Goal: Feedback & Contribution: Contribute content

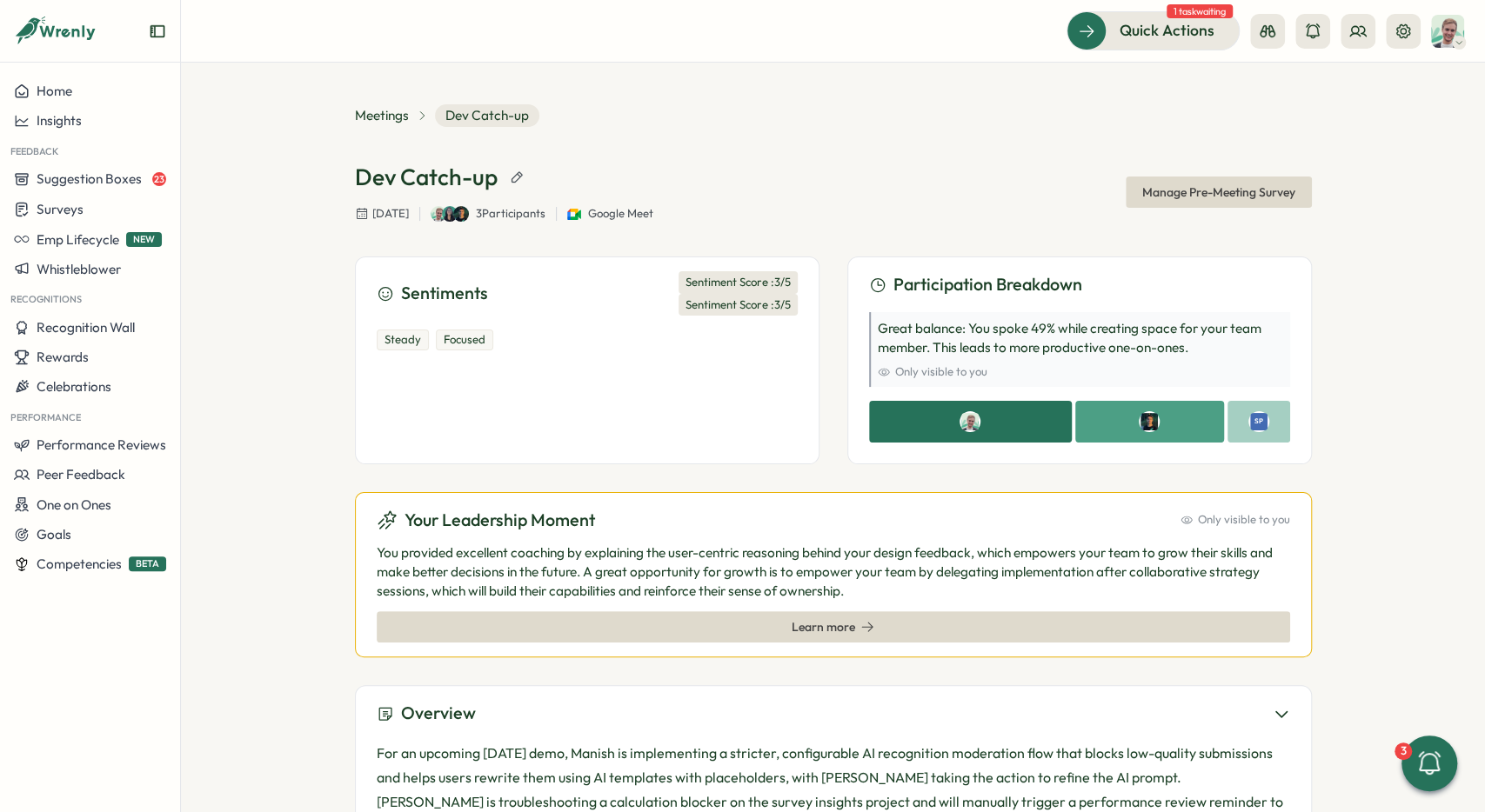
scroll to position [721, 0]
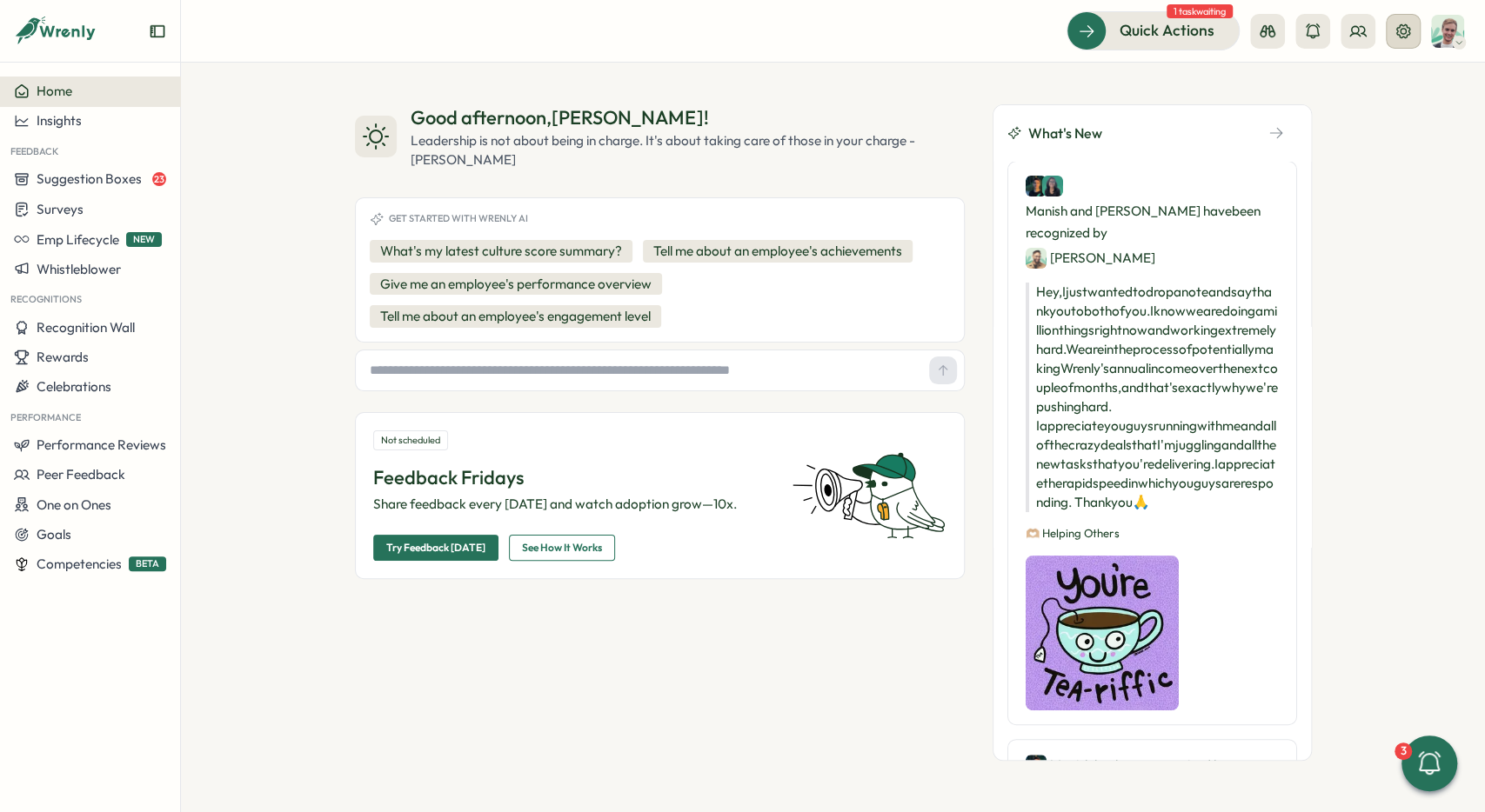
click at [1407, 44] on button at bounding box center [1404, 32] width 34 height 34
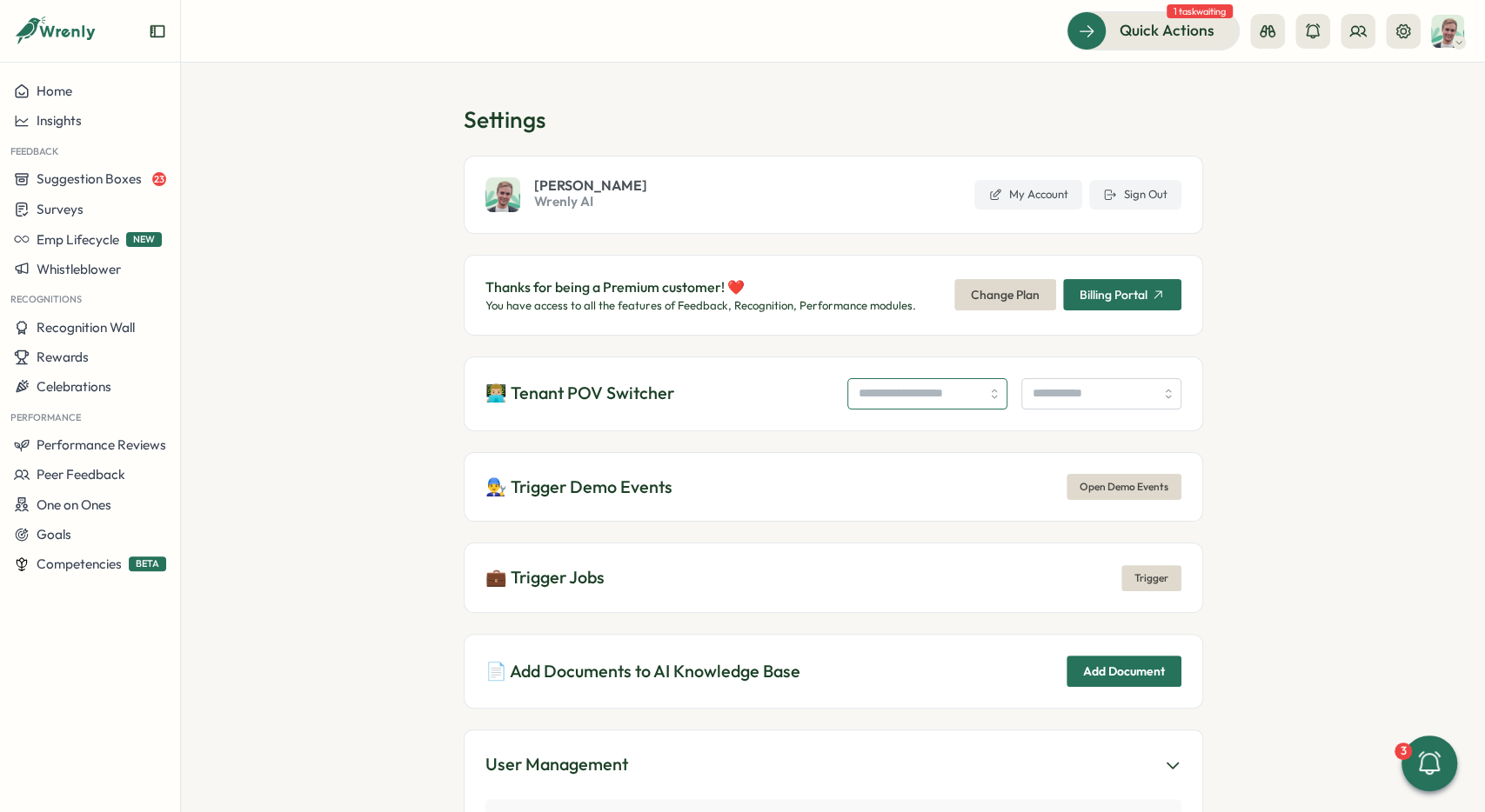
click at [924, 406] on input "search" at bounding box center [927, 394] width 160 height 32
type input "**********"
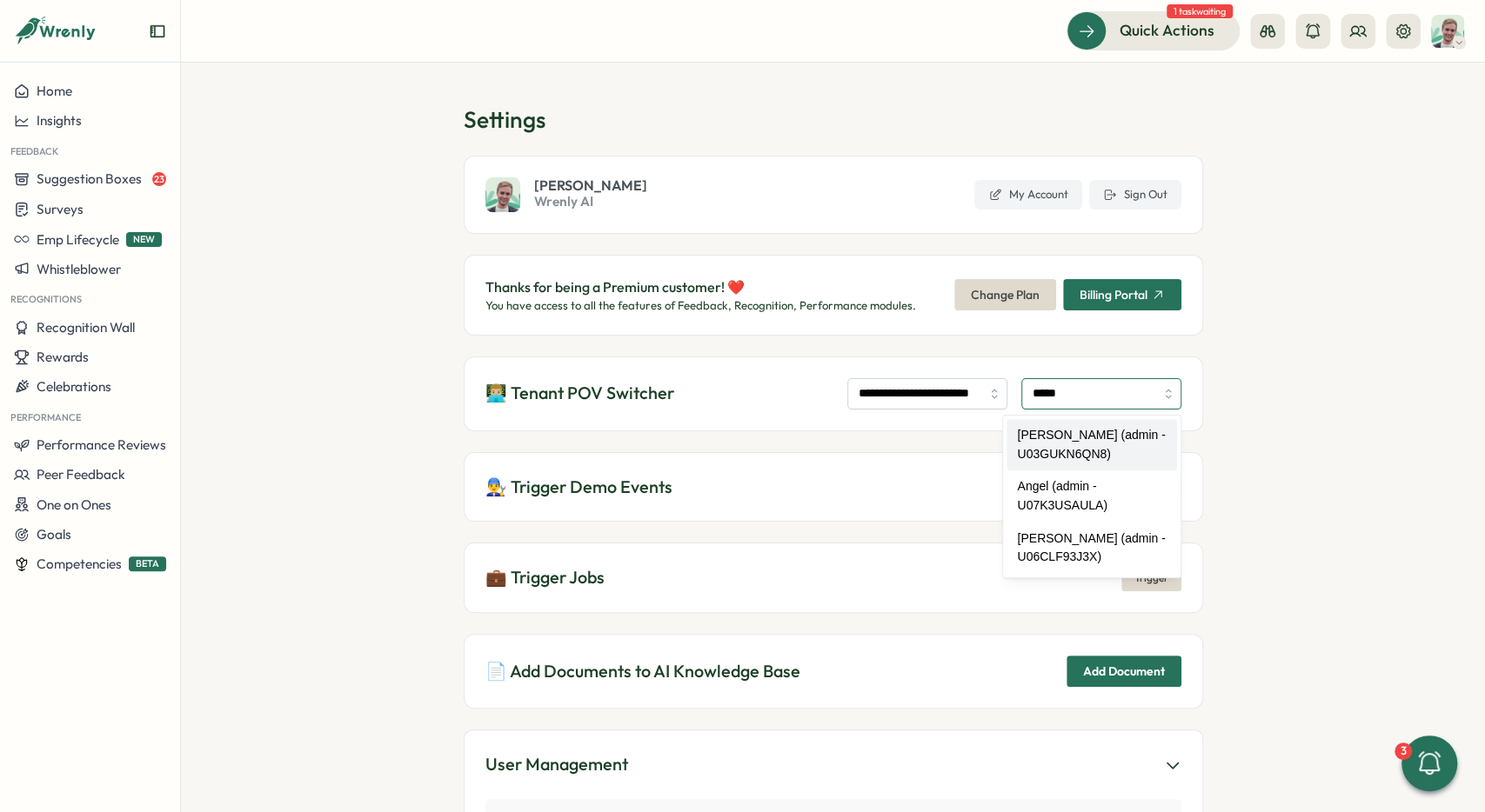
type input "**********"
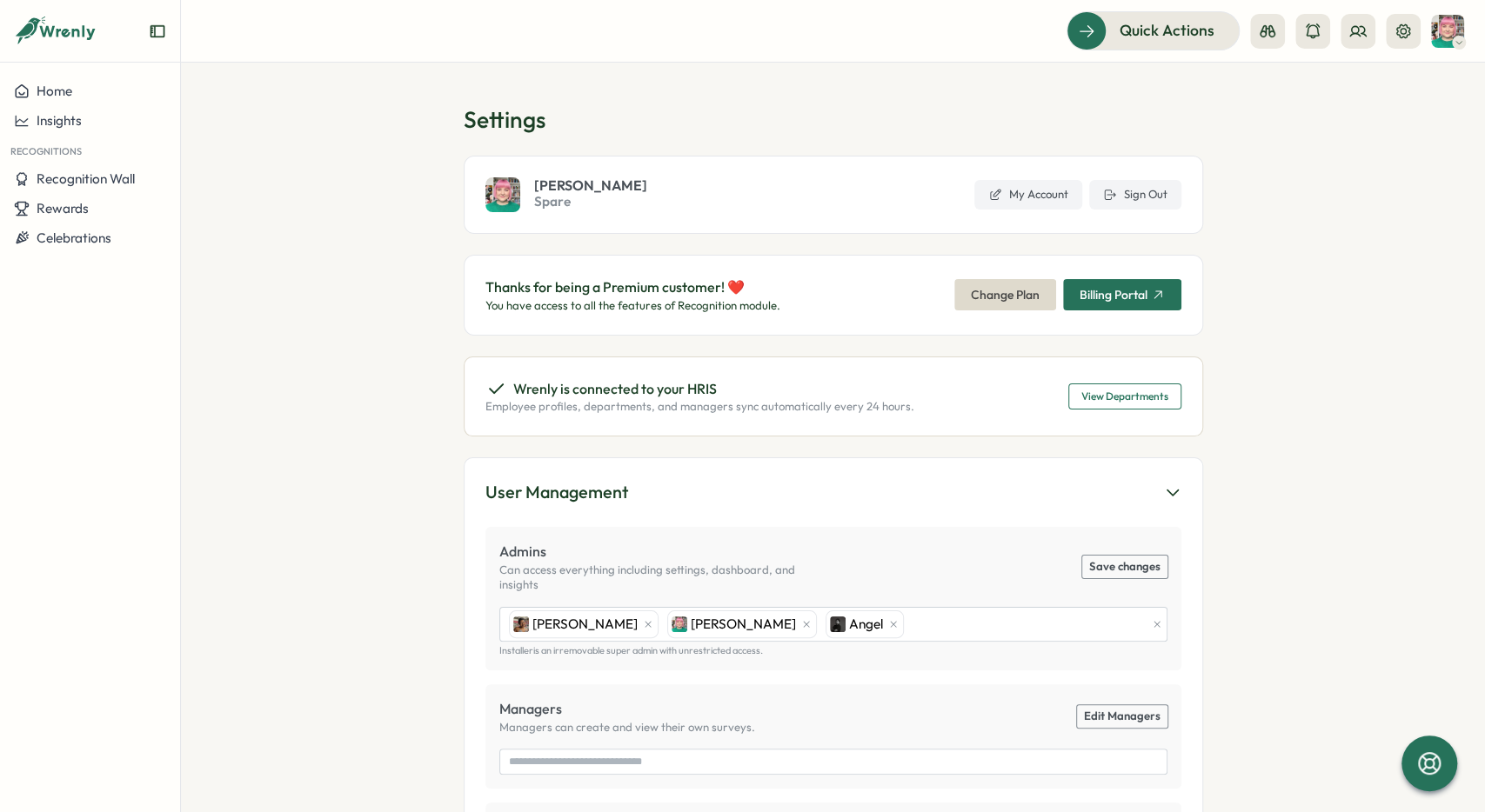
click at [305, 270] on section "Settings Destani Engel Spare My Account Sign Out Thanks for being a Premium cus…" at bounding box center [833, 437] width 1304 height 750
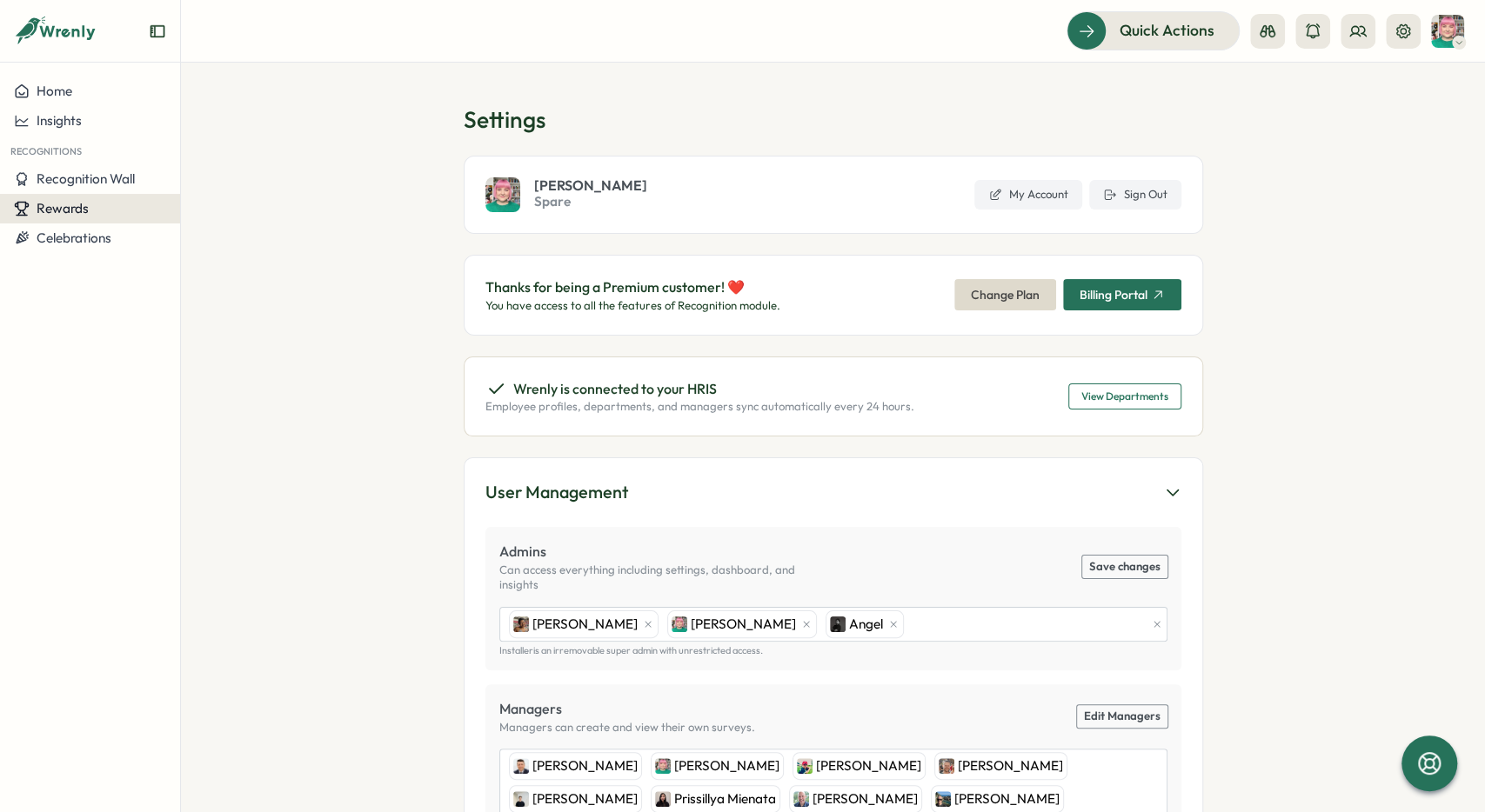
click at [106, 214] on div "Rewards" at bounding box center [90, 209] width 152 height 15
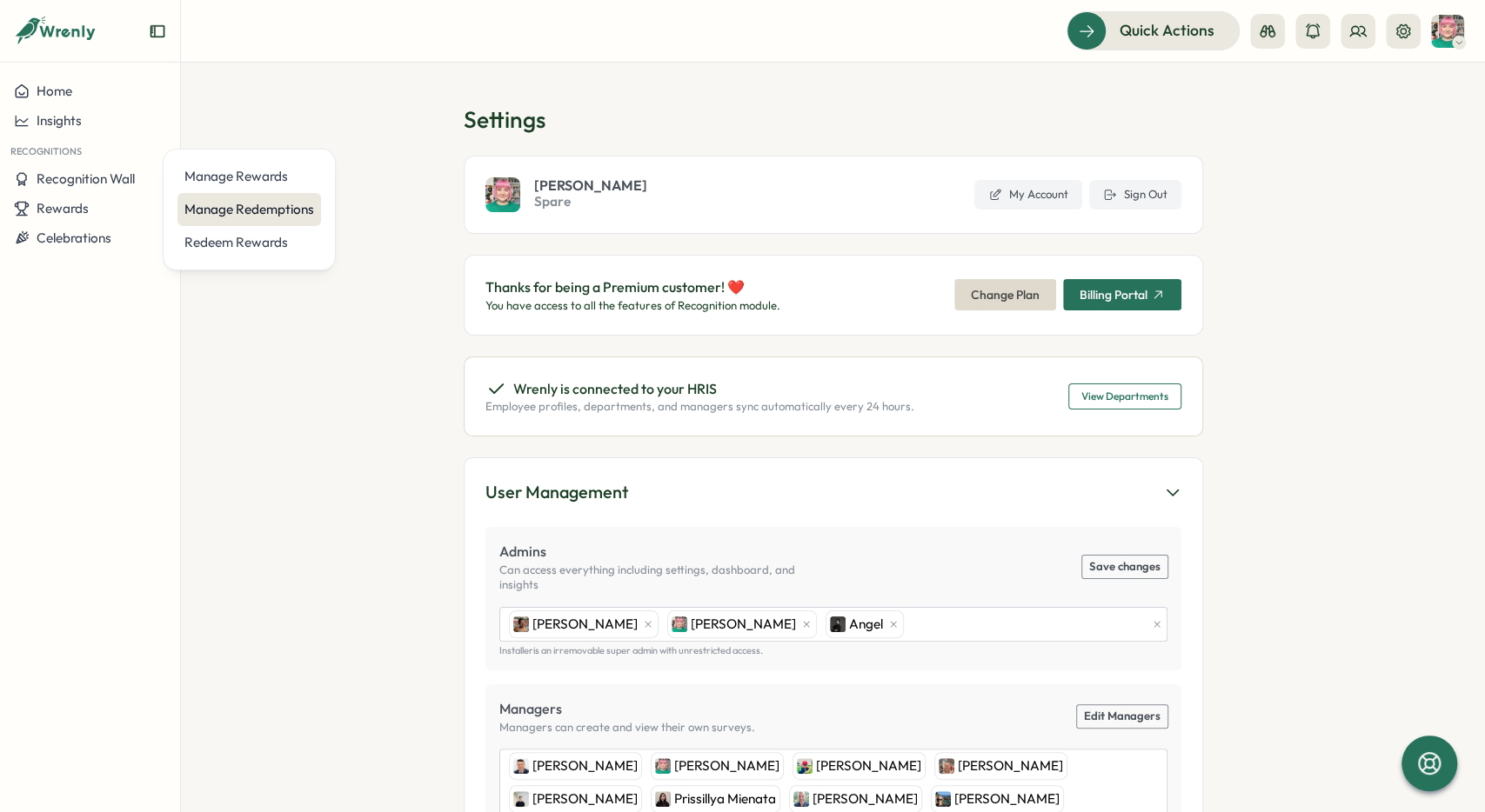
click at [241, 211] on div "Manage Redemptions" at bounding box center [249, 210] width 129 height 19
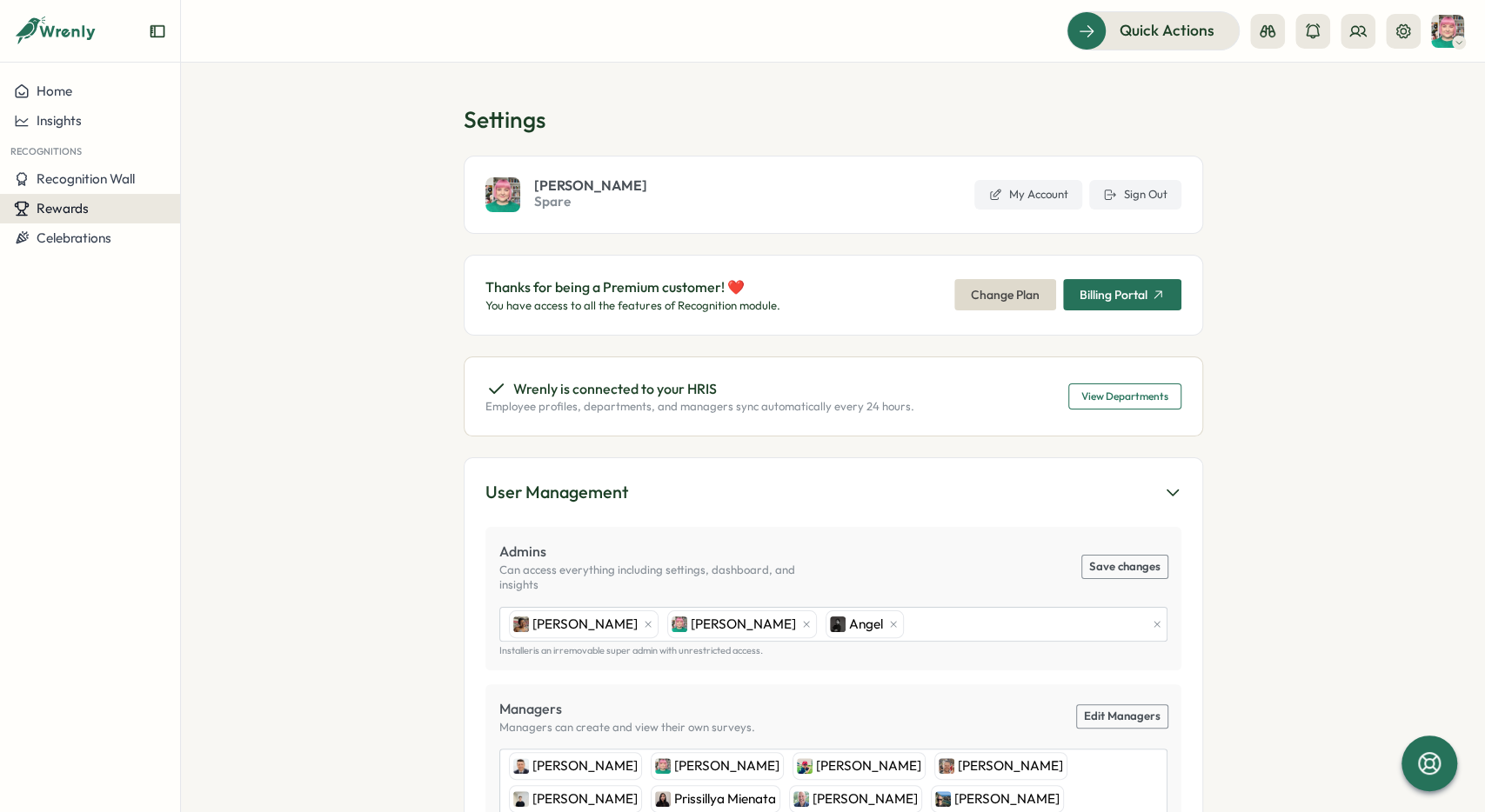
click at [116, 216] on div "Rewards" at bounding box center [90, 209] width 152 height 15
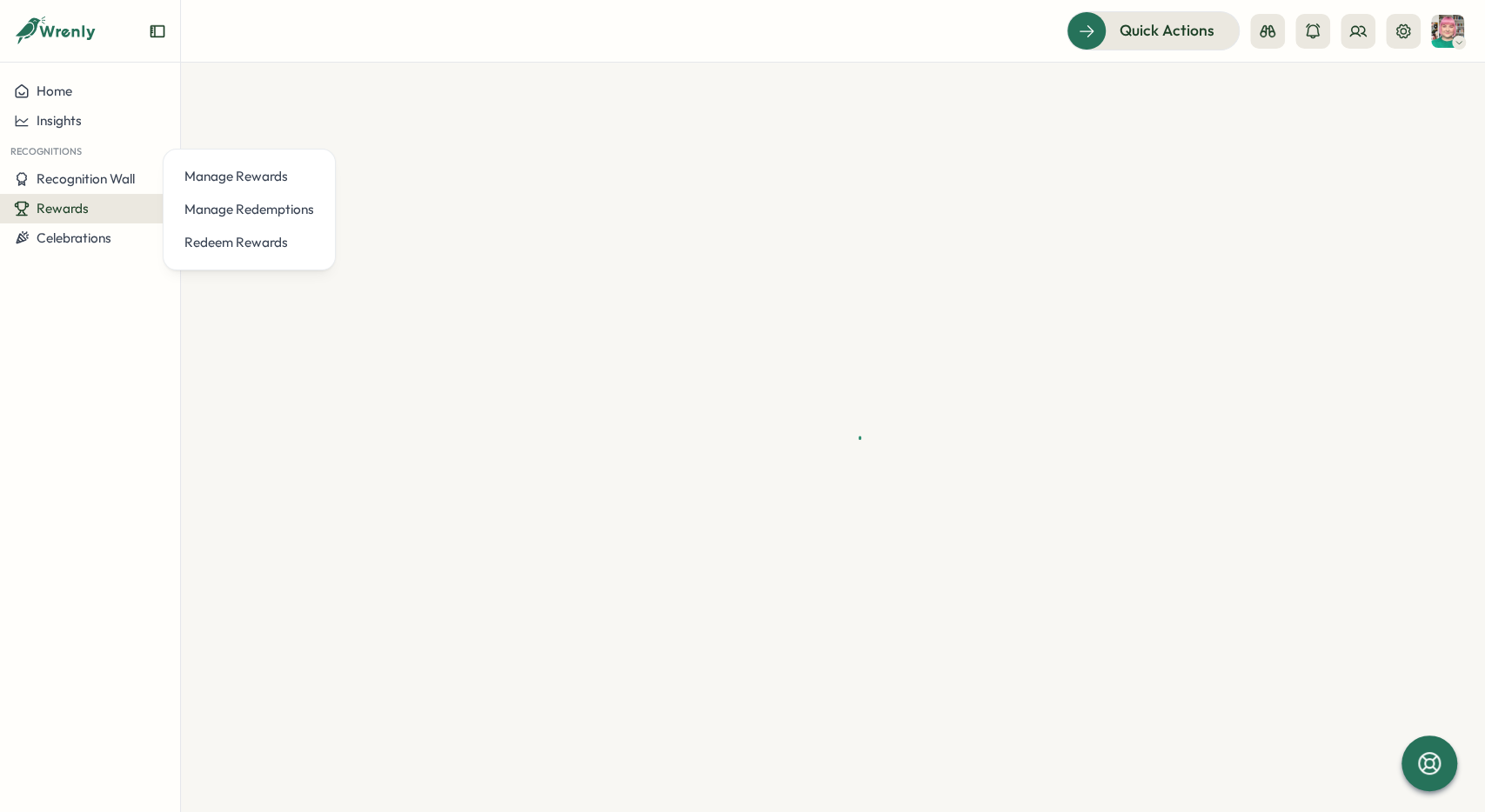
click at [543, 52] on header "Quick Actions" at bounding box center [833, 31] width 1304 height 62
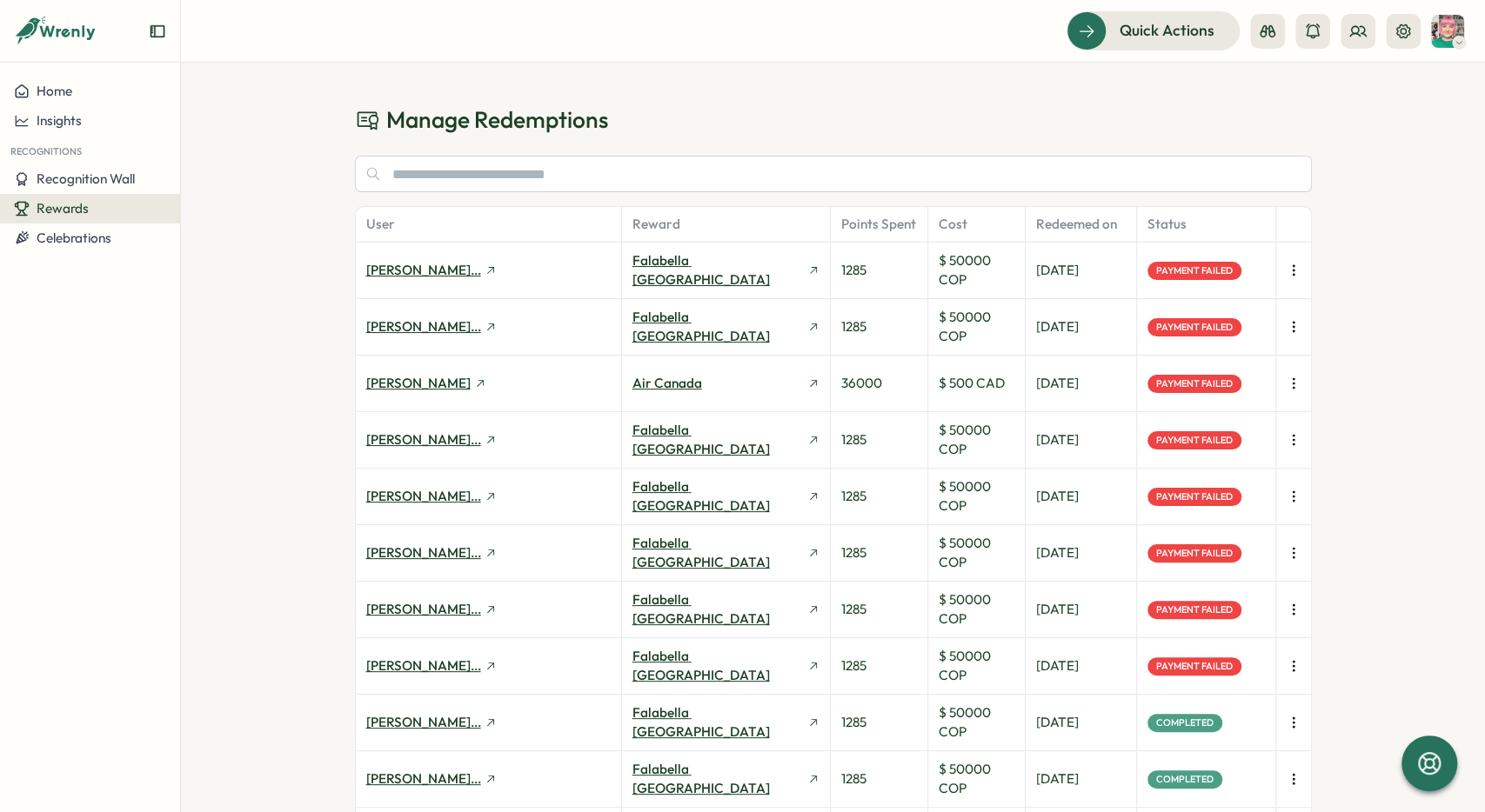
click at [1282, 270] on button "button" at bounding box center [1293, 270] width 24 height 24
click at [1250, 271] on span "Retry Payment" at bounding box center [1209, 270] width 89 height 15
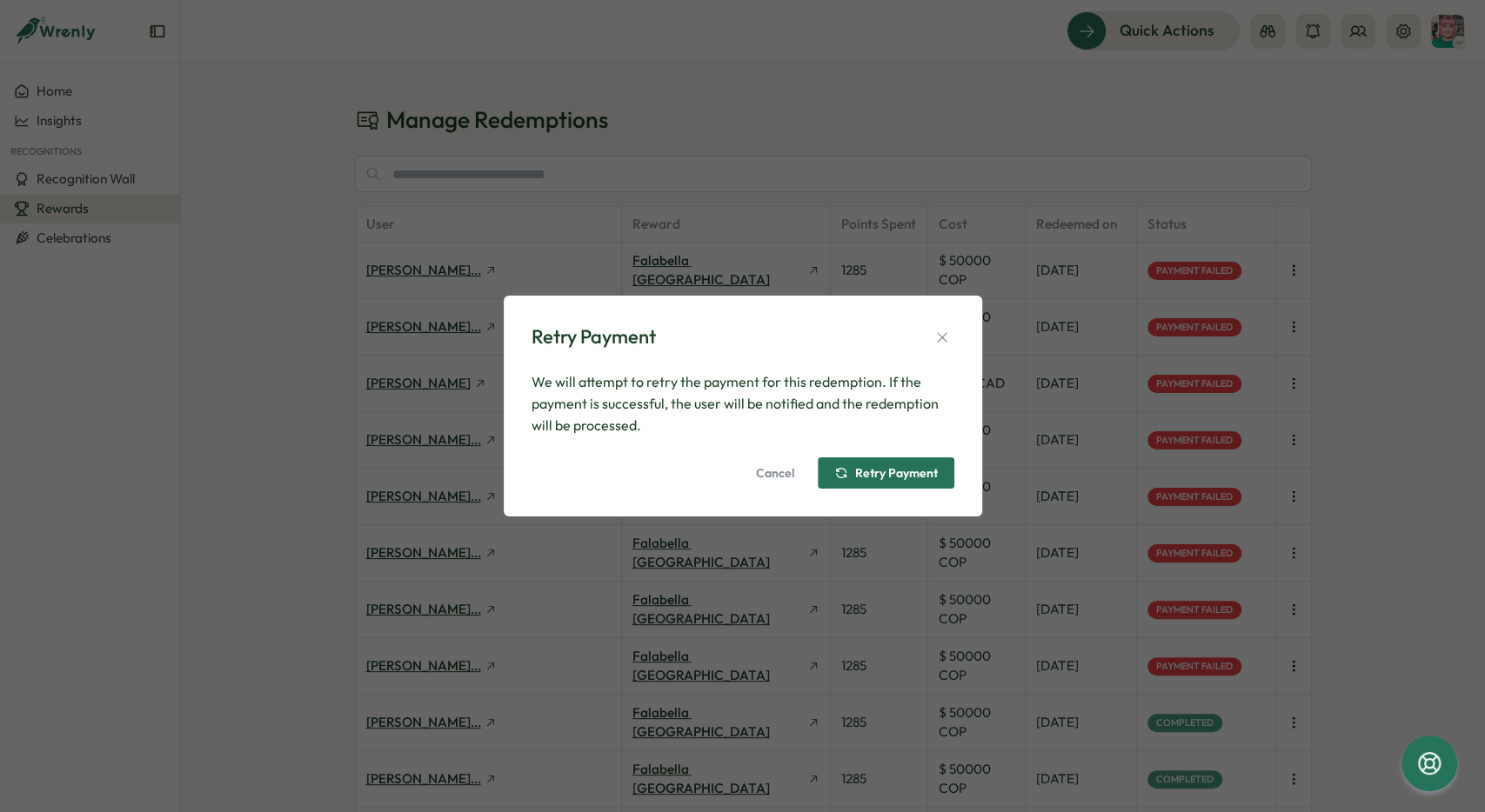
click at [909, 477] on span "Retry Payment" at bounding box center [897, 473] width 82 height 12
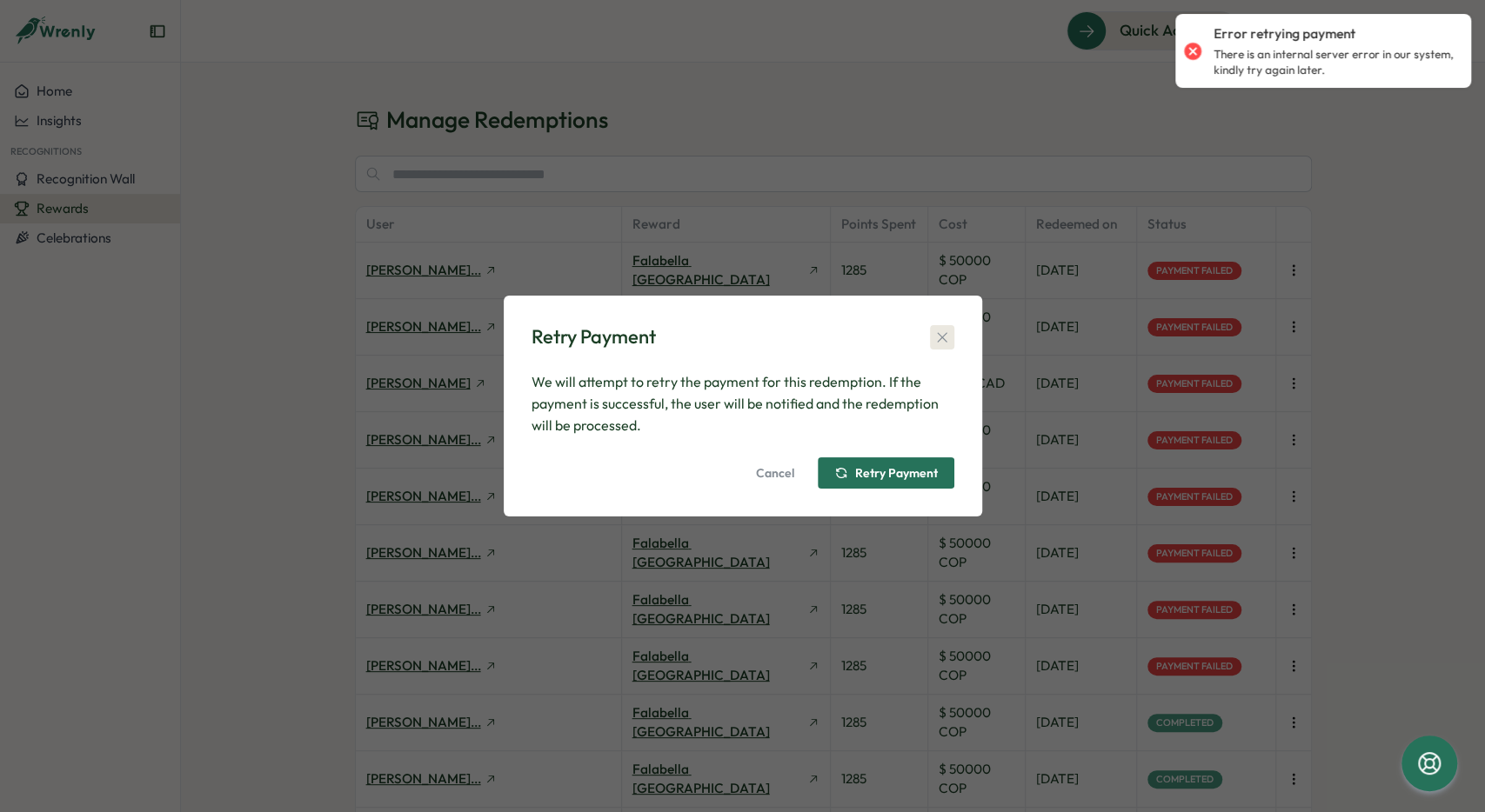
click at [944, 343] on icon "button" at bounding box center [942, 337] width 17 height 17
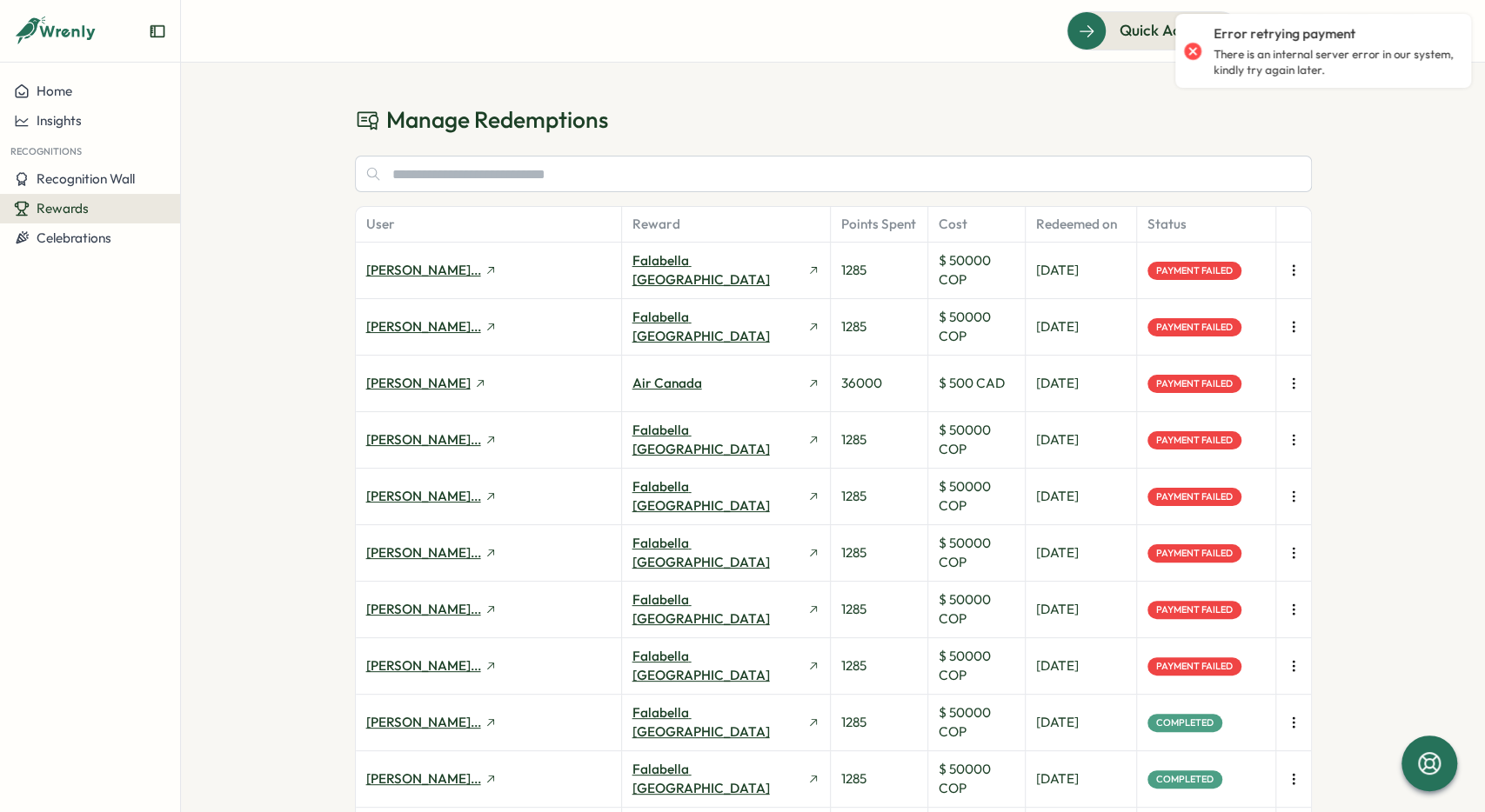
click at [1285, 380] on icon "button" at bounding box center [1293, 383] width 17 height 17
click at [1226, 383] on span "Retry Payment" at bounding box center [1209, 383] width 89 height 15
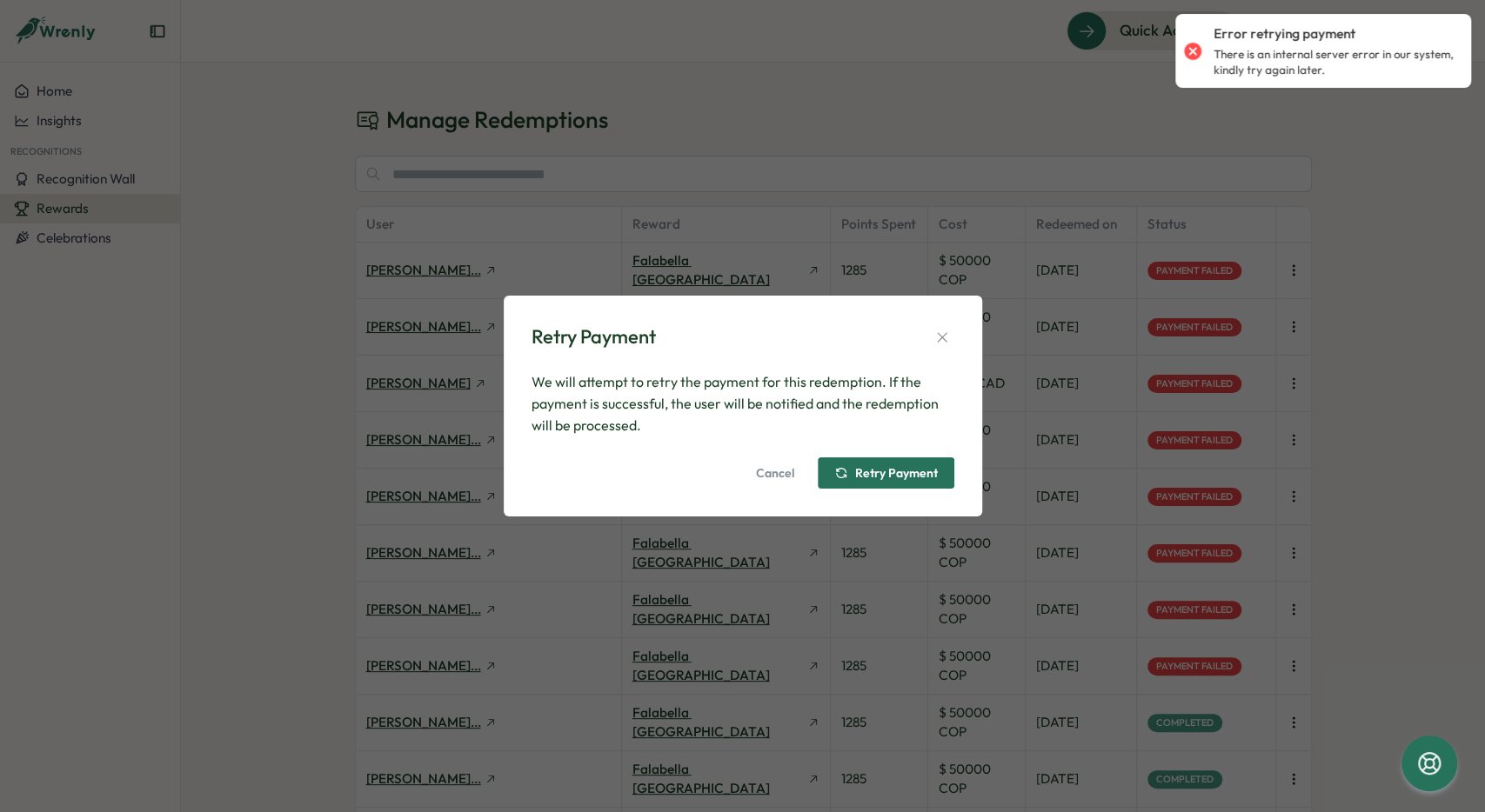
click at [883, 471] on span "Retry Payment" at bounding box center [897, 473] width 82 height 12
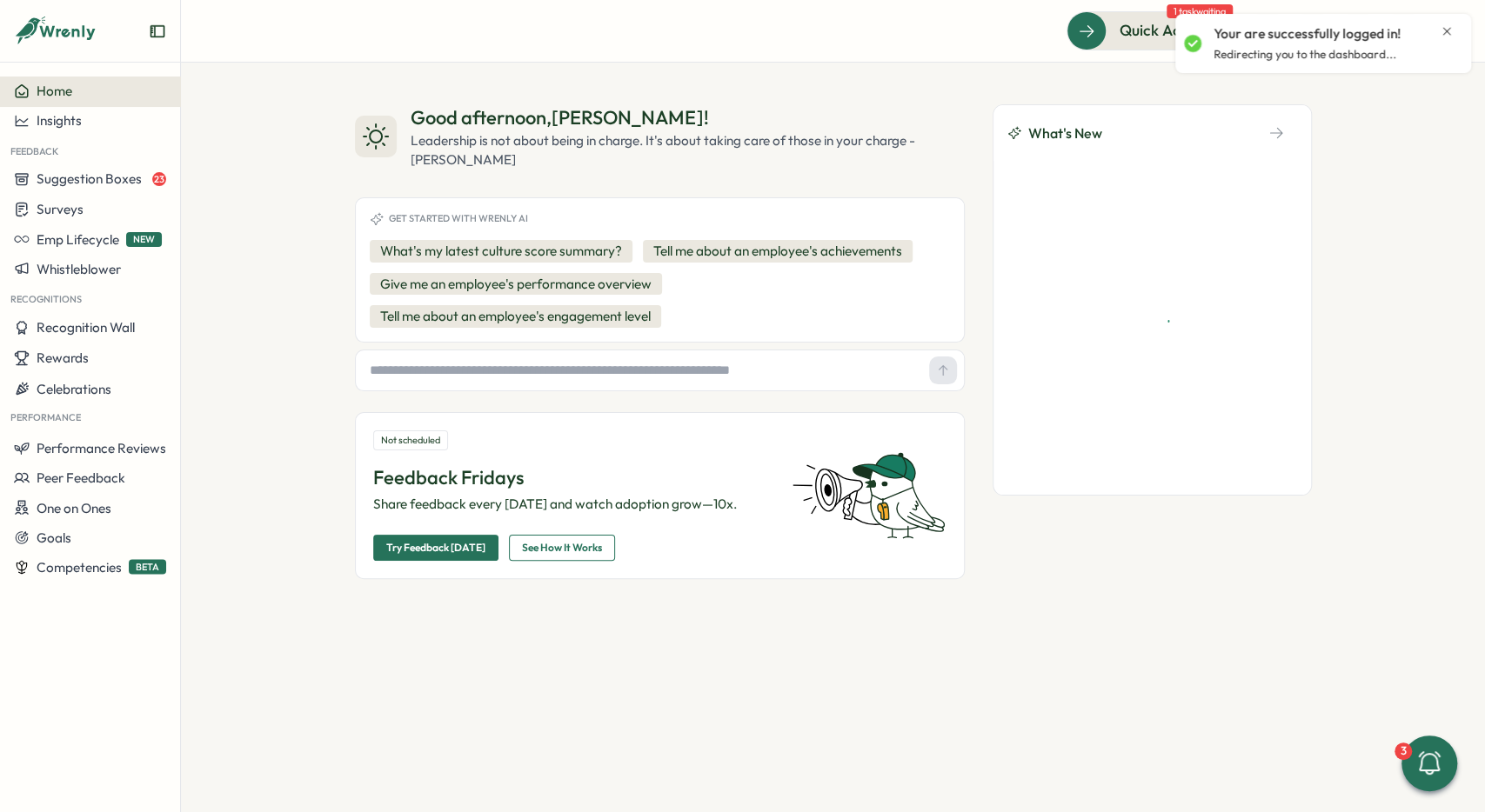
click at [1447, 27] on icon "Close notification" at bounding box center [1447, 31] width 14 height 14
click at [1419, 29] on button at bounding box center [1404, 32] width 34 height 34
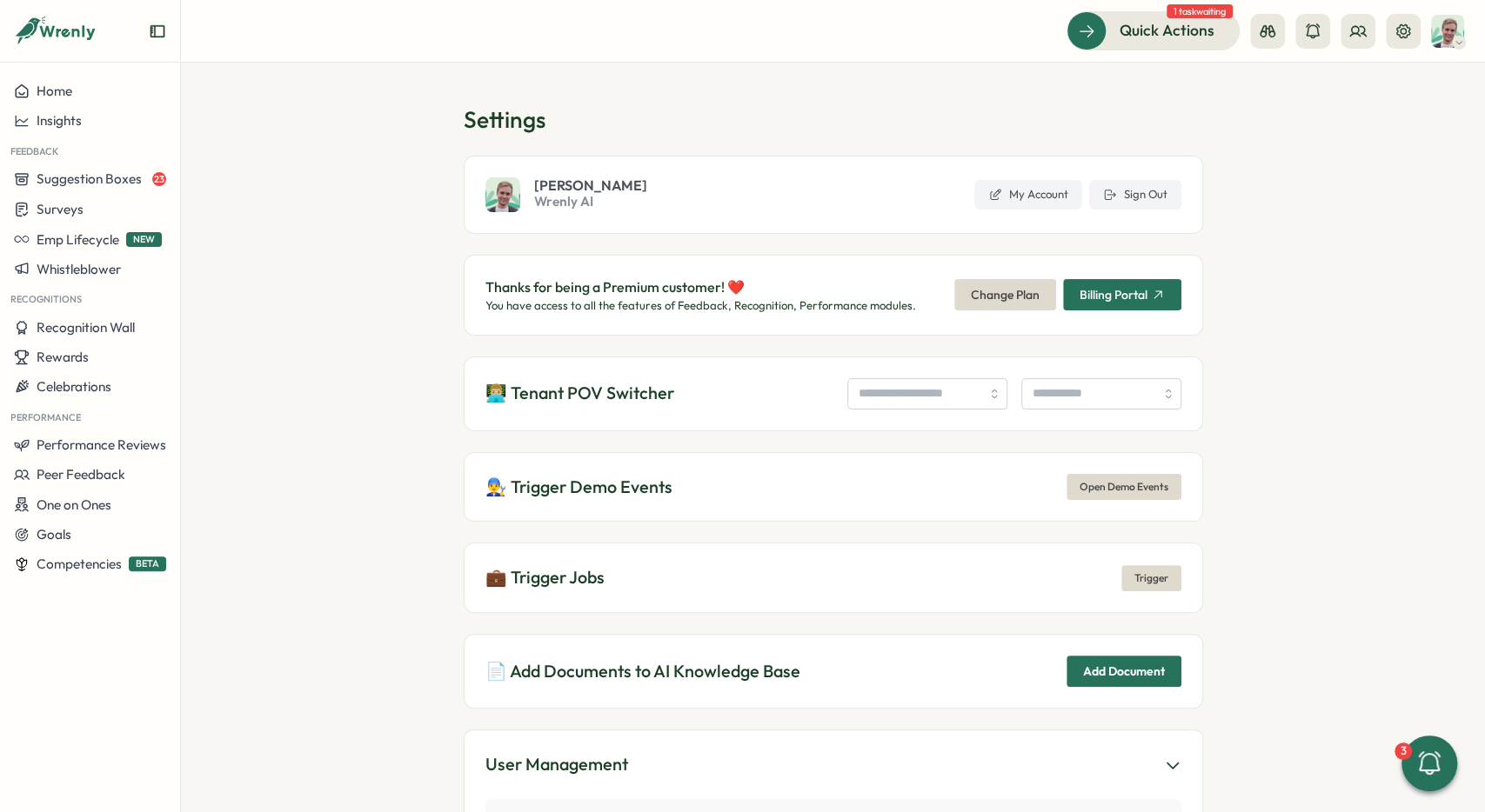
click at [1376, 25] on div at bounding box center [1336, 32] width 171 height 34
click at [1353, 48] on button at bounding box center [1359, 32] width 34 height 34
click at [1096, 99] on section "Settings Matt Brooks Wrenly AI My Account Sign Out Thanks for being a Premium c…" at bounding box center [833, 437] width 1304 height 750
click at [905, 412] on div "👨🏼‍💻 Tenant POV Switcher" at bounding box center [834, 394] width 740 height 75
click at [902, 393] on input "search" at bounding box center [927, 394] width 160 height 32
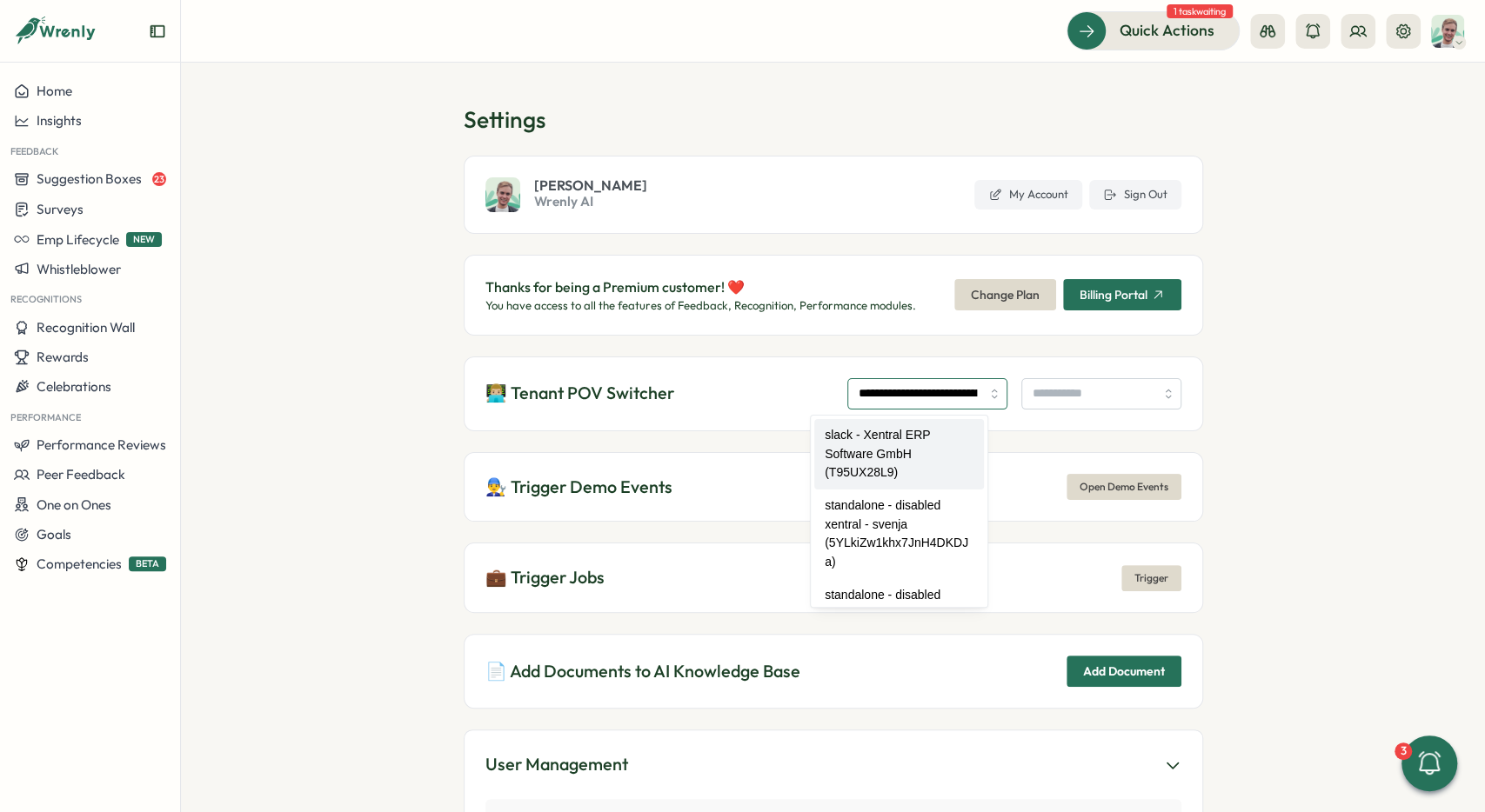
type input "**********"
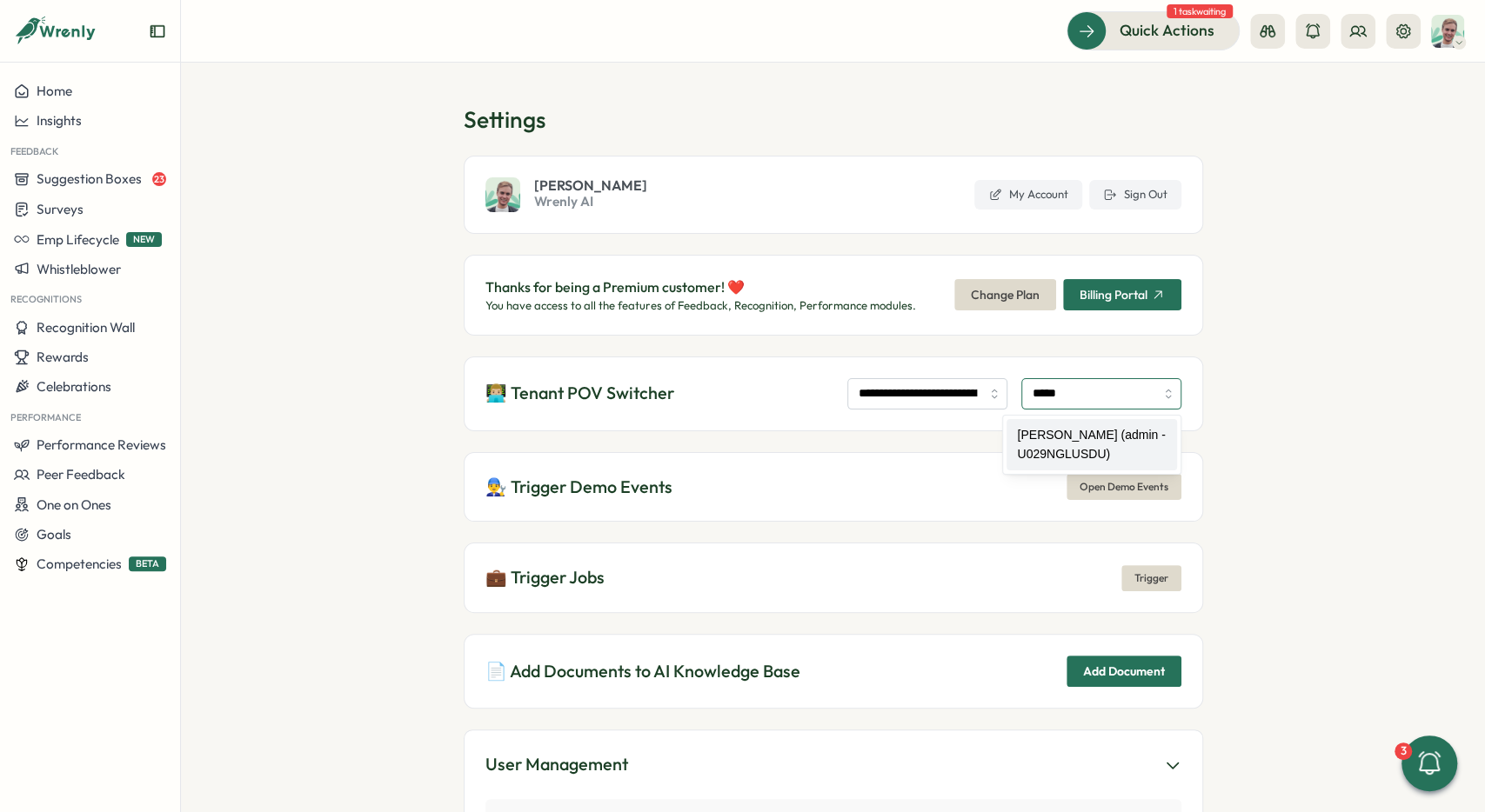
type input "**********"
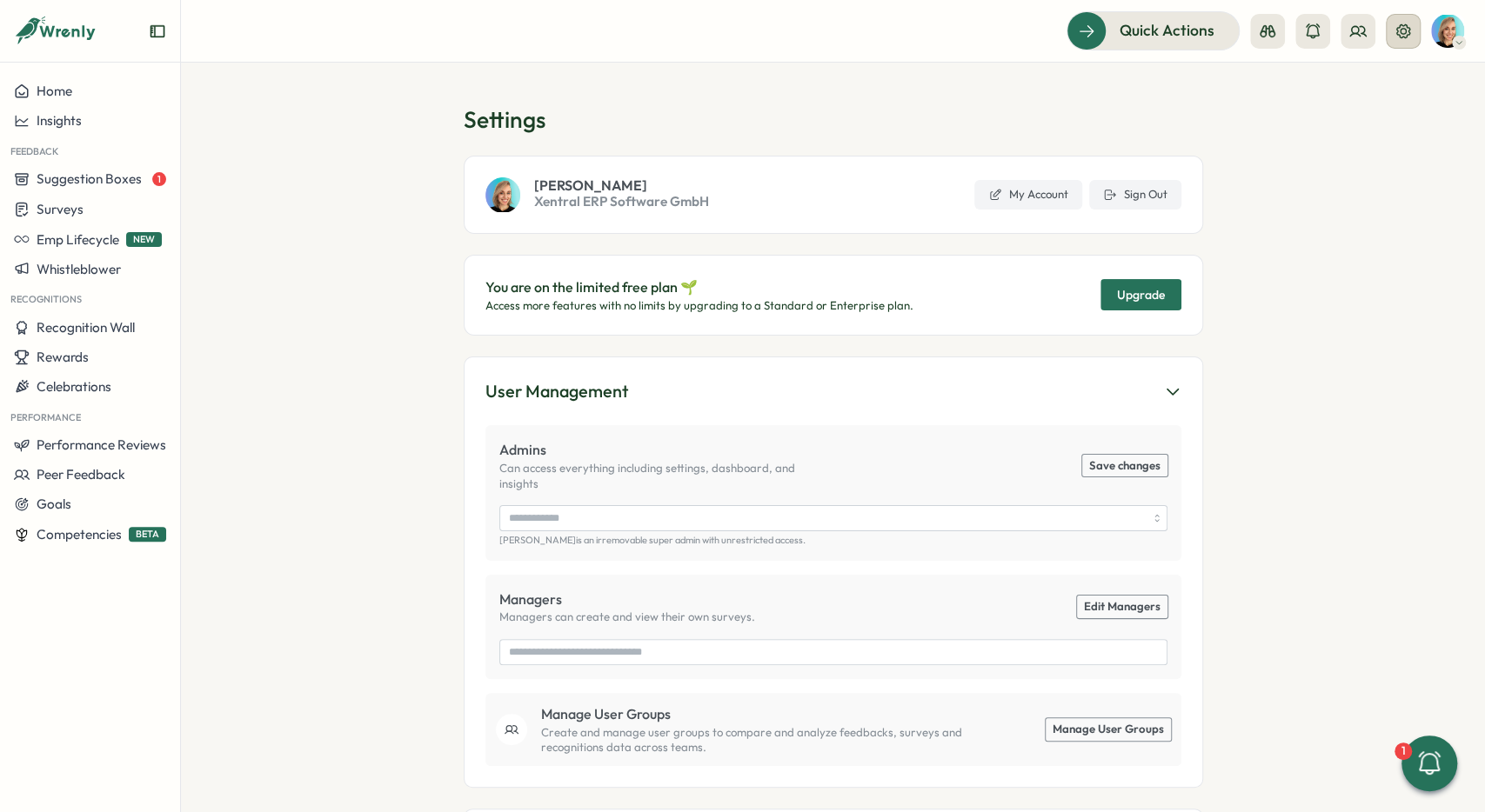
click at [1400, 30] on icon at bounding box center [1404, 32] width 17 height 17
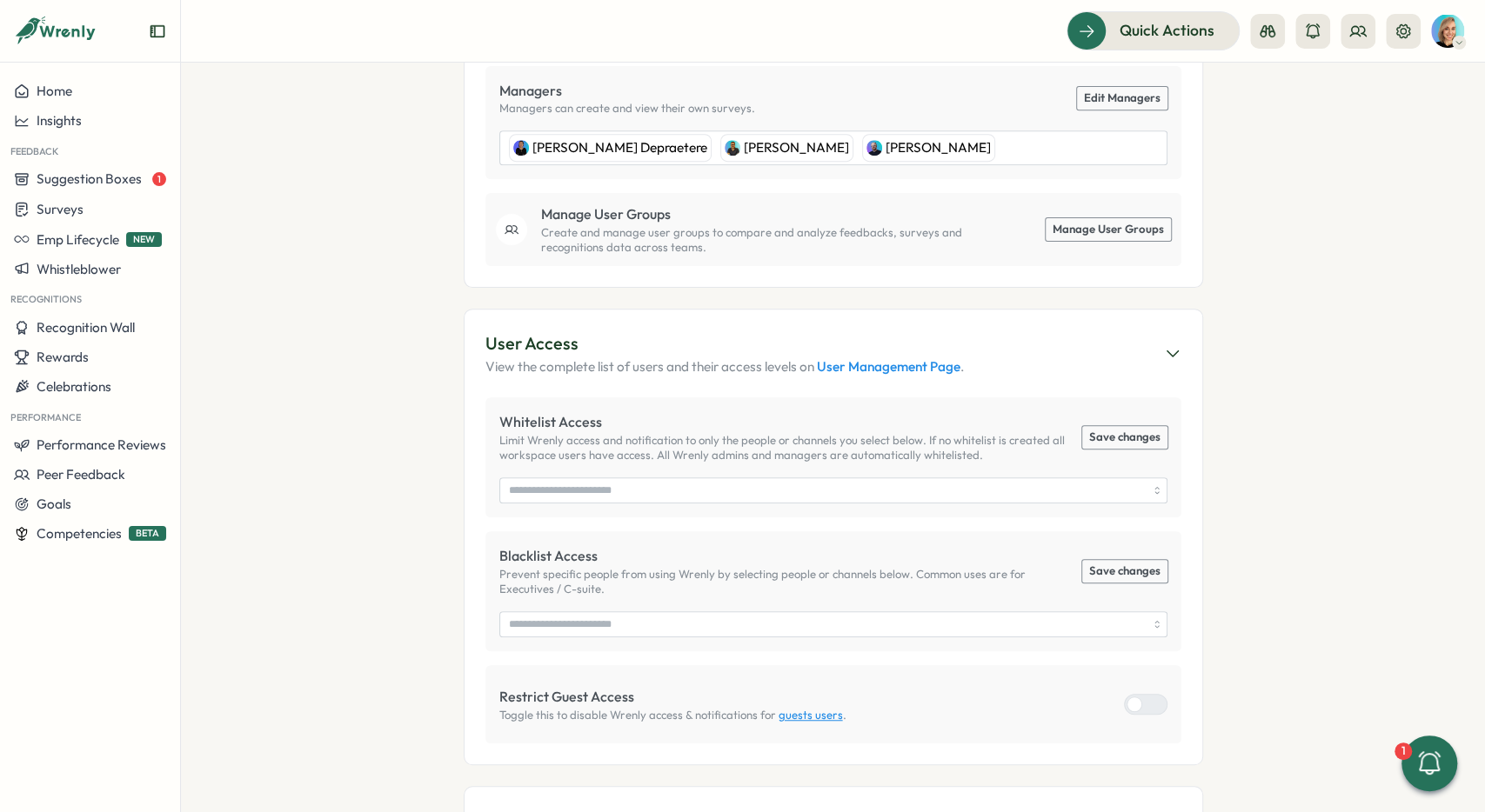
scroll to position [522, 0]
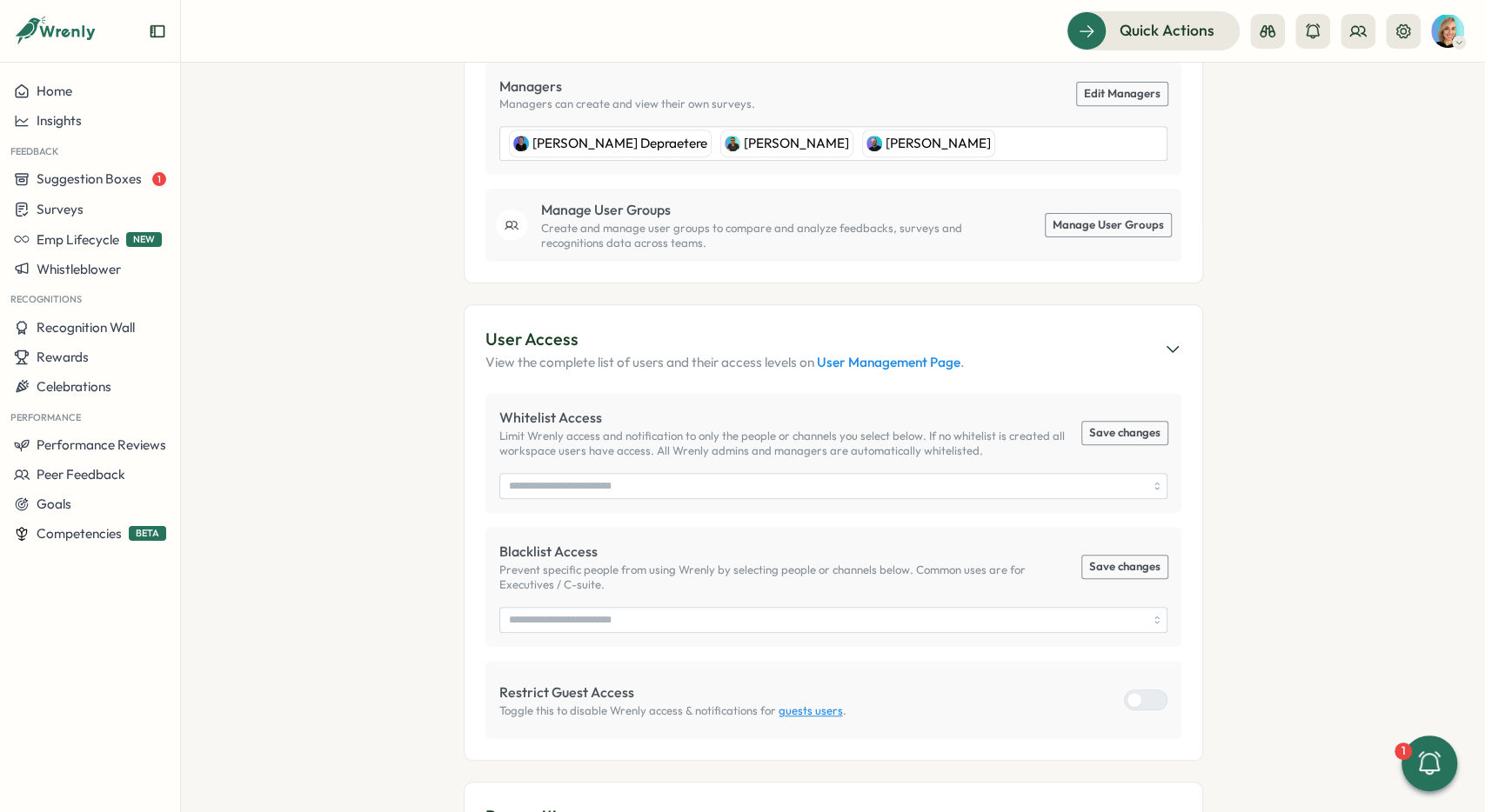
click at [1363, 347] on section "Settings Sarah Sohnle Xentral ERP Software GmbH My Account Sign Out You are on …" at bounding box center [833, 437] width 1304 height 750
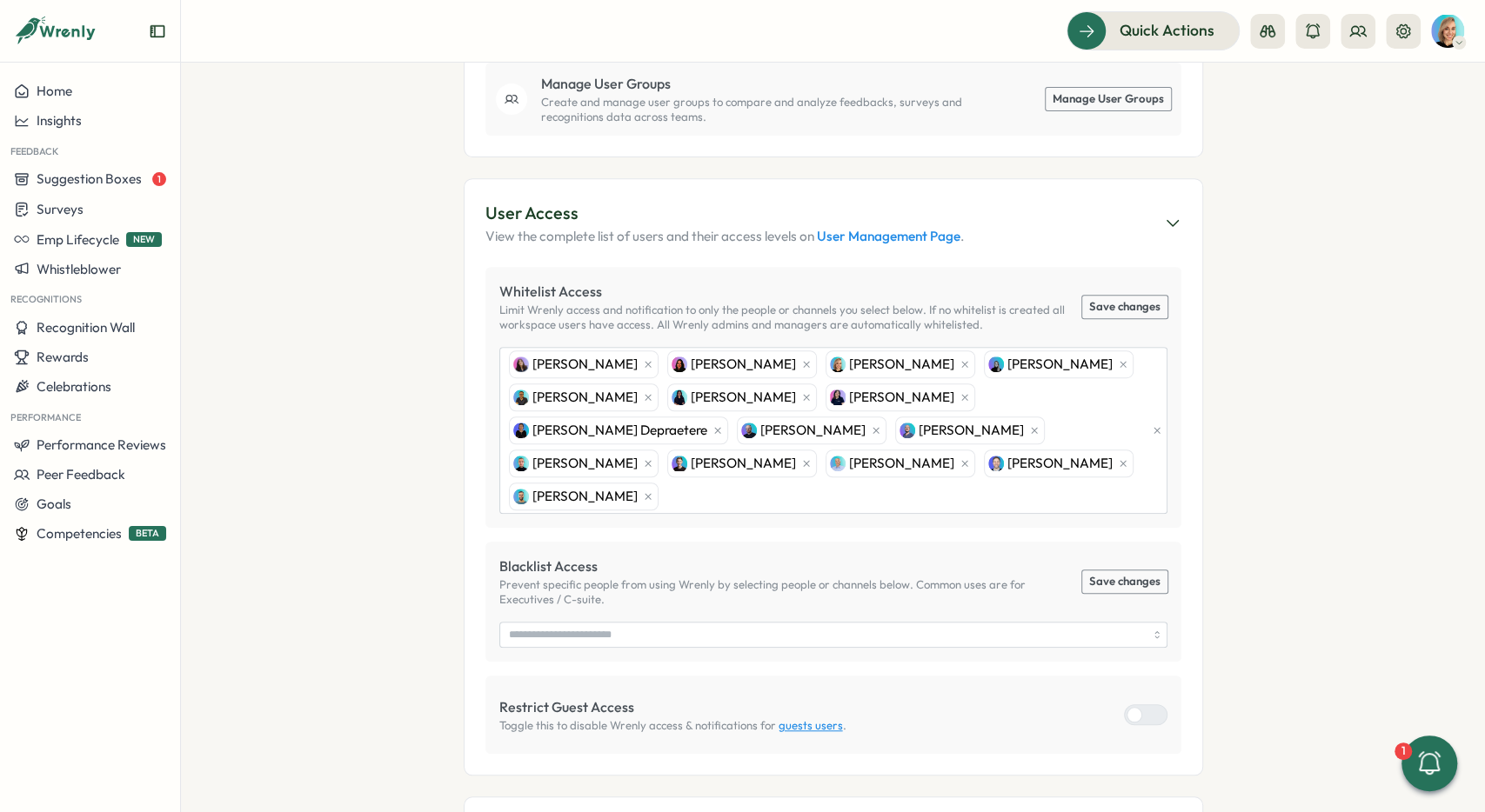
scroll to position [652, 0]
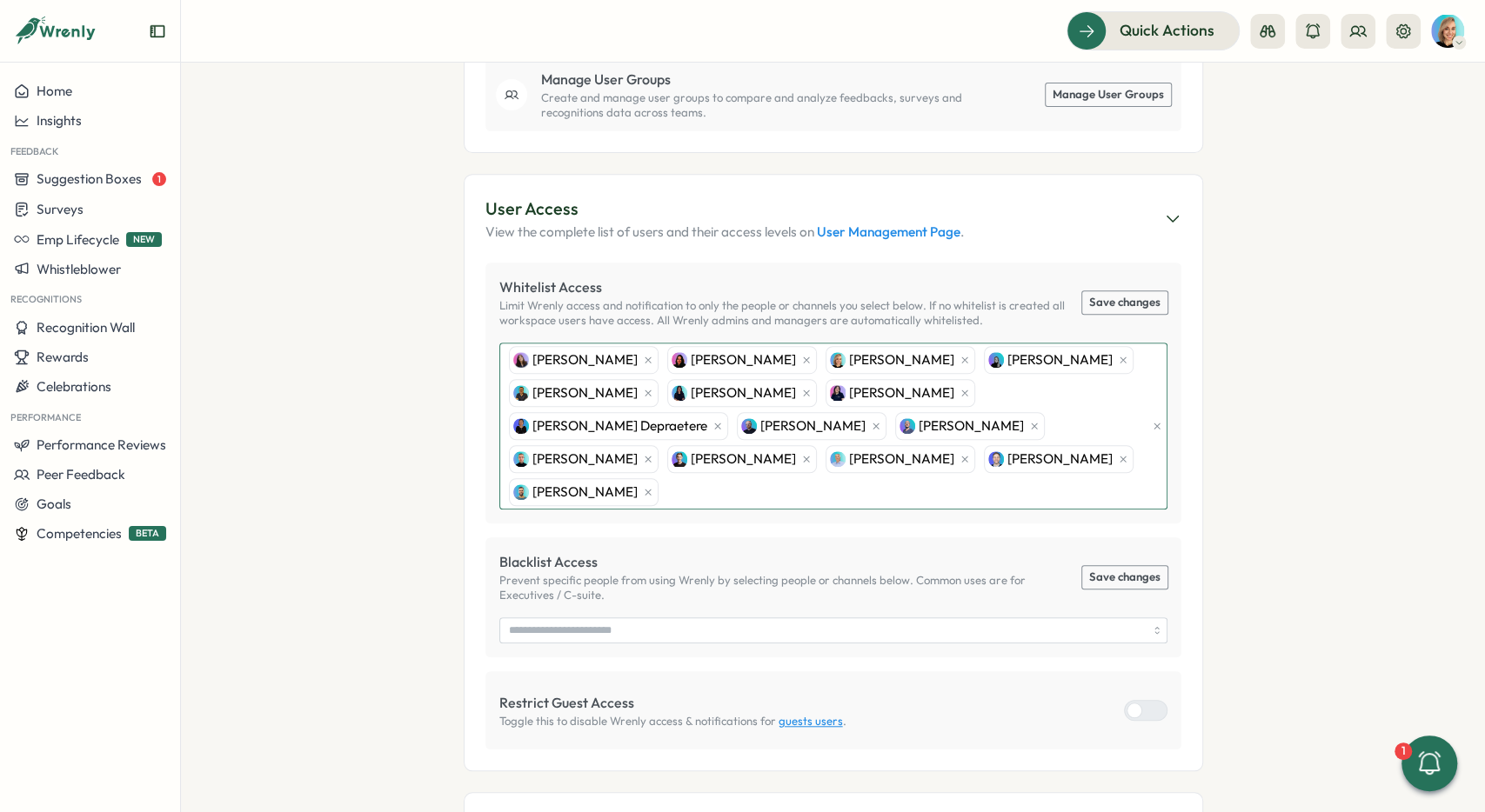
click at [995, 437] on div "Svenja von Gosen Annika Weigel Sarah Sohnle Paulina Weiberg Johannes Keller Ann…" at bounding box center [825, 426] width 641 height 166
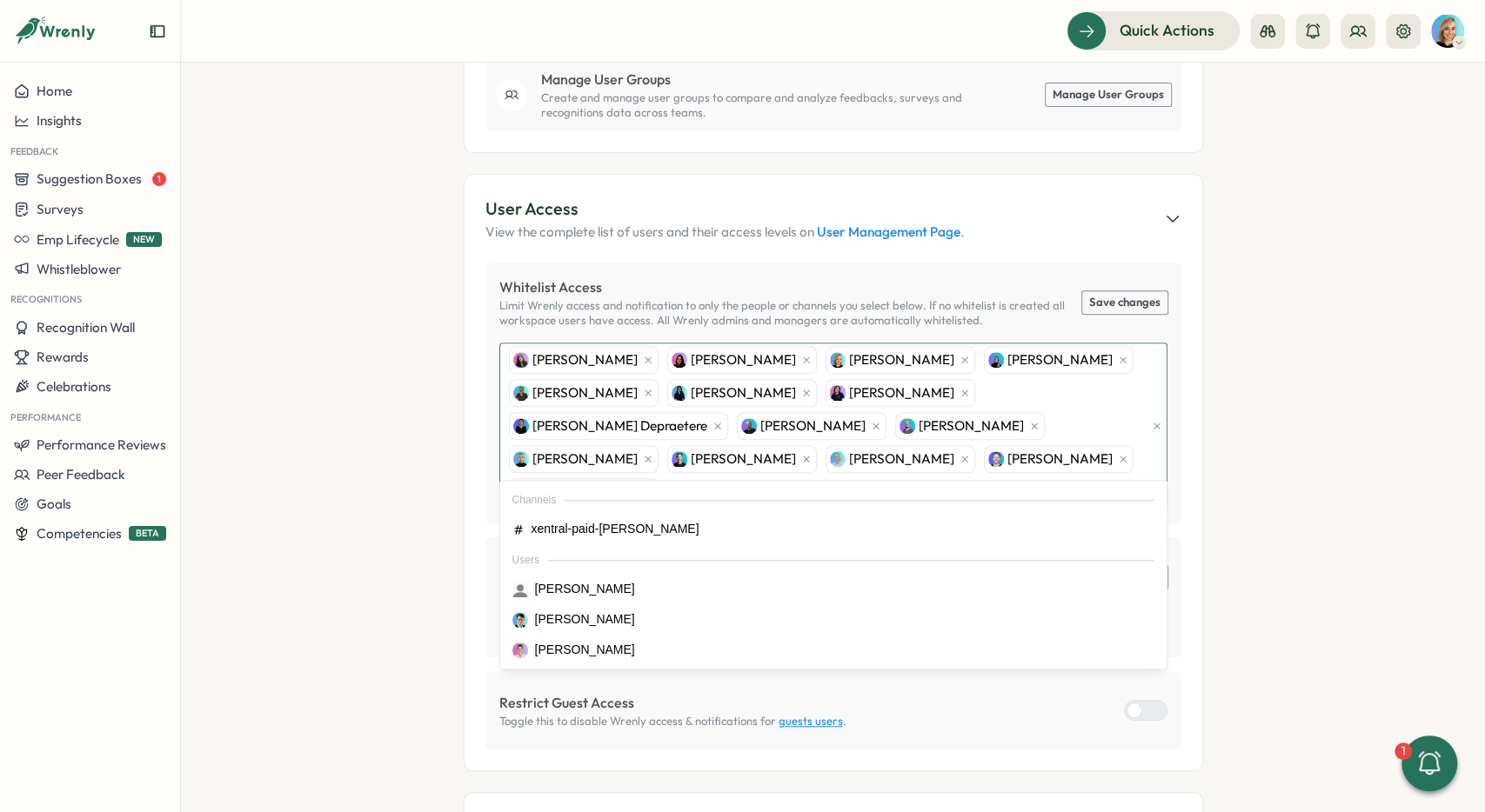
type input "******"
type input "*******"
click at [1123, 437] on div "Svenja von Gosen Annika Weigel Sarah Sohnle Paulina Weiberg Johannes Keller Ann…" at bounding box center [825, 426] width 641 height 166
type input "******"
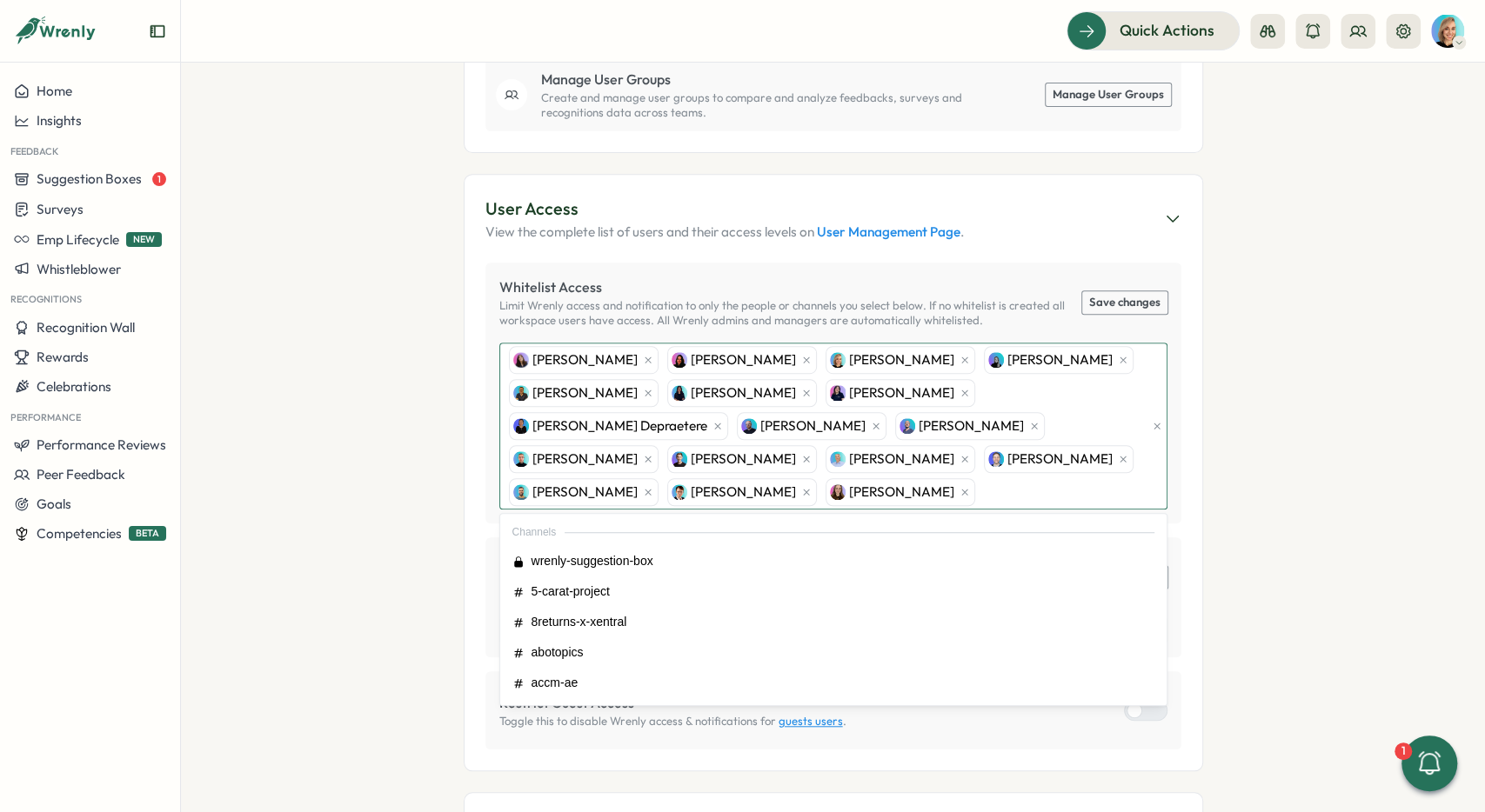
click at [1099, 472] on div "Svenja von Gosen Annika Weigel Sarah Sohnle Paulina Weiberg Johannes Keller Ann…" at bounding box center [825, 426] width 641 height 166
type input "*"
type input "****"
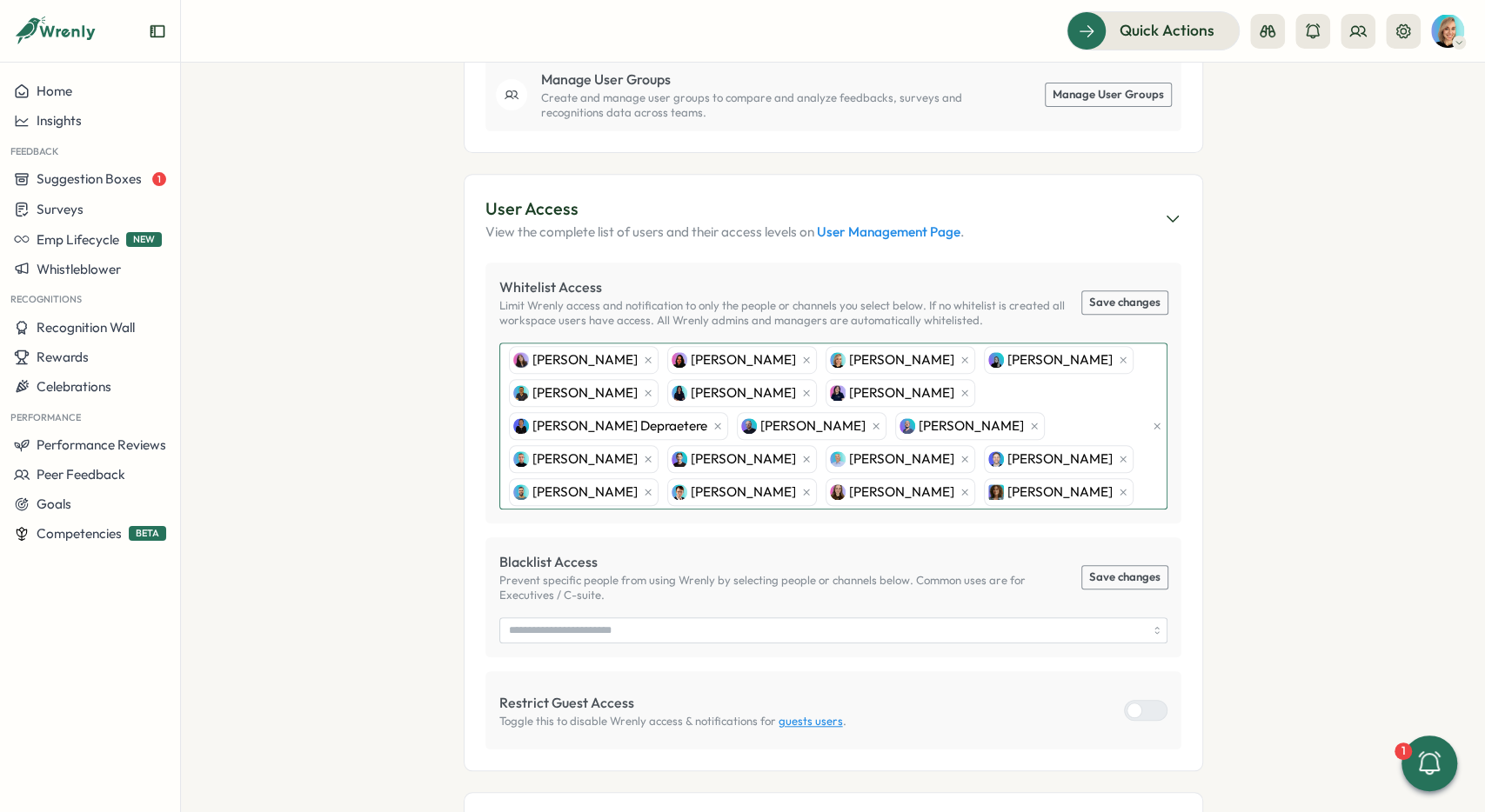
click at [901, 465] on div "Svenja von Gosen Annika Weigel Sarah Sohnle Paulina Weiberg Johannes Keller Ann…" at bounding box center [825, 426] width 641 height 166
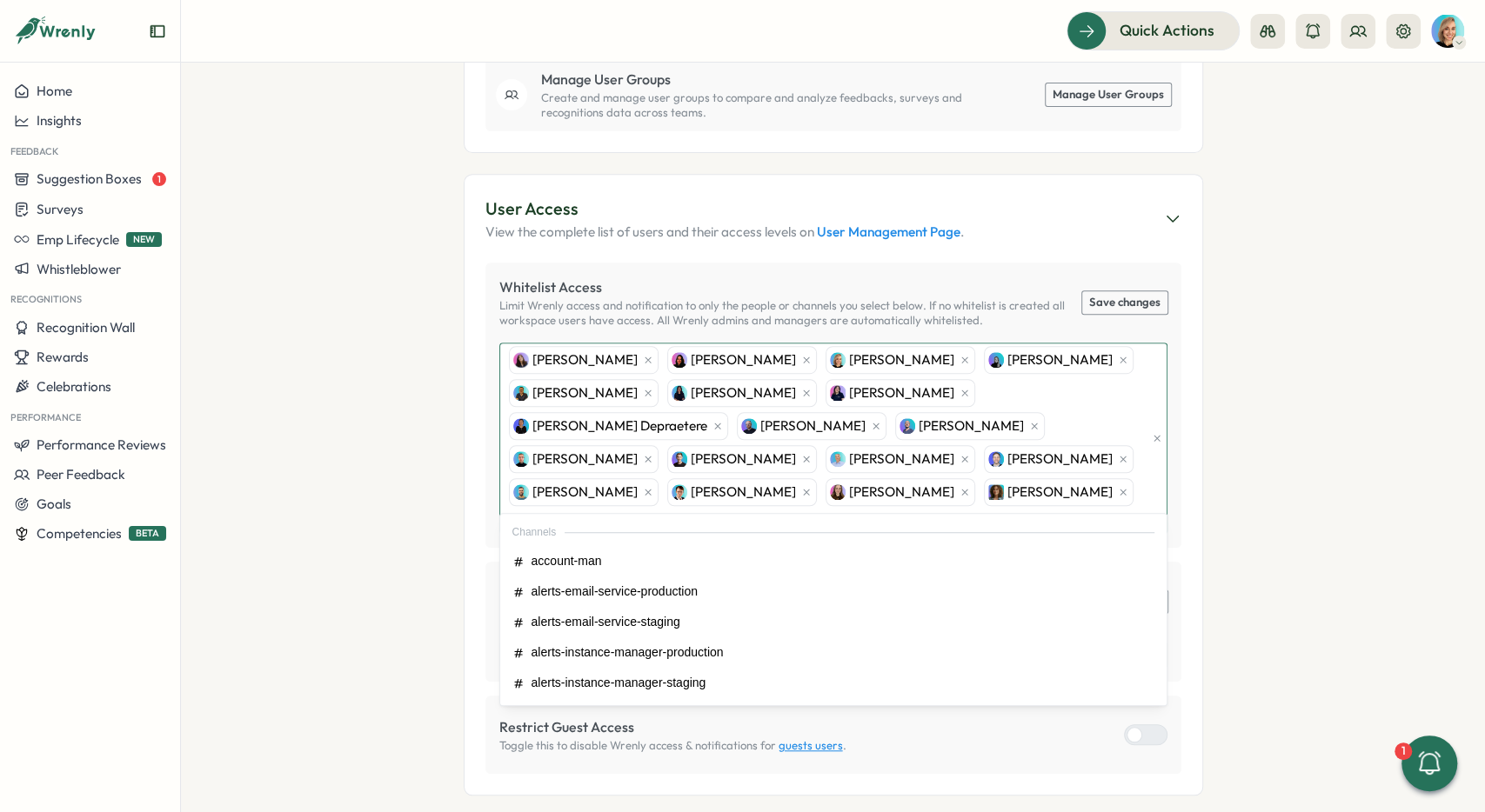
type input "*****"
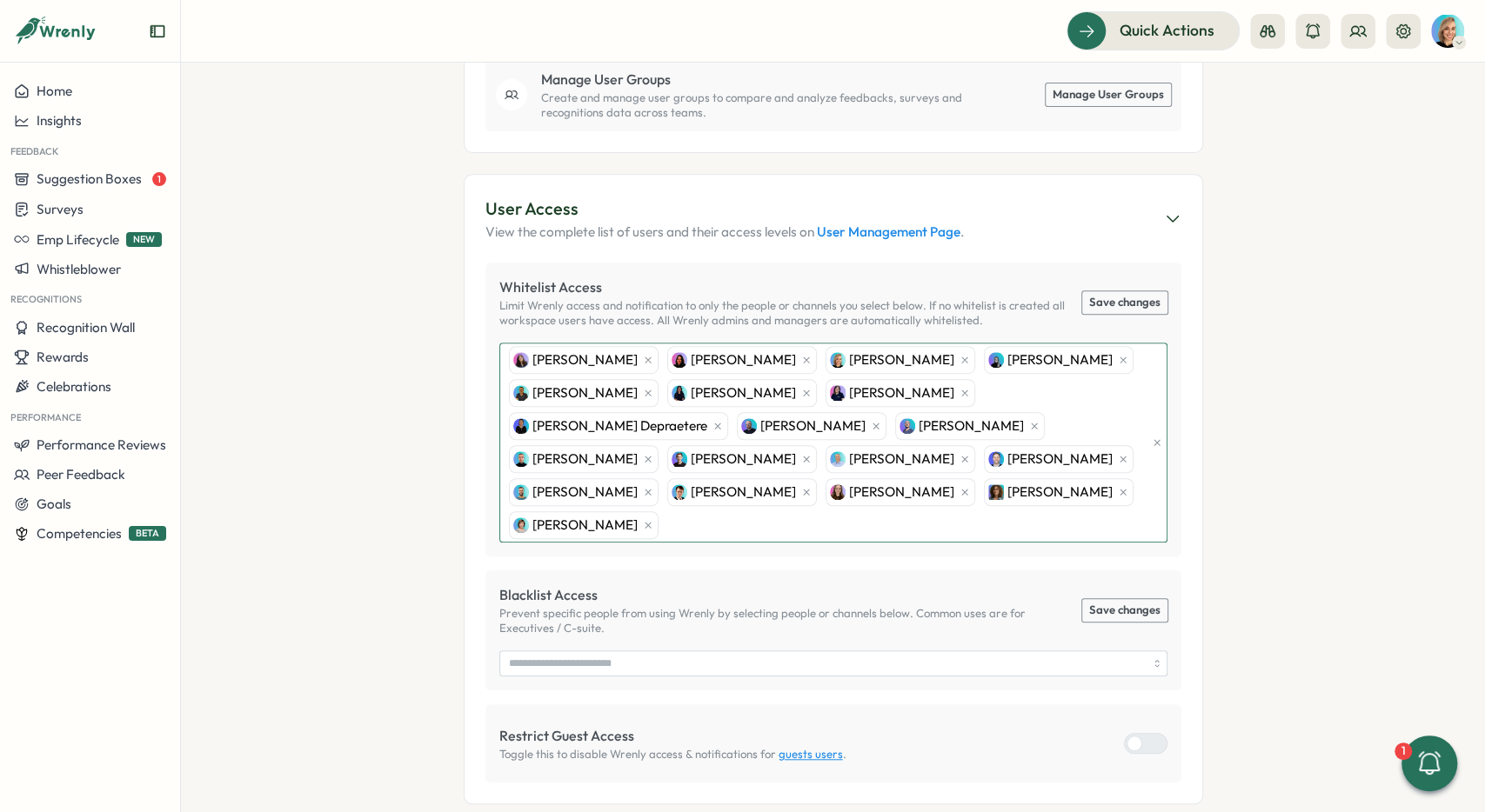
click at [929, 462] on div "Svenja von Gosen Annika Weigel Sarah Sohnle Paulina Weiberg Johannes Keller Ann…" at bounding box center [825, 442] width 641 height 198
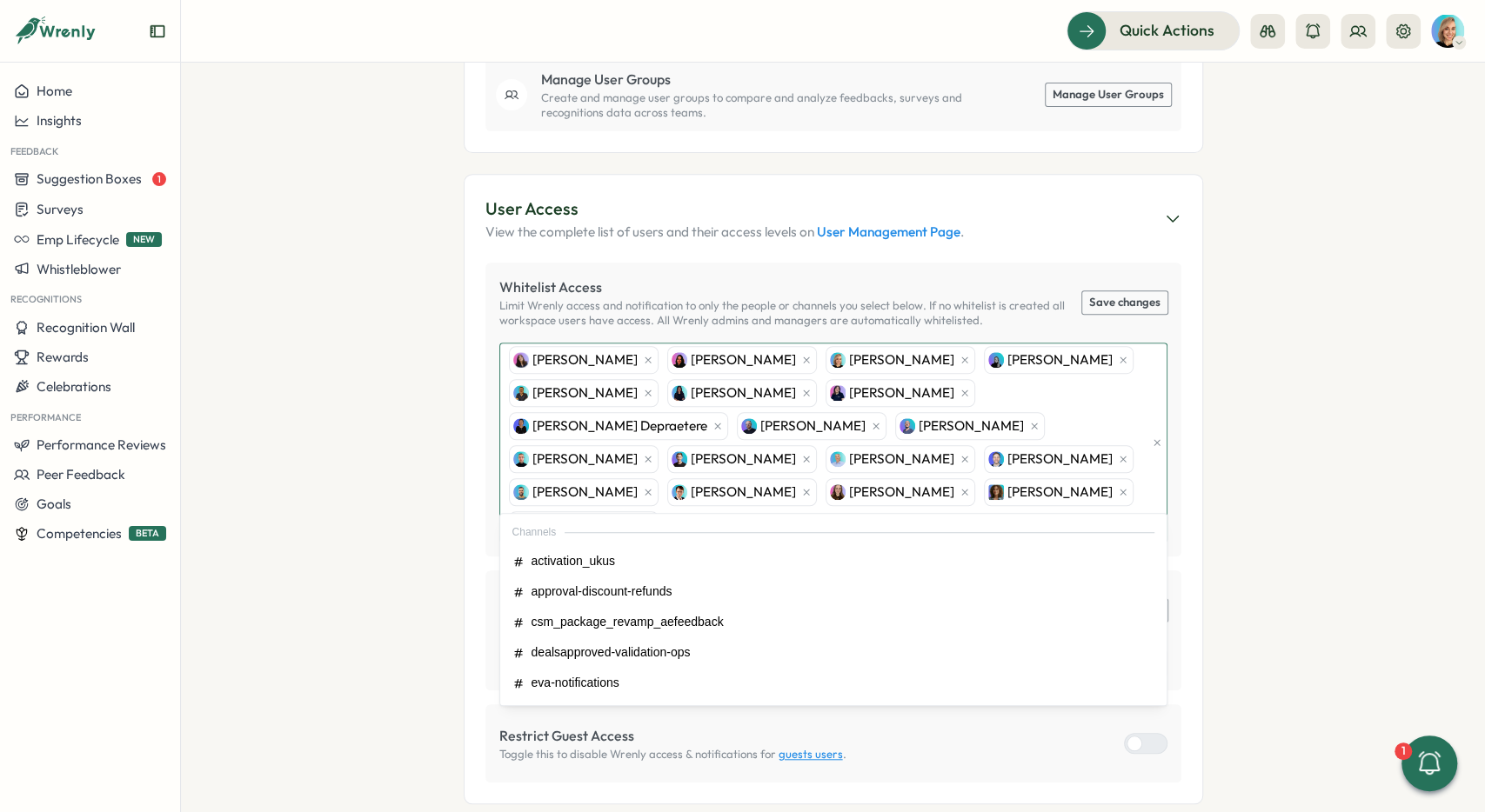
type input "*****"
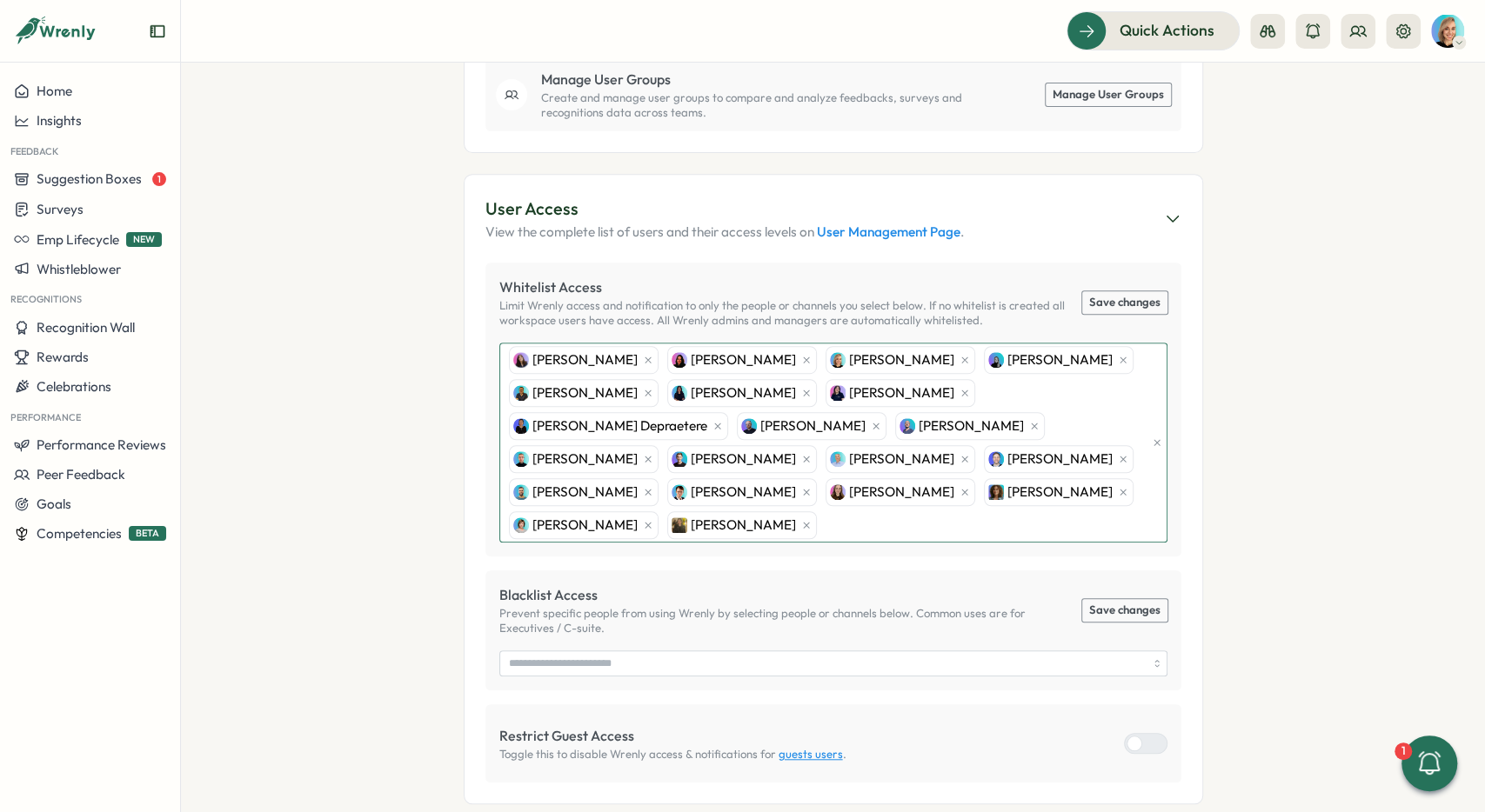
click at [1097, 457] on div "Svenja von Gosen Annika Weigel Sarah Sohnle Paulina Weiberg Johannes Keller Ann…" at bounding box center [825, 442] width 641 height 198
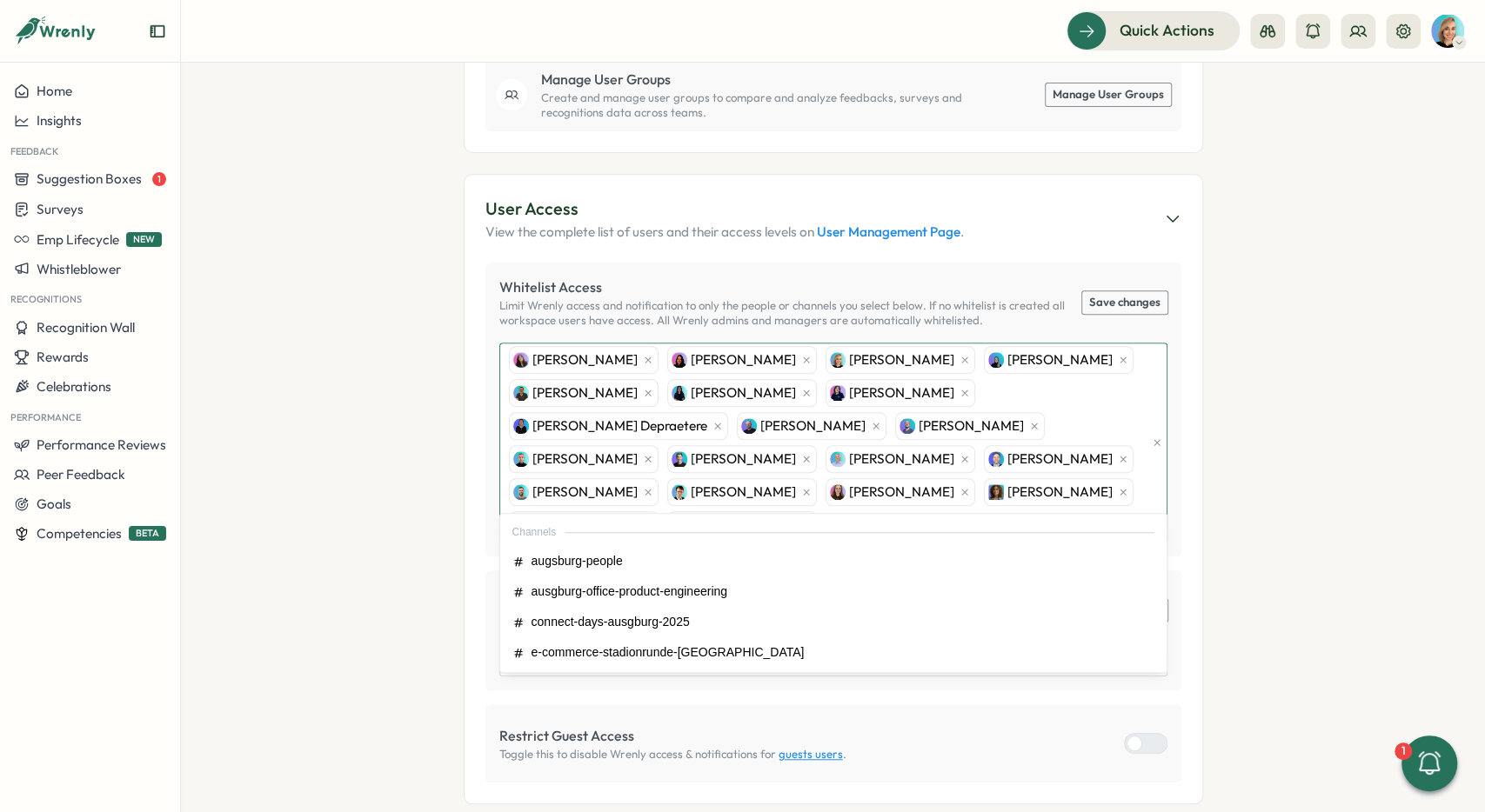
type input "*"
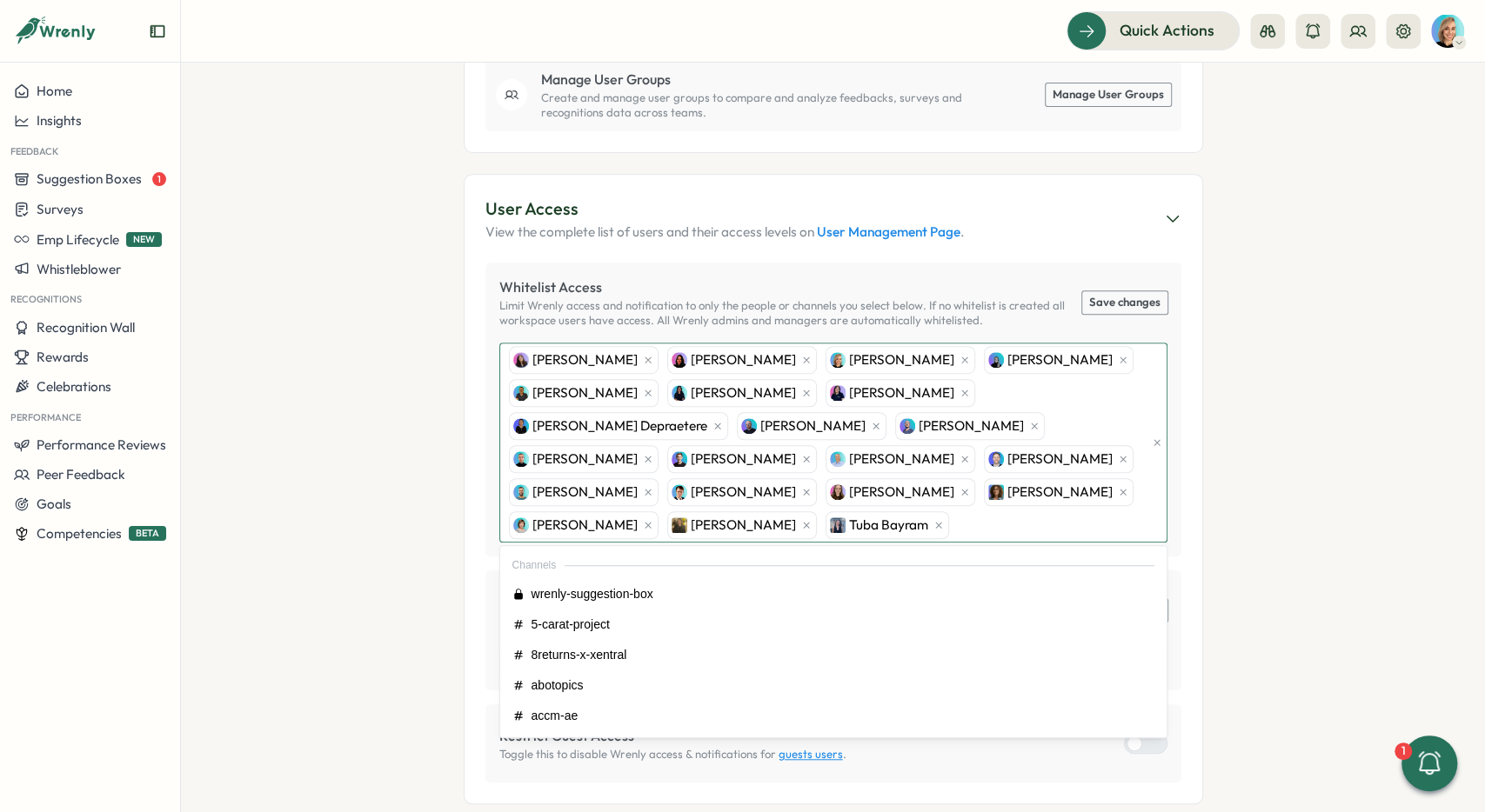
click at [1083, 488] on div "Svenja von Gosen Annika Weigel Sarah Sohnle Paulina Weiberg Johannes Keller Ann…" at bounding box center [825, 442] width 641 height 198
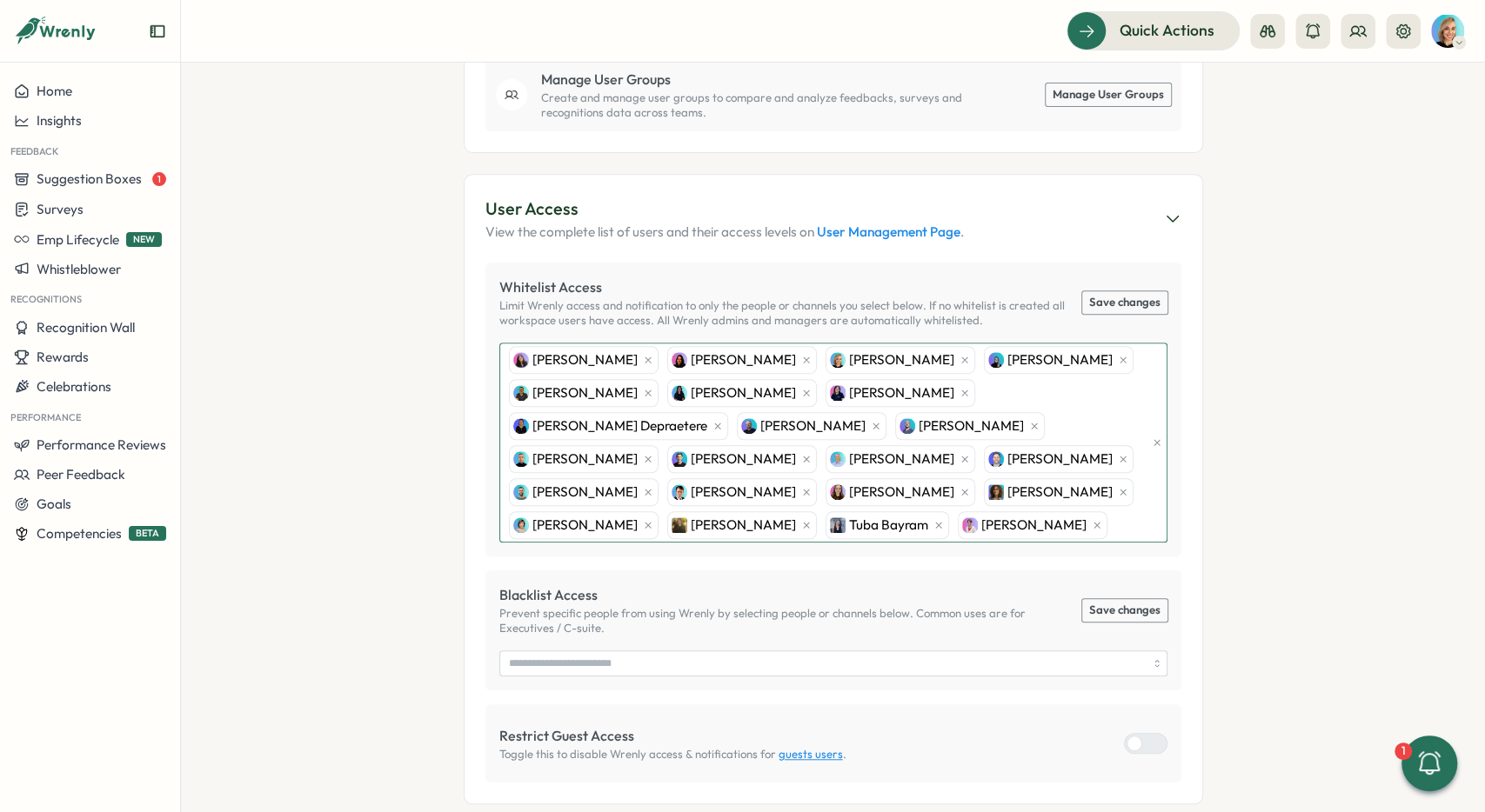
click at [854, 501] on div "Svenja von Gosen Annika Weigel Sarah Sohnle Paulina Weiberg Johannes Keller Ann…" at bounding box center [825, 442] width 641 height 198
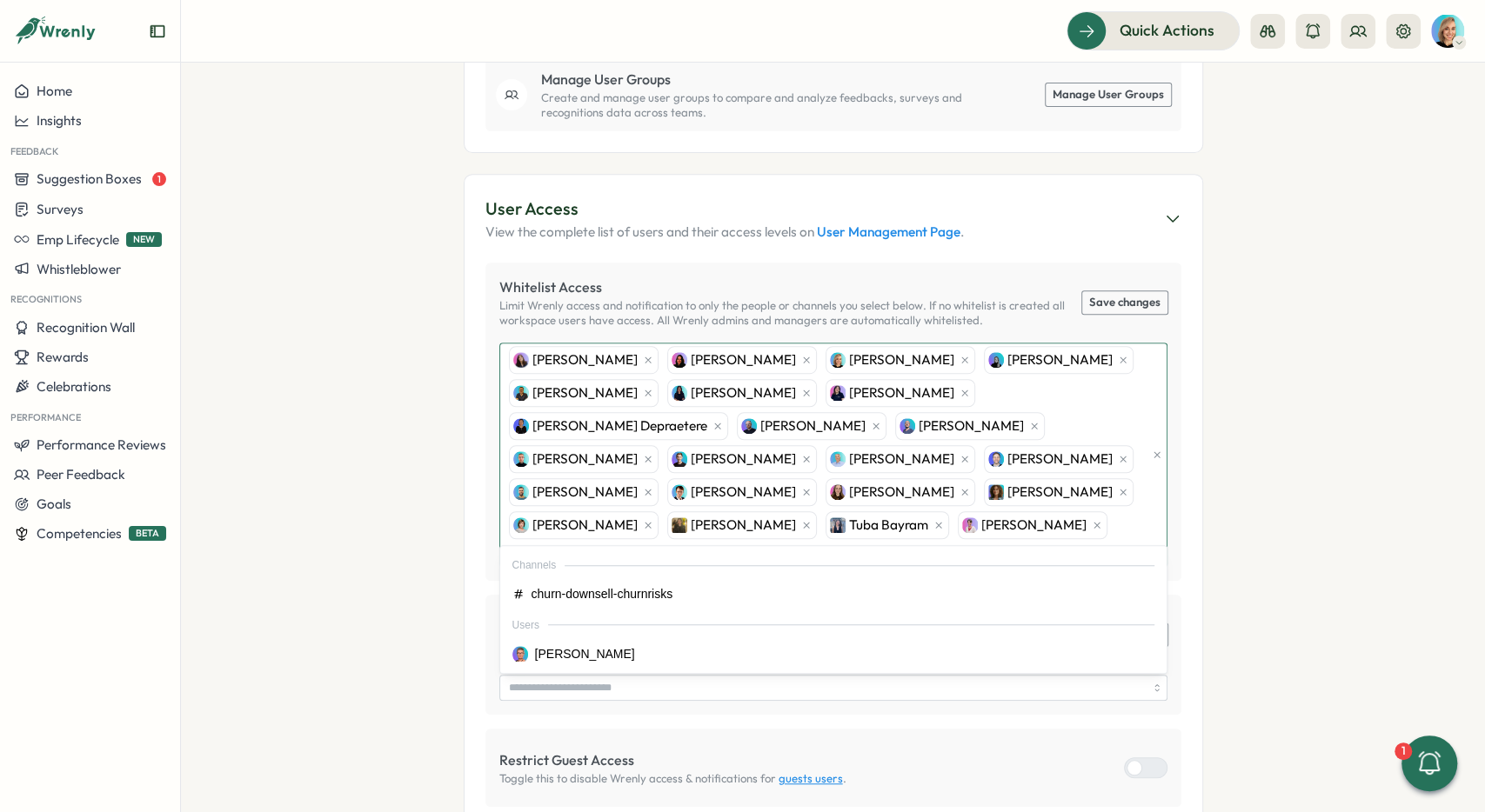
type input "*****"
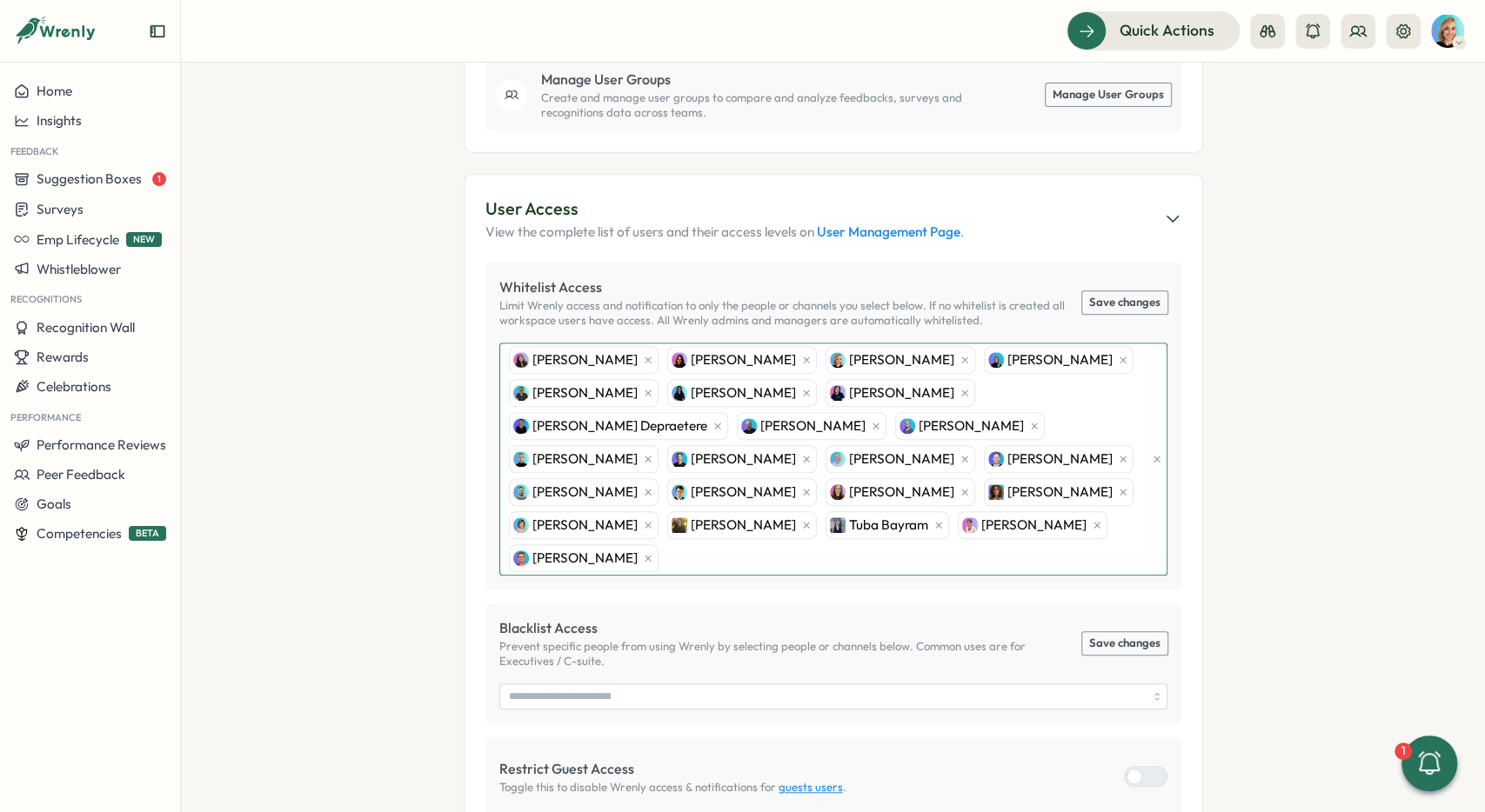
click at [1024, 493] on div "Svenja von Gosen Annika Weigel Sarah Sohnle Paulina Weiberg Johannes Keller Ann…" at bounding box center [825, 460] width 641 height 232
type input "*****"
click at [1300, 486] on section "Settings Sarah Sohnle Xentral ERP Software GmbH My Account Sign Out You are on …" at bounding box center [833, 437] width 1304 height 750
click at [1142, 291] on button "Save changes" at bounding box center [1125, 303] width 85 height 23
click at [1299, 380] on section "Settings Sarah Sohnle Xentral ERP Software GmbH My Account Sign Out You are on …" at bounding box center [833, 437] width 1304 height 750
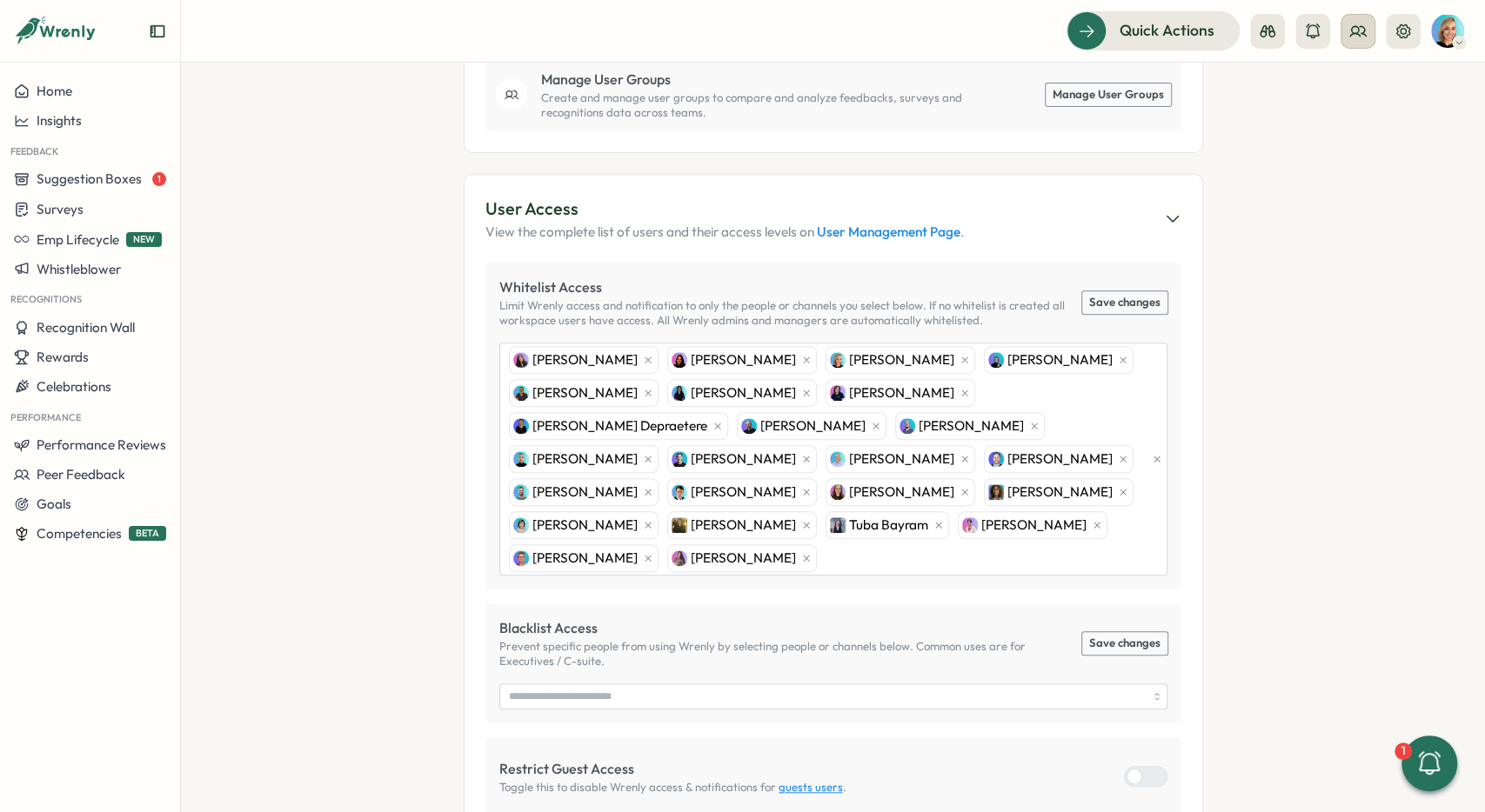
click at [1348, 41] on button at bounding box center [1359, 32] width 34 height 34
click at [1355, 119] on div "User Groups" at bounding box center [1358, 119] width 109 height 19
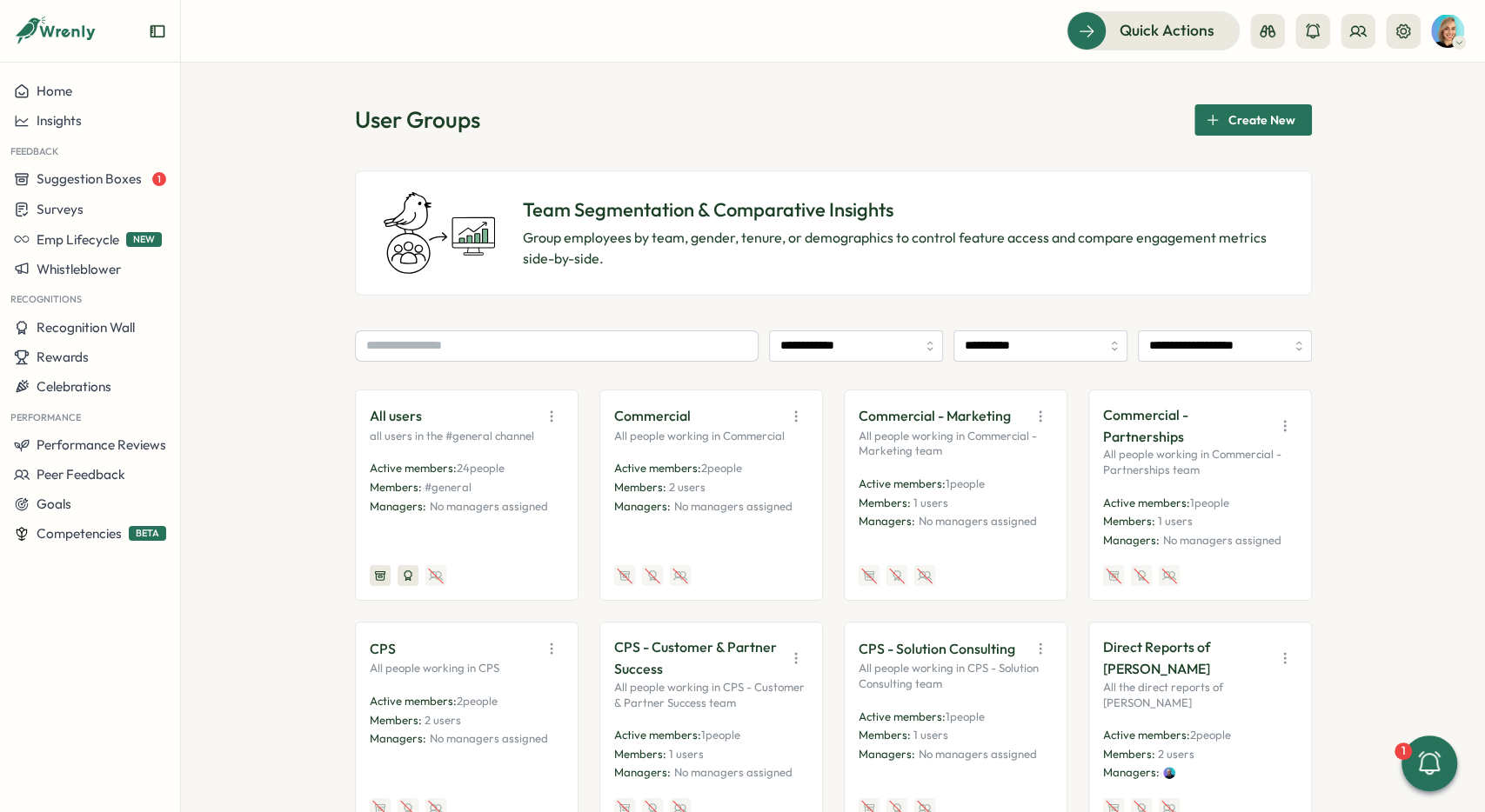
click at [474, 459] on div "All users all users in the #general channel Active members: 24 people Members: …" at bounding box center [467, 495] width 194 height 183
click at [546, 412] on icon "button" at bounding box center [552, 417] width 17 height 17
click at [562, 444] on button "View Audience" at bounding box center [507, 454] width 109 height 30
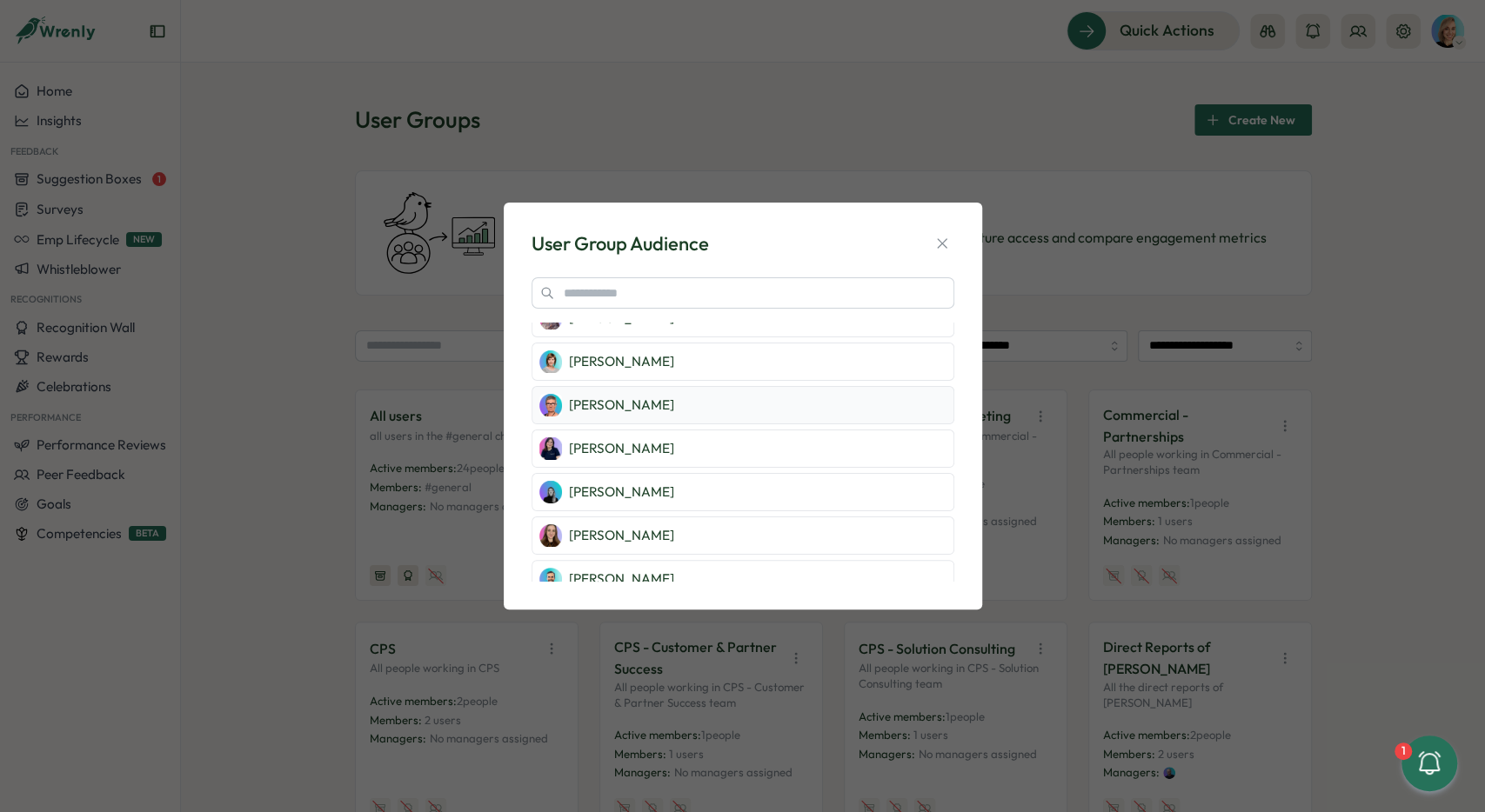
scroll to position [765, 0]
drag, startPoint x: 605, startPoint y: 380, endPoint x: 628, endPoint y: 413, distance: 40.2
click at [635, 425] on div "Stefan Schiele Daniel Thomele Arthur Vogel Annika Weigel Yan-Dee Depraetere Chr…" at bounding box center [742, 77] width 423 height 1038
drag, startPoint x: 628, startPoint y: 407, endPoint x: 670, endPoint y: 433, distance: 49.4
click at [670, 433] on div "Stefan Schiele Daniel Thomele Arthur Vogel Annika Weigel Yan-Dee Depraetere Chr…" at bounding box center [742, 77] width 423 height 1038
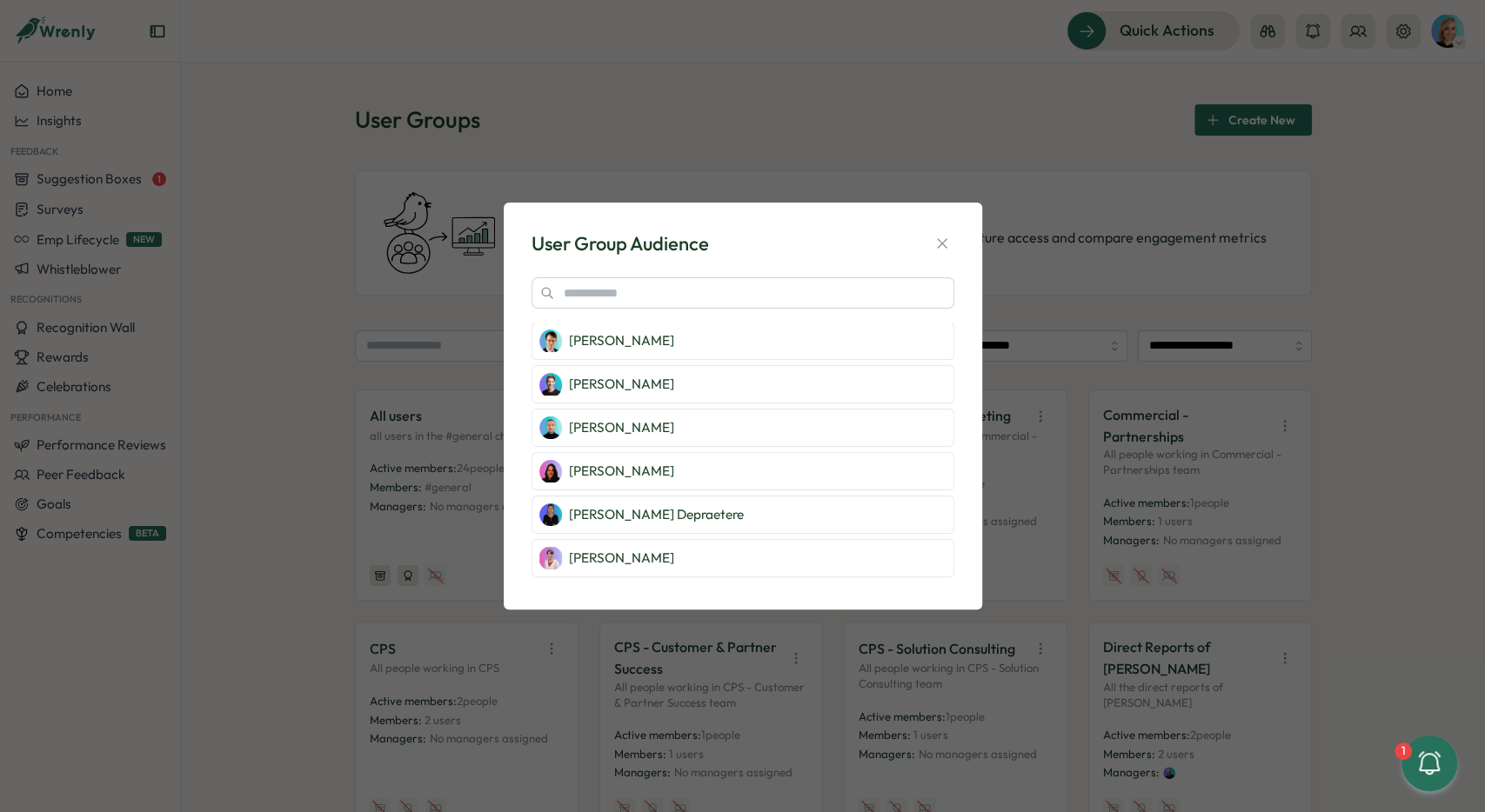
scroll to position [0, 0]
drag, startPoint x: 530, startPoint y: 241, endPoint x: 773, endPoint y: 244, distance: 243.0
click at [773, 244] on div "User Group Audience Stefan Schiele Daniel Thomele Arthur Vogel Annika Weigel Ya…" at bounding box center [743, 406] width 437 height 366
click at [773, 244] on div "User Group Audience" at bounding box center [742, 244] width 423 height 27
click at [948, 234] on button "button" at bounding box center [942, 243] width 24 height 24
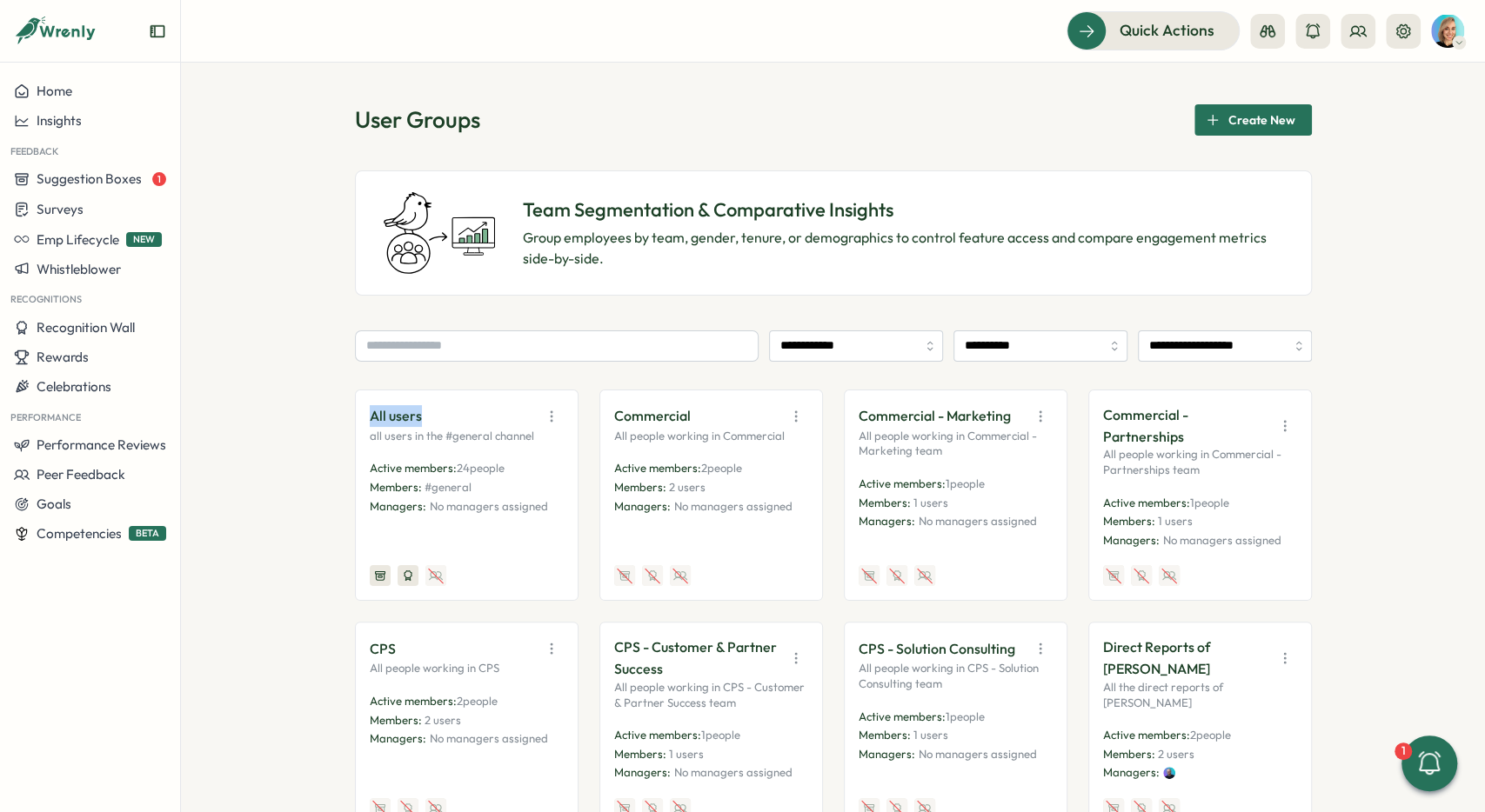
drag, startPoint x: 372, startPoint y: 408, endPoint x: 436, endPoint y: 415, distance: 64.4
click at [436, 415] on div "All users" at bounding box center [467, 416] width 194 height 24
copy p "All users"
click at [406, 397] on div "All users all users in the #general channel Active members: 24 people Members: …" at bounding box center [467, 496] width 223 height 213
drag, startPoint x: 446, startPoint y: 412, endPoint x: 459, endPoint y: 410, distance: 13.2
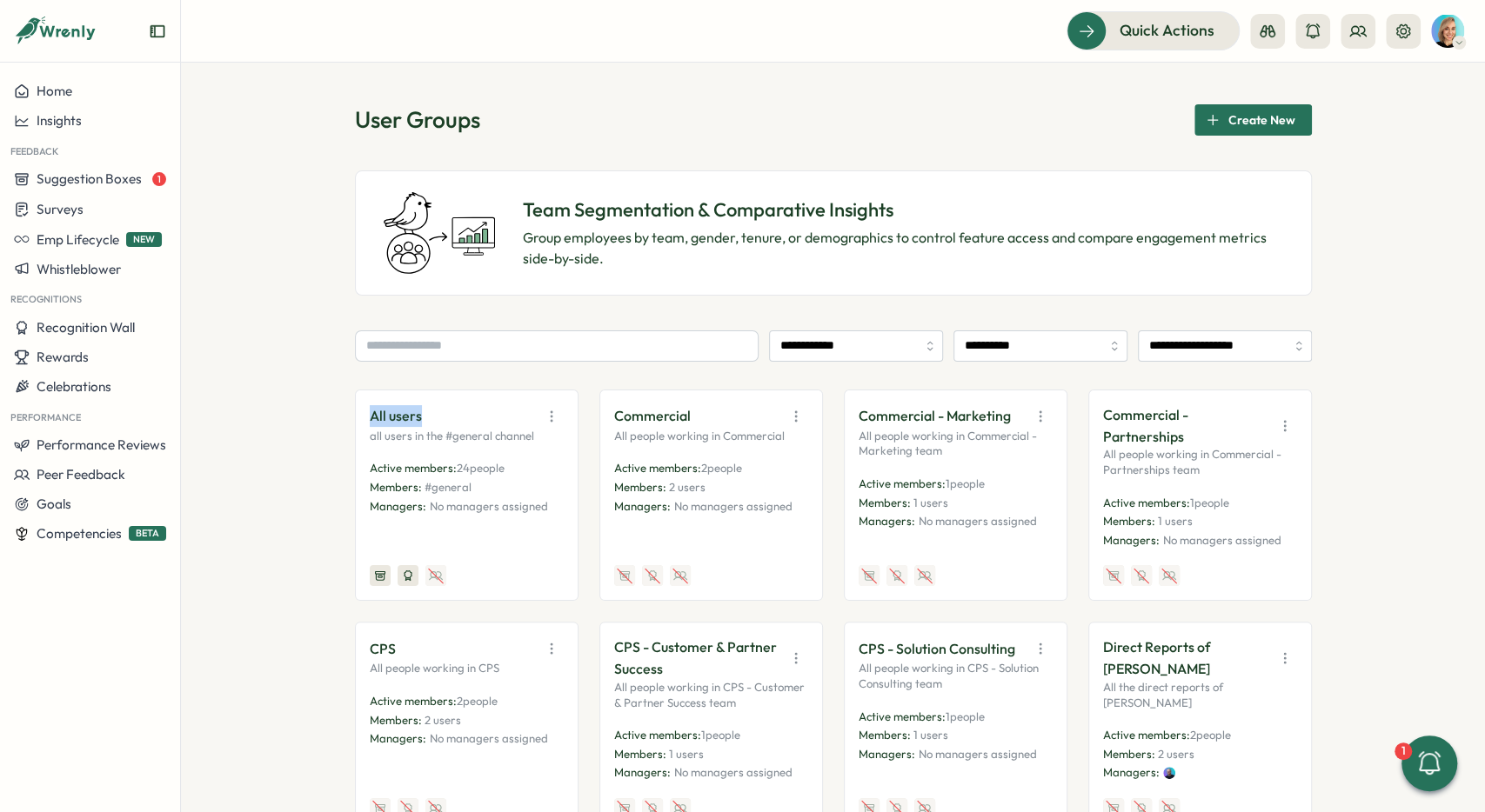
click at [459, 410] on div "All users all users in the #general channel Active members: 24 people Members: …" at bounding box center [467, 496] width 223 height 213
copy p "All users"
click at [1421, 36] on div "Quick Actions" at bounding box center [1265, 31] width 398 height 38
click at [1415, 34] on button at bounding box center [1404, 32] width 34 height 34
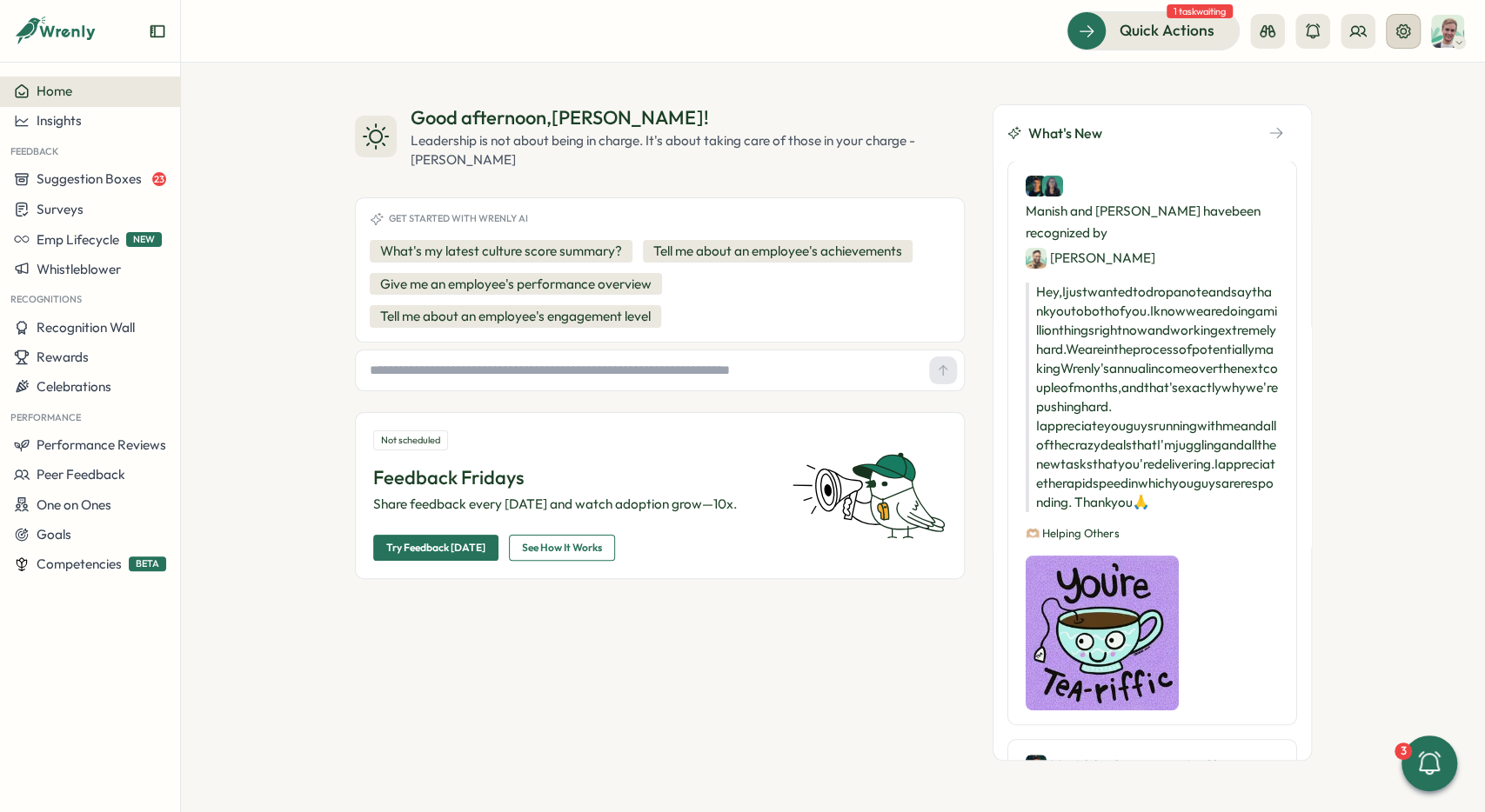
click at [1408, 26] on icon at bounding box center [1404, 32] width 17 height 17
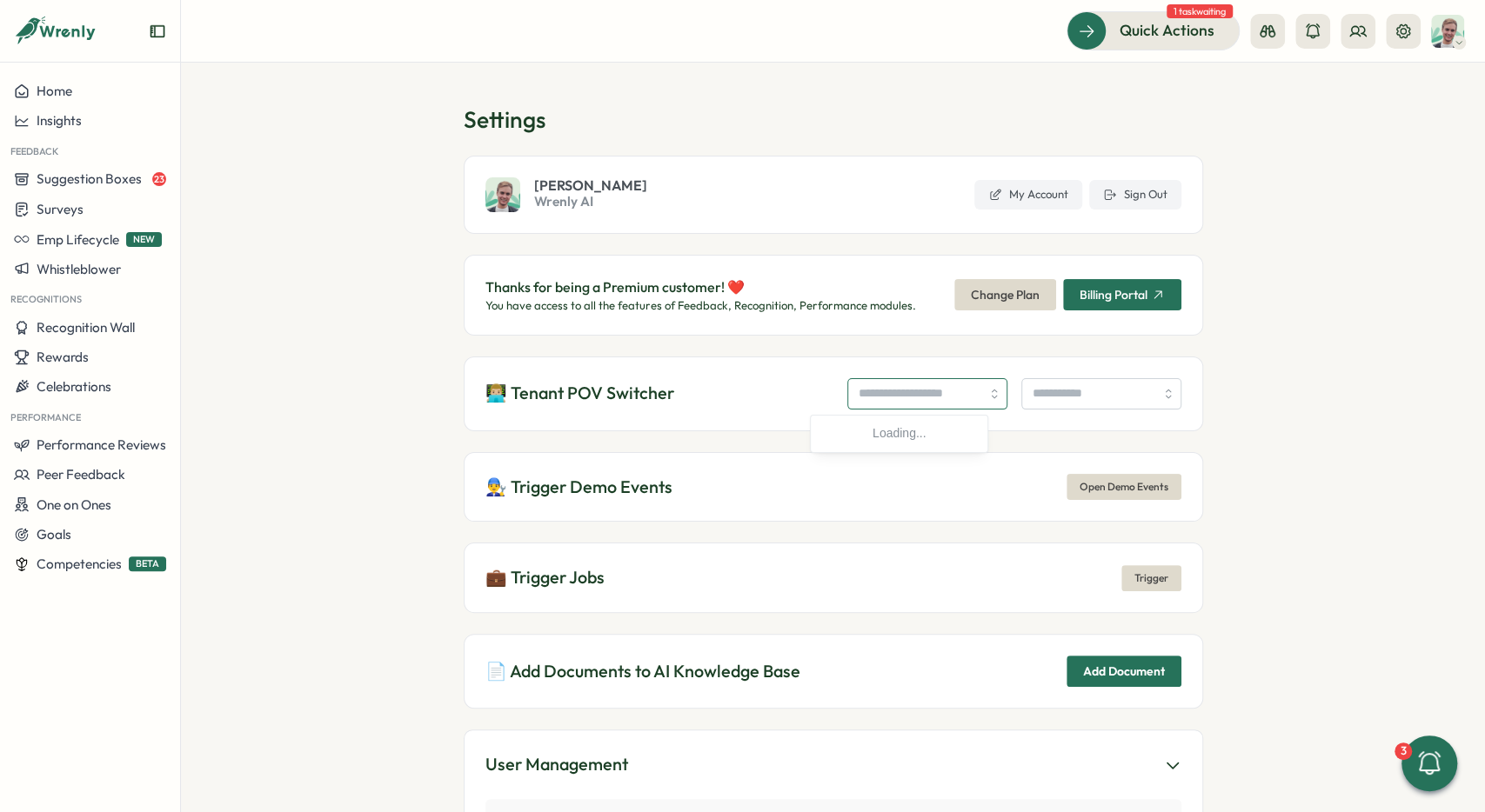
click at [848, 391] on input "search" at bounding box center [927, 394] width 160 height 32
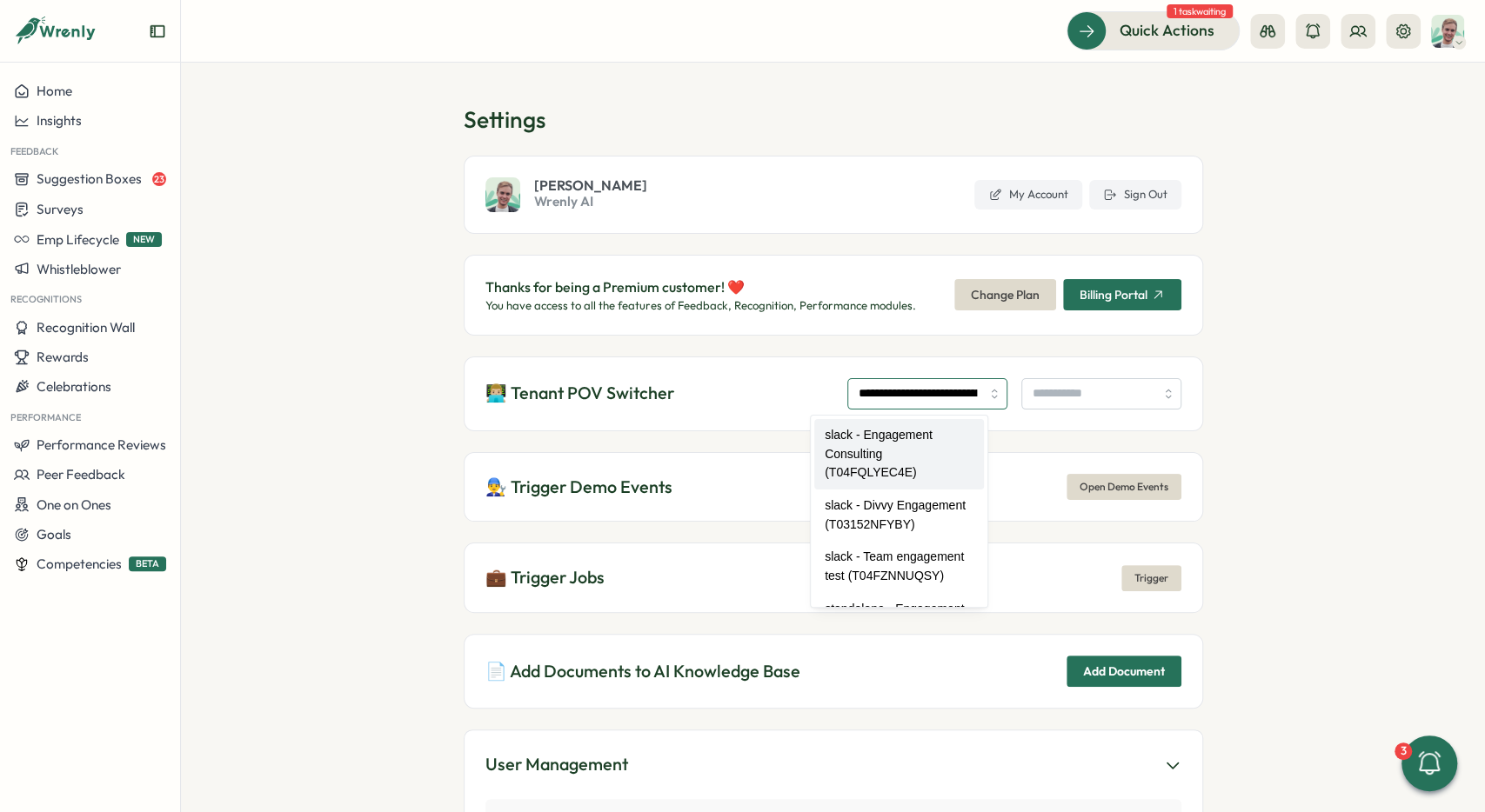
type input "**********"
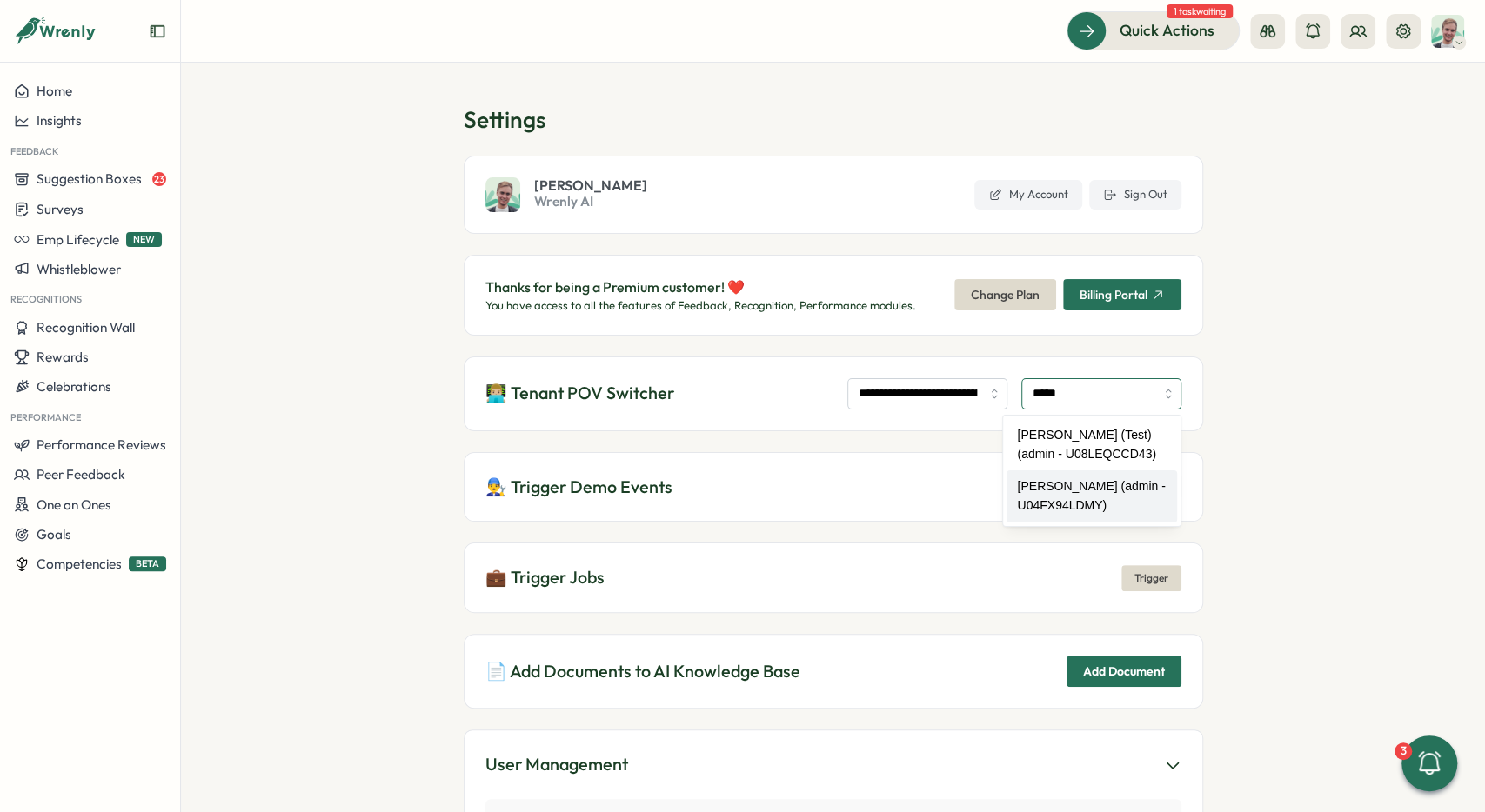
type input "**********"
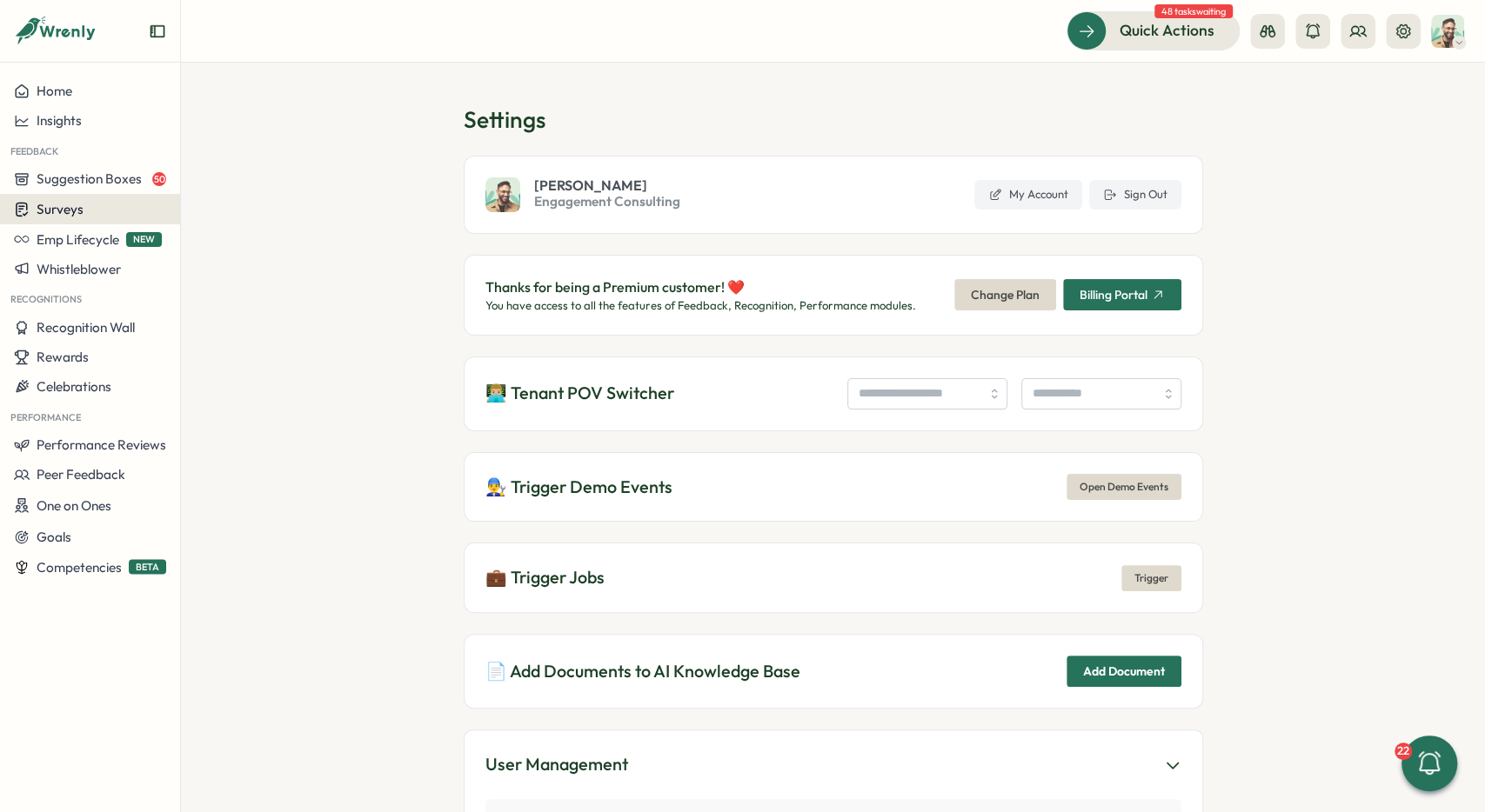
click at [104, 213] on div "Surveys" at bounding box center [90, 209] width 152 height 16
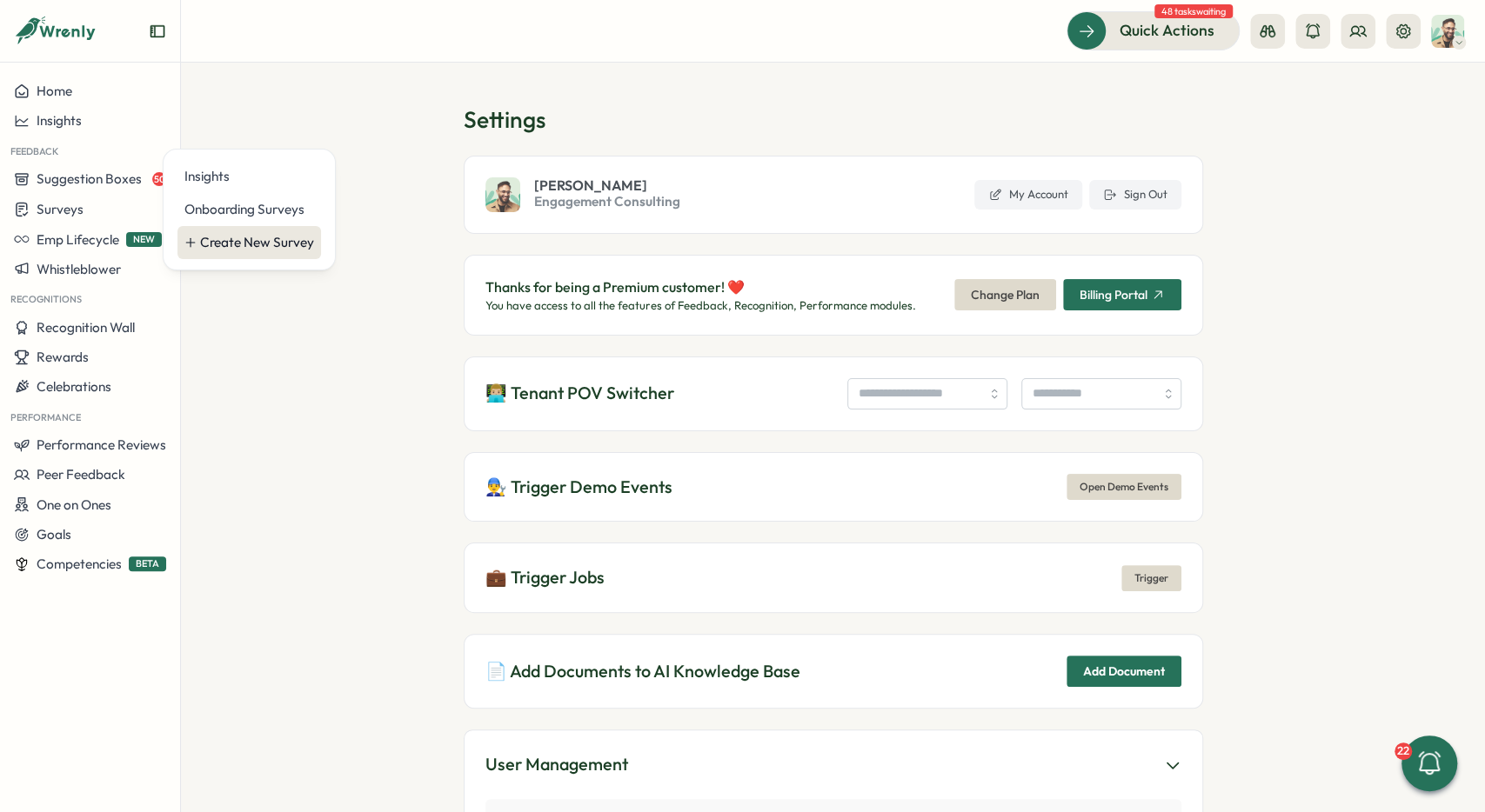
click at [210, 241] on div "Create New Survey" at bounding box center [257, 242] width 114 height 19
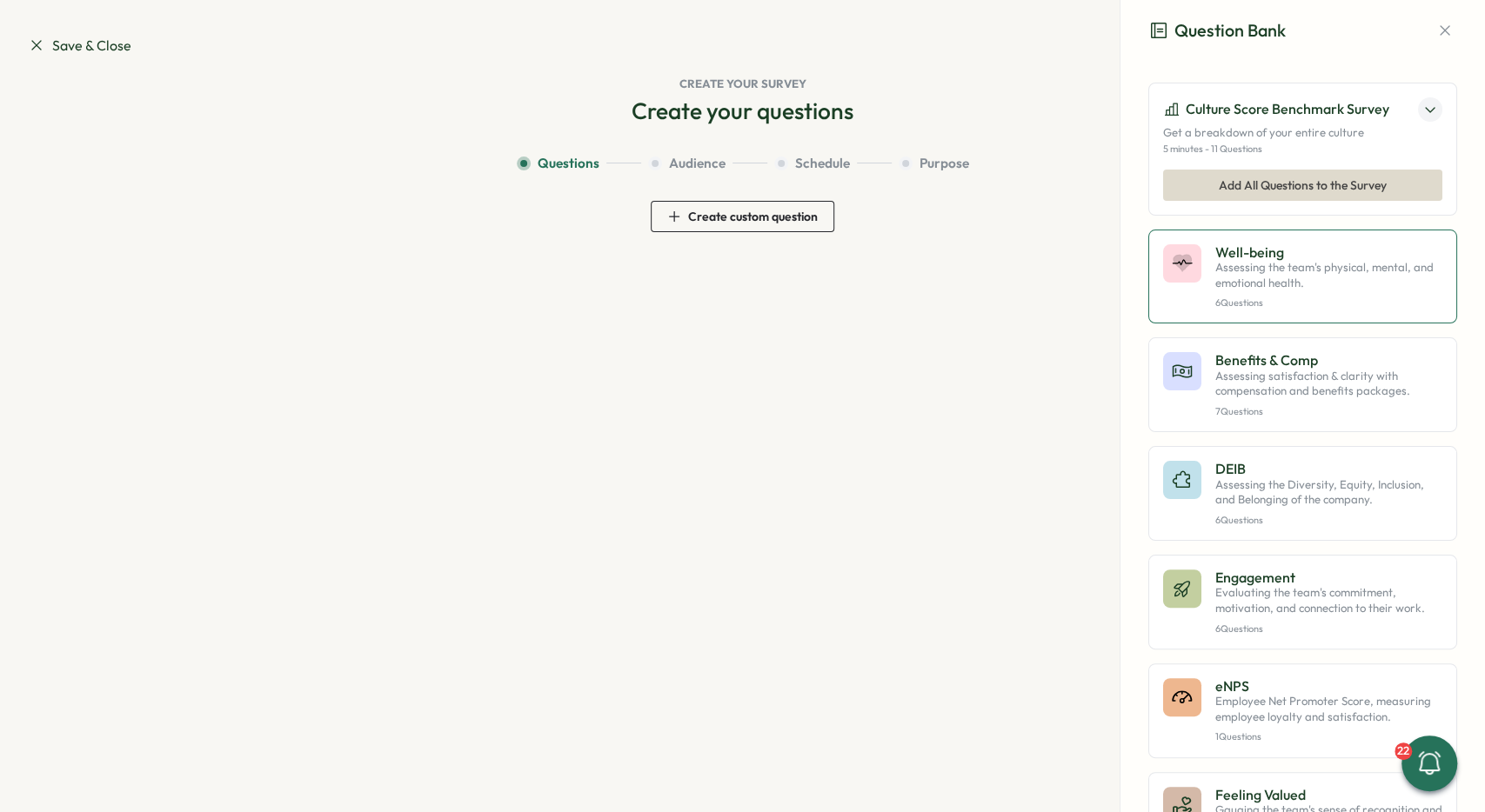
click at [1256, 249] on p "Well-being" at bounding box center [1329, 252] width 227 height 15
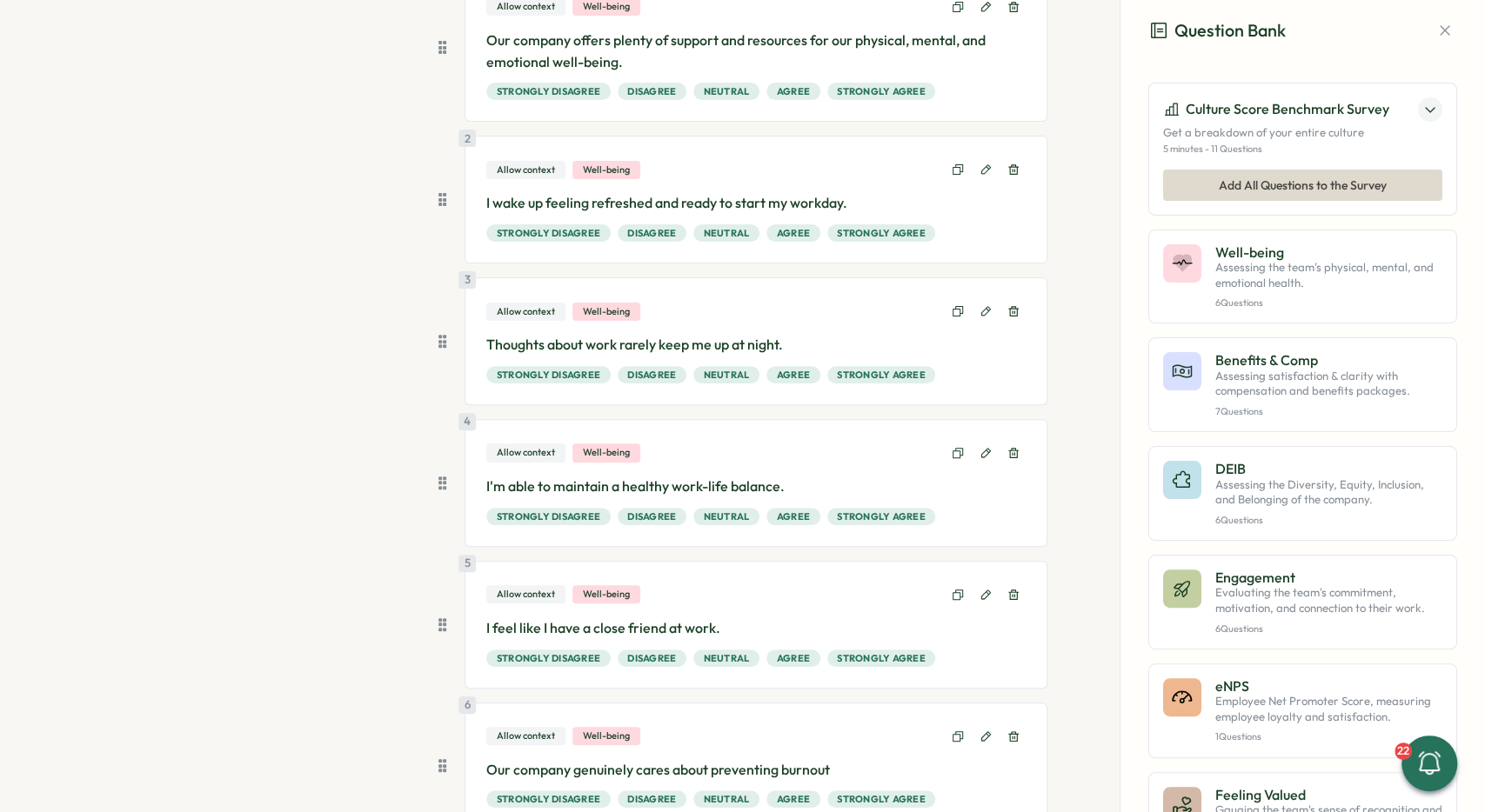
scroll to position [343, 0]
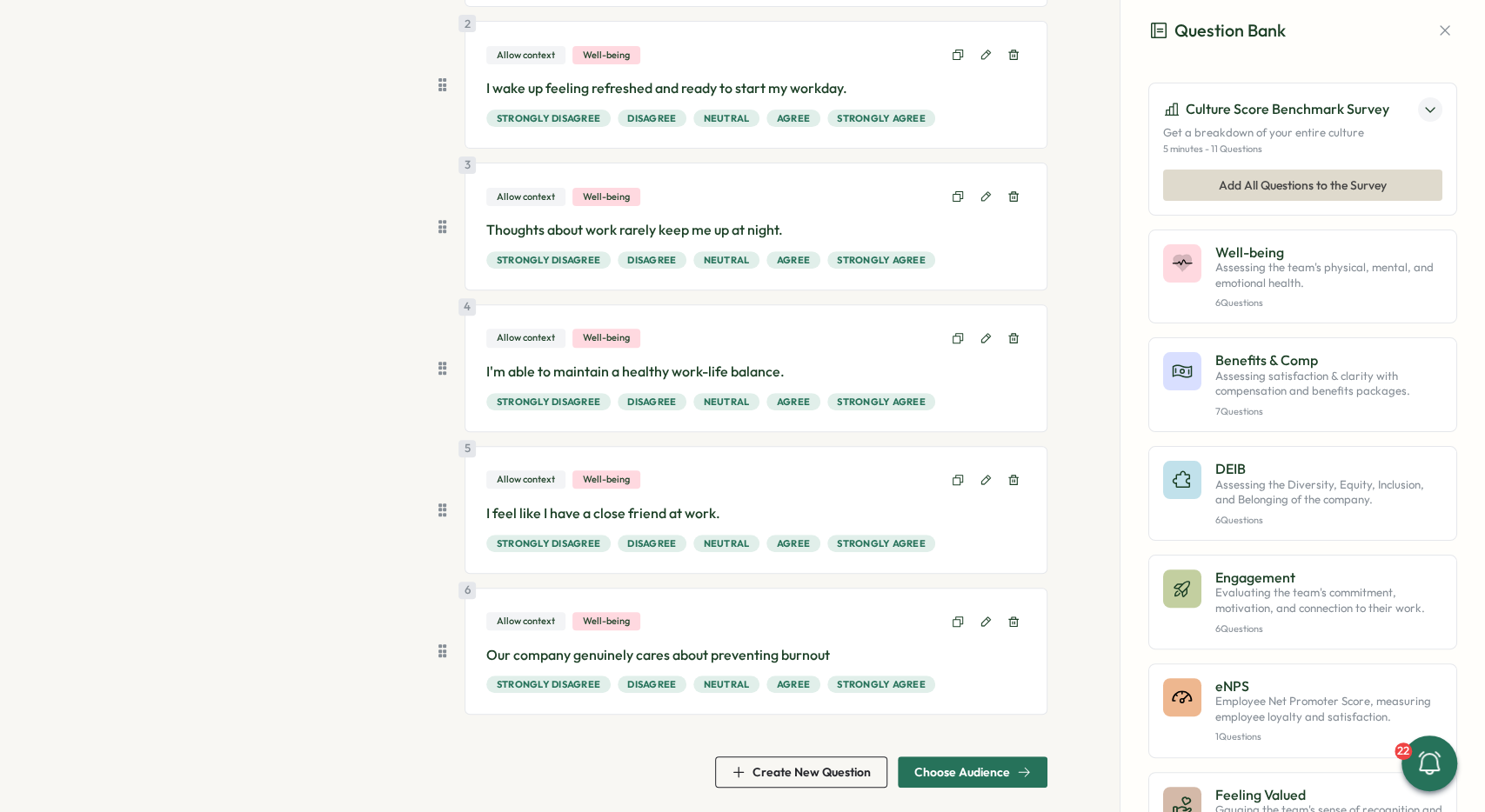
drag, startPoint x: 1075, startPoint y: 346, endPoint x: 1062, endPoint y: 535, distance: 189.4
click at [971, 778] on span "Choose Audience" at bounding box center [973, 772] width 117 height 30
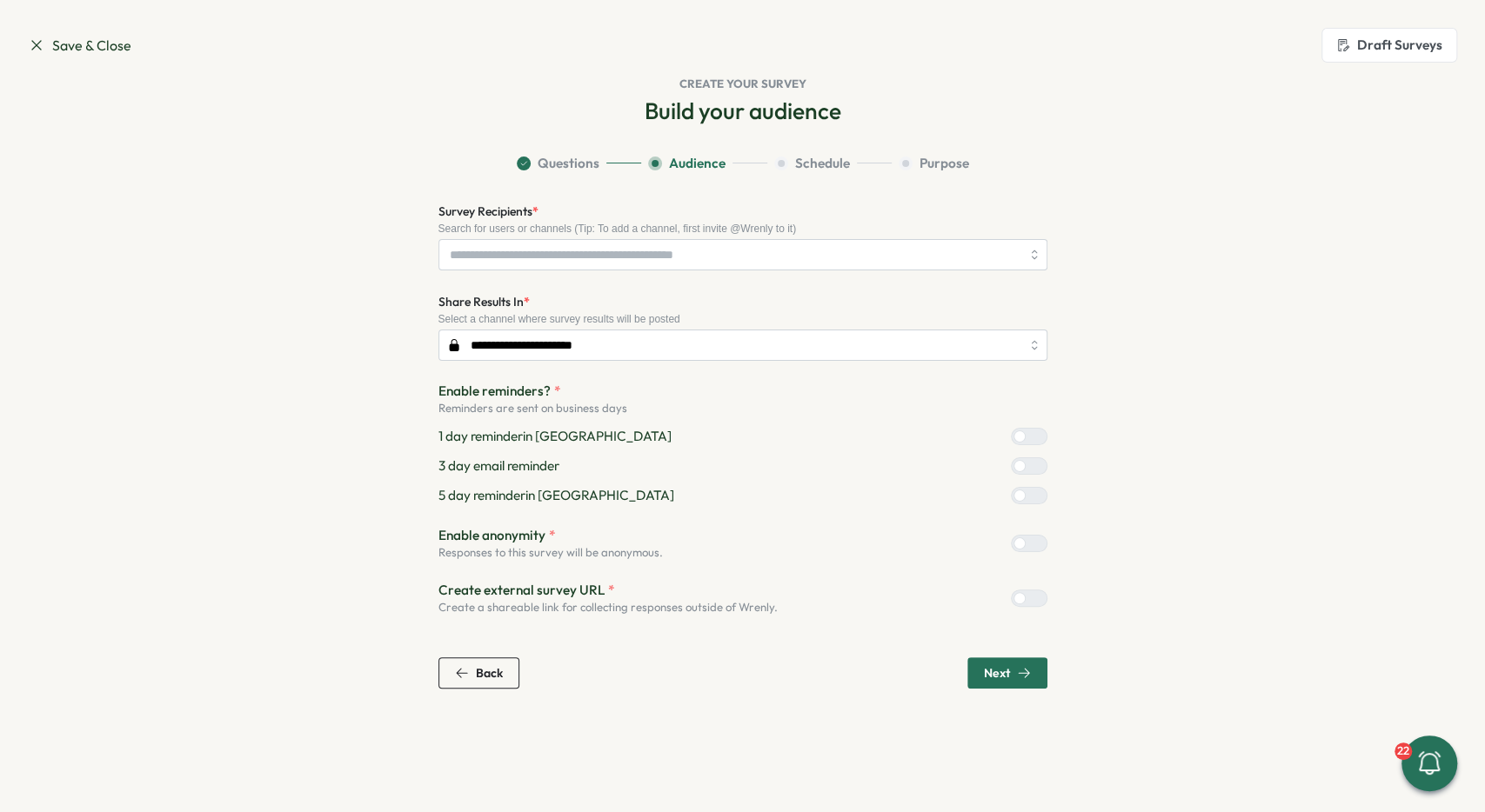
scroll to position [0, 0]
click at [687, 253] on input "Survey Recipients *" at bounding box center [736, 255] width 571 height 30
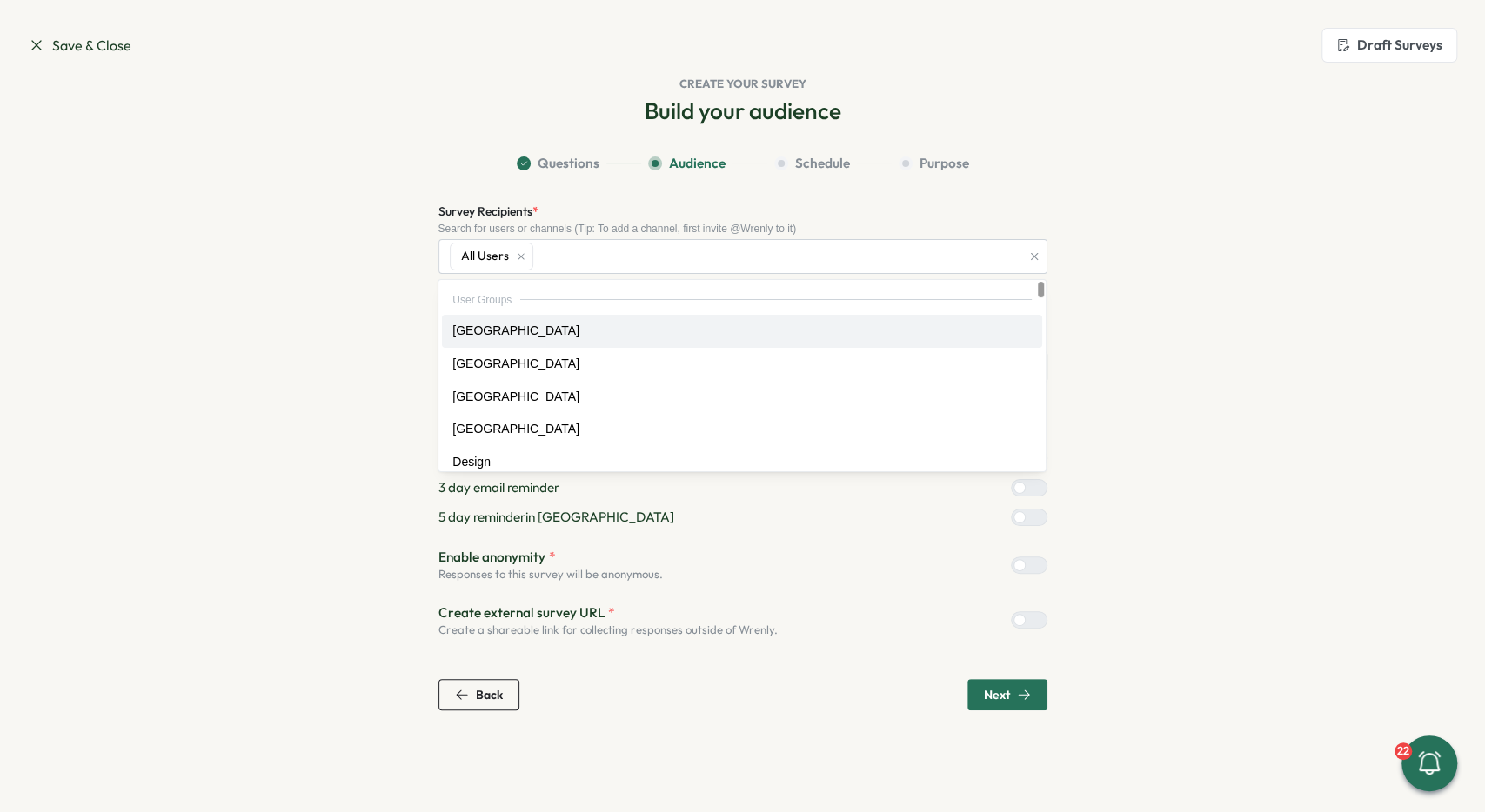
click at [334, 308] on section "Questions Audience Schedule Purpose Survey Recipients * Search for users or cha…" at bounding box center [742, 432] width 1113 height 556
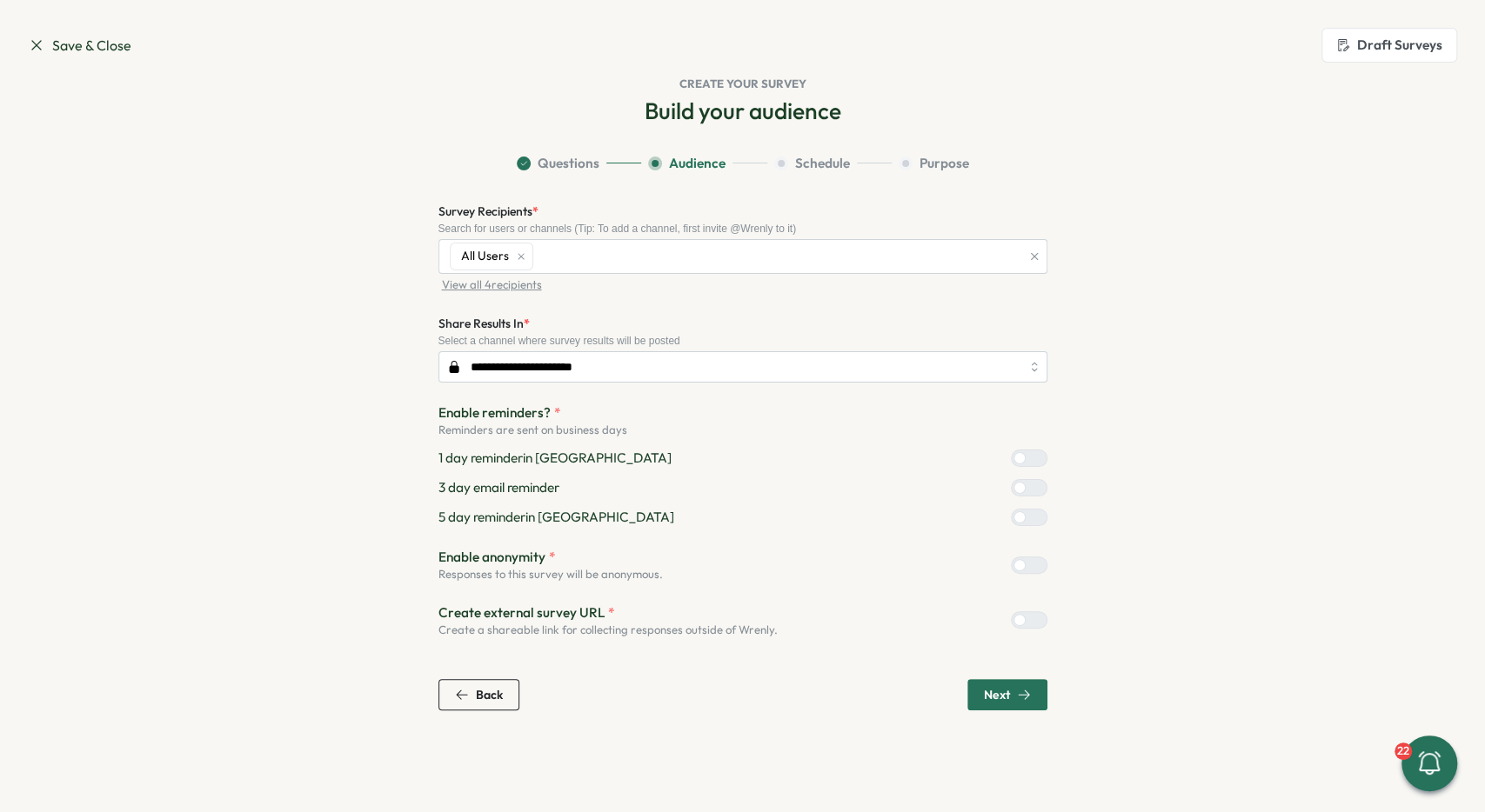
click at [495, 286] on span "View all 4 recipients" at bounding box center [491, 285] width 100 height 15
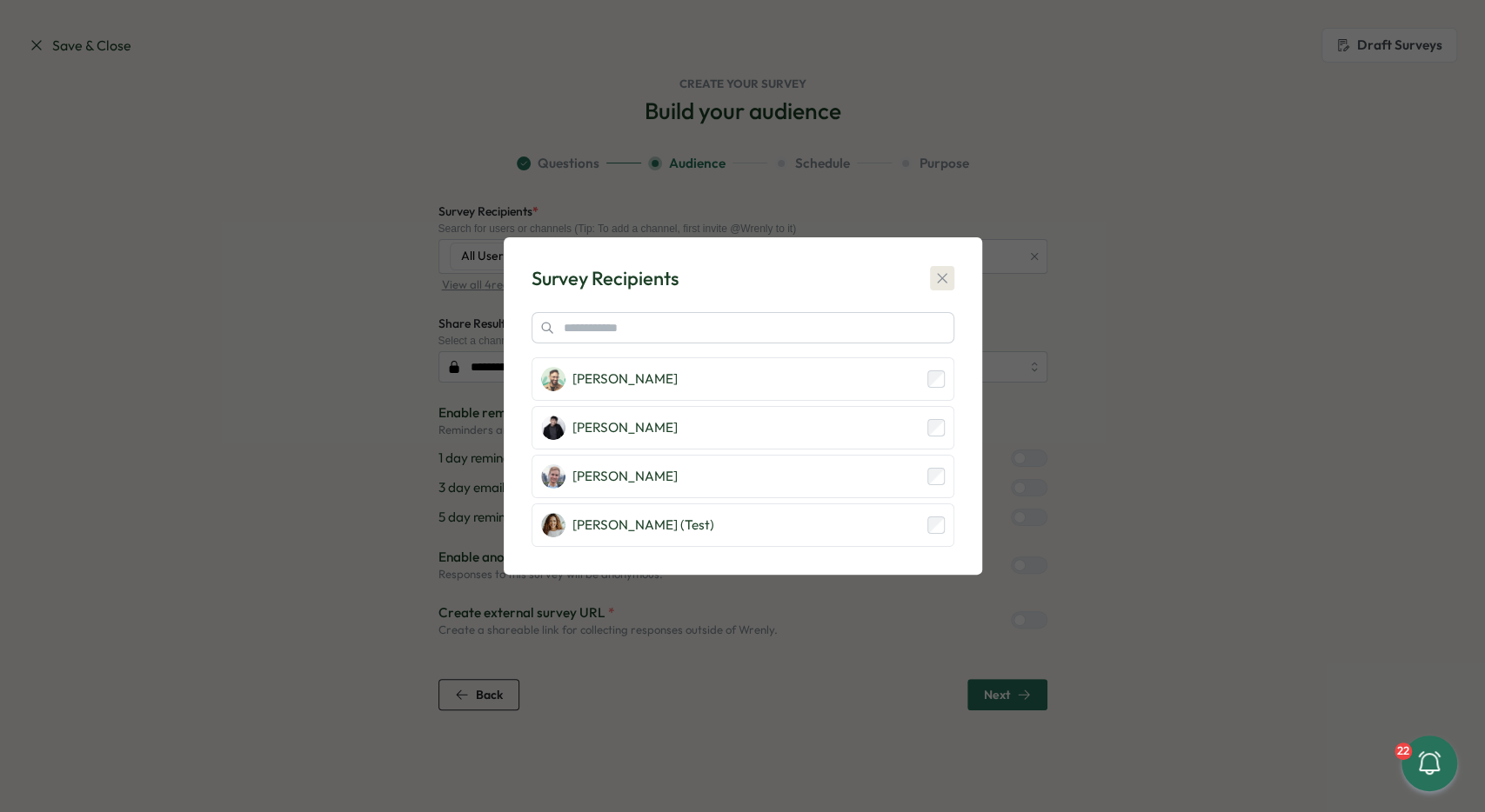
click at [943, 280] on icon "button" at bounding box center [942, 278] width 10 height 10
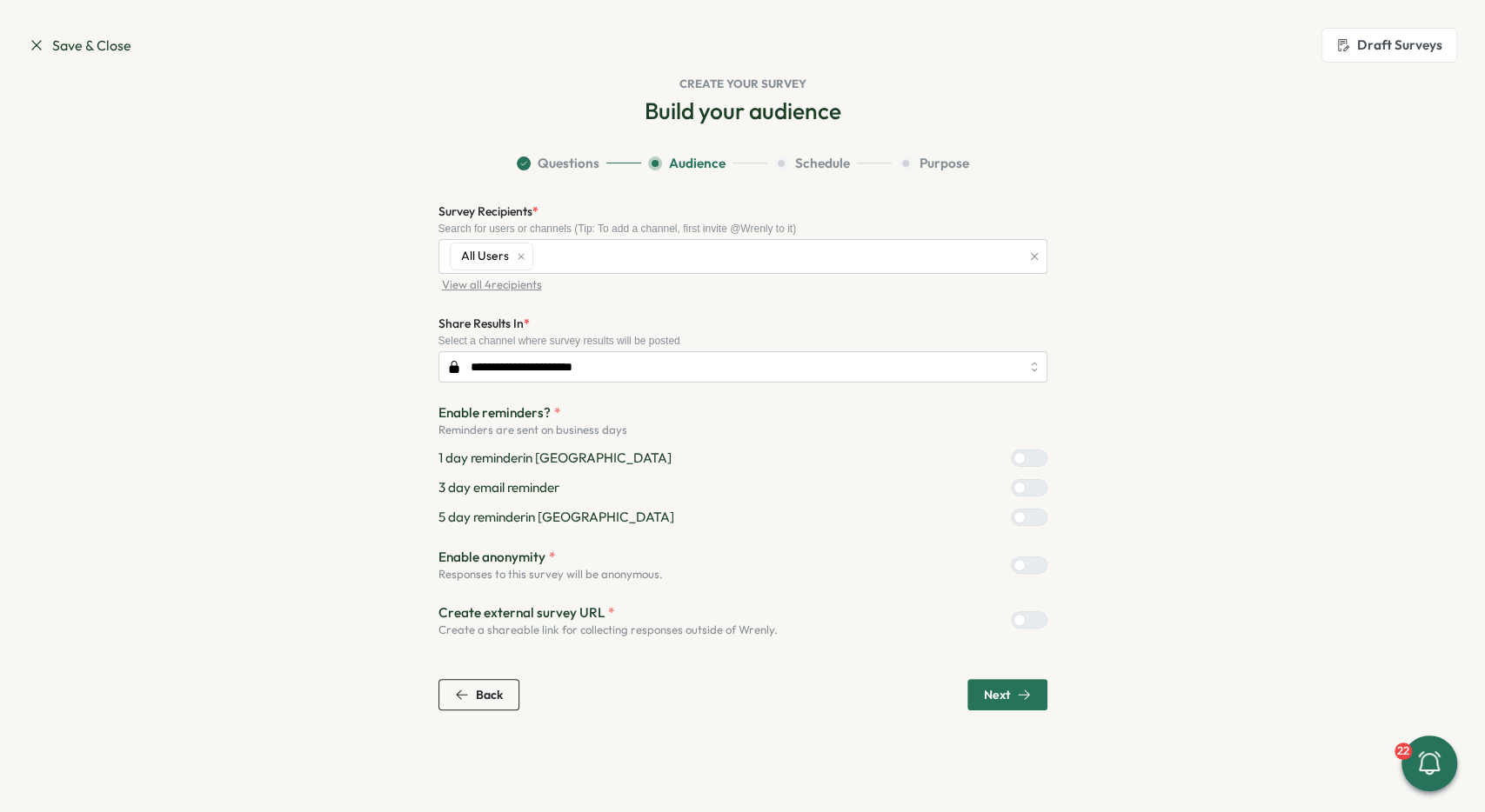
click at [1026, 459] on div at bounding box center [1019, 458] width 12 height 12
click at [1040, 493] on label at bounding box center [1029, 487] width 36 height 17
click at [1045, 519] on label at bounding box center [1029, 517] width 36 height 17
click at [1026, 559] on div at bounding box center [1037, 565] width 21 height 15
click at [1039, 698] on button "Next" at bounding box center [1008, 694] width 80 height 32
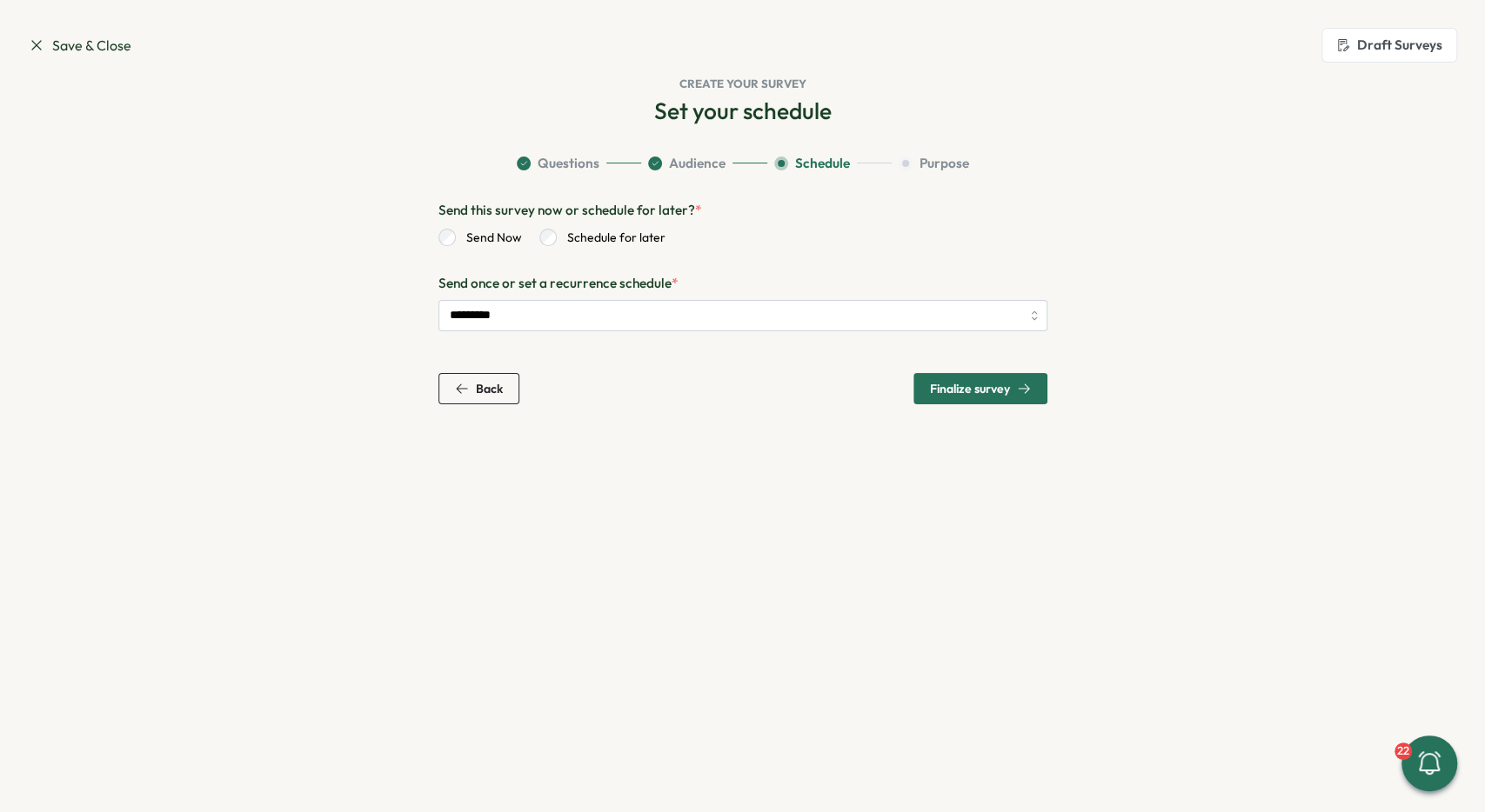
click at [977, 382] on span "Finalize survey" at bounding box center [980, 389] width 101 height 30
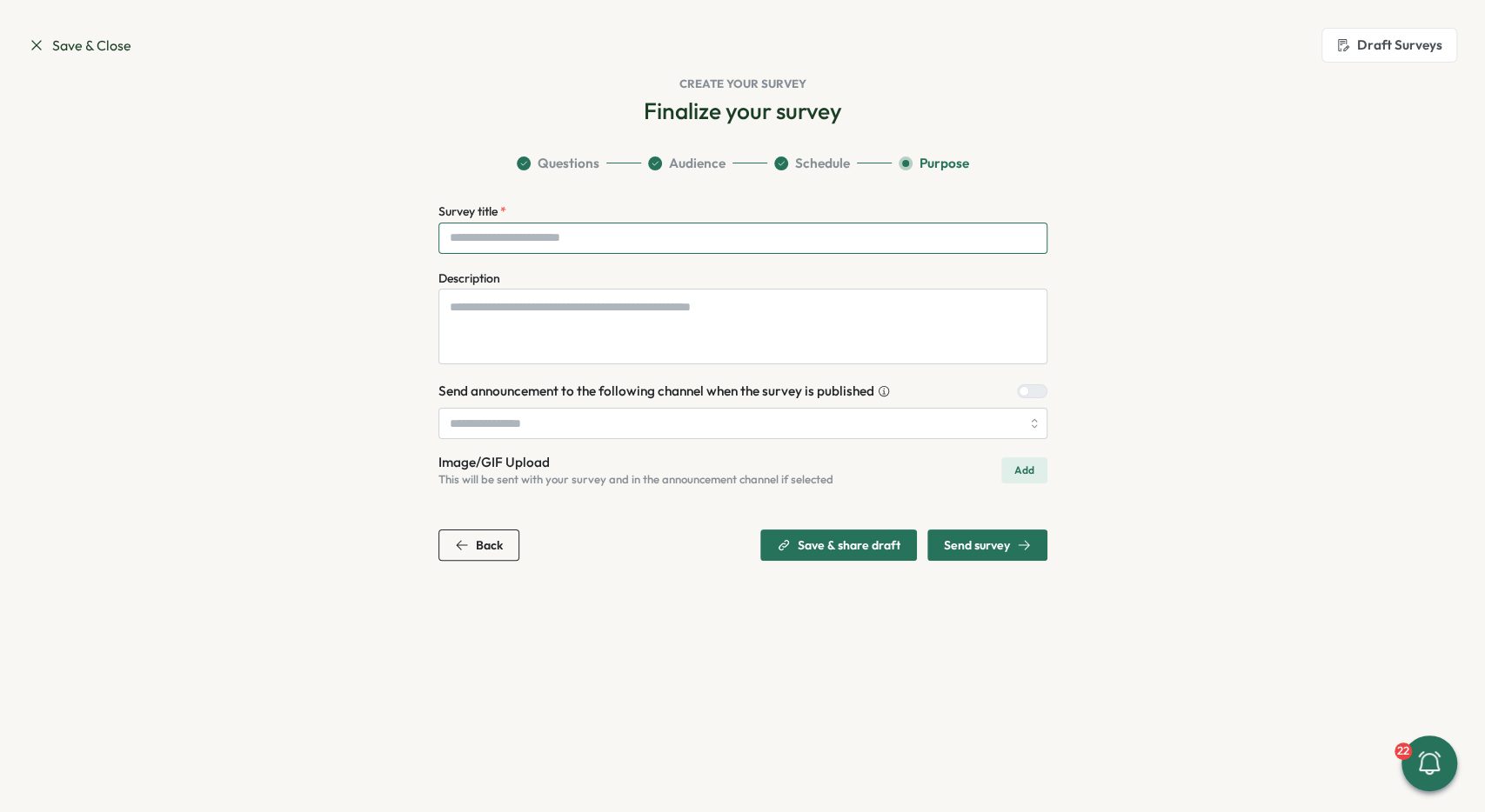
click at [613, 248] on input "Survey title *" at bounding box center [743, 237] width 609 height 32
type input "**********"
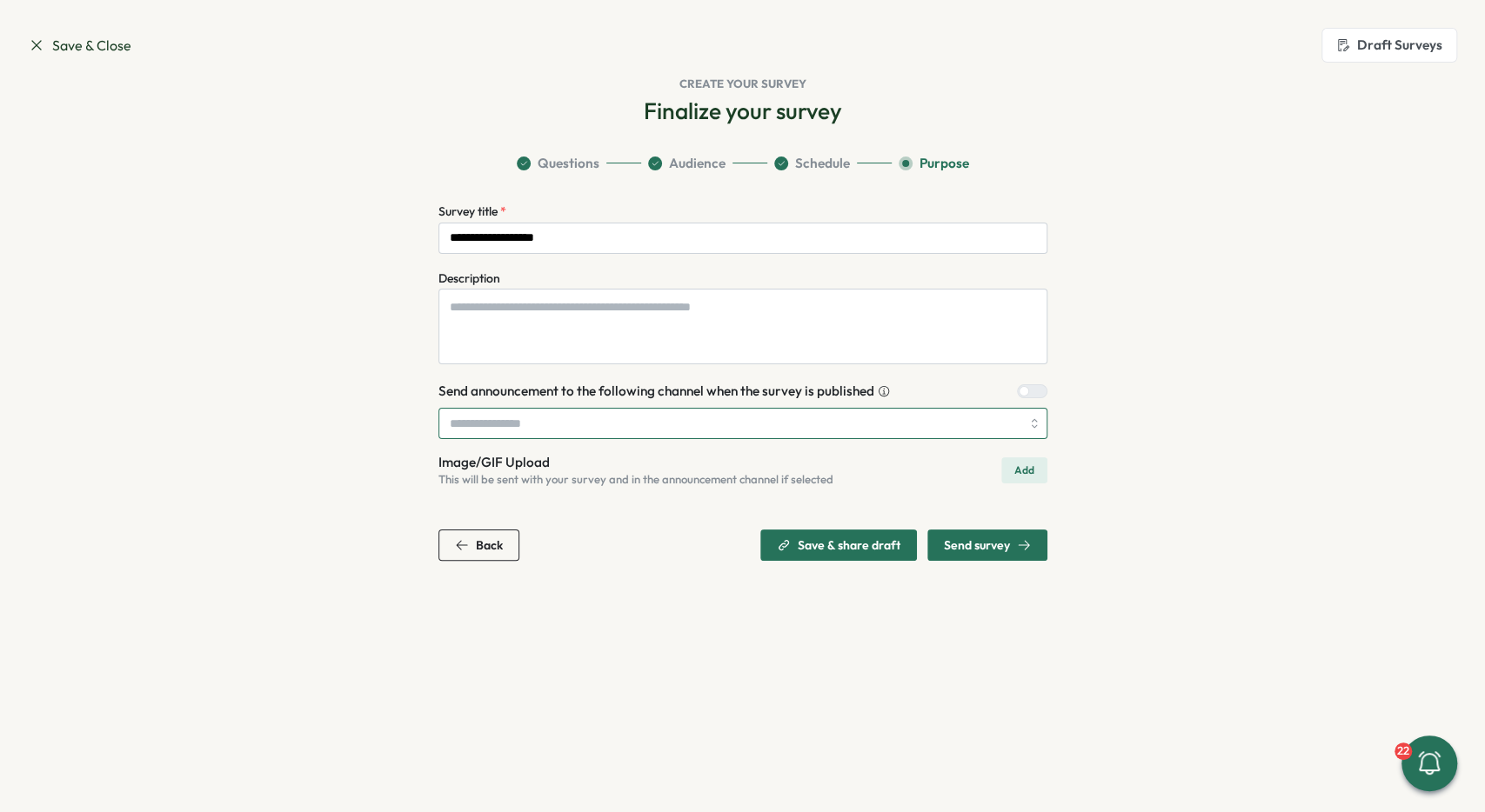
click at [958, 425] on input "search" at bounding box center [743, 423] width 609 height 32
type input "*******"
click at [984, 544] on span "Send survey" at bounding box center [976, 545] width 66 height 12
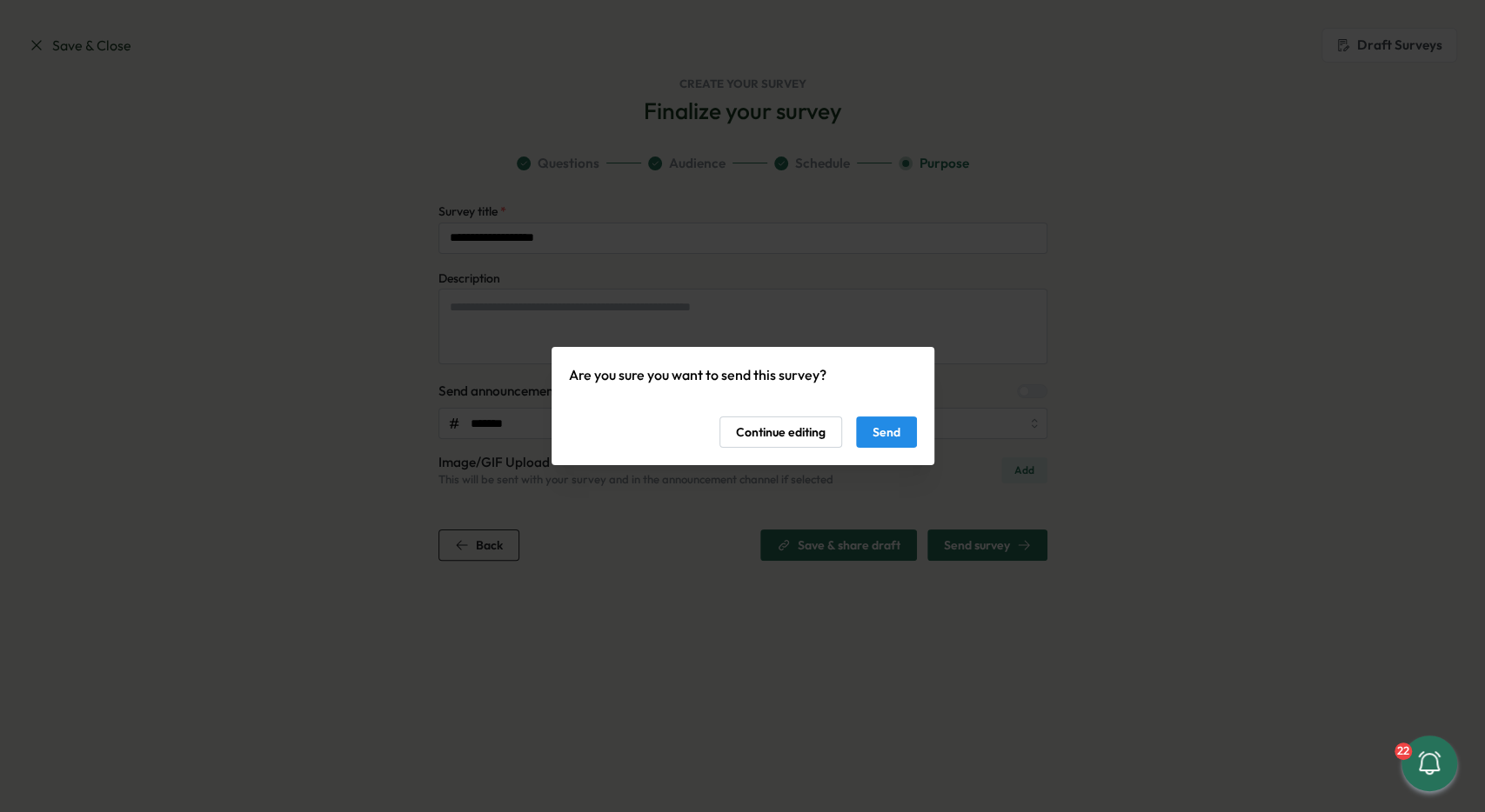
click at [902, 431] on button "Send" at bounding box center [887, 432] width 61 height 32
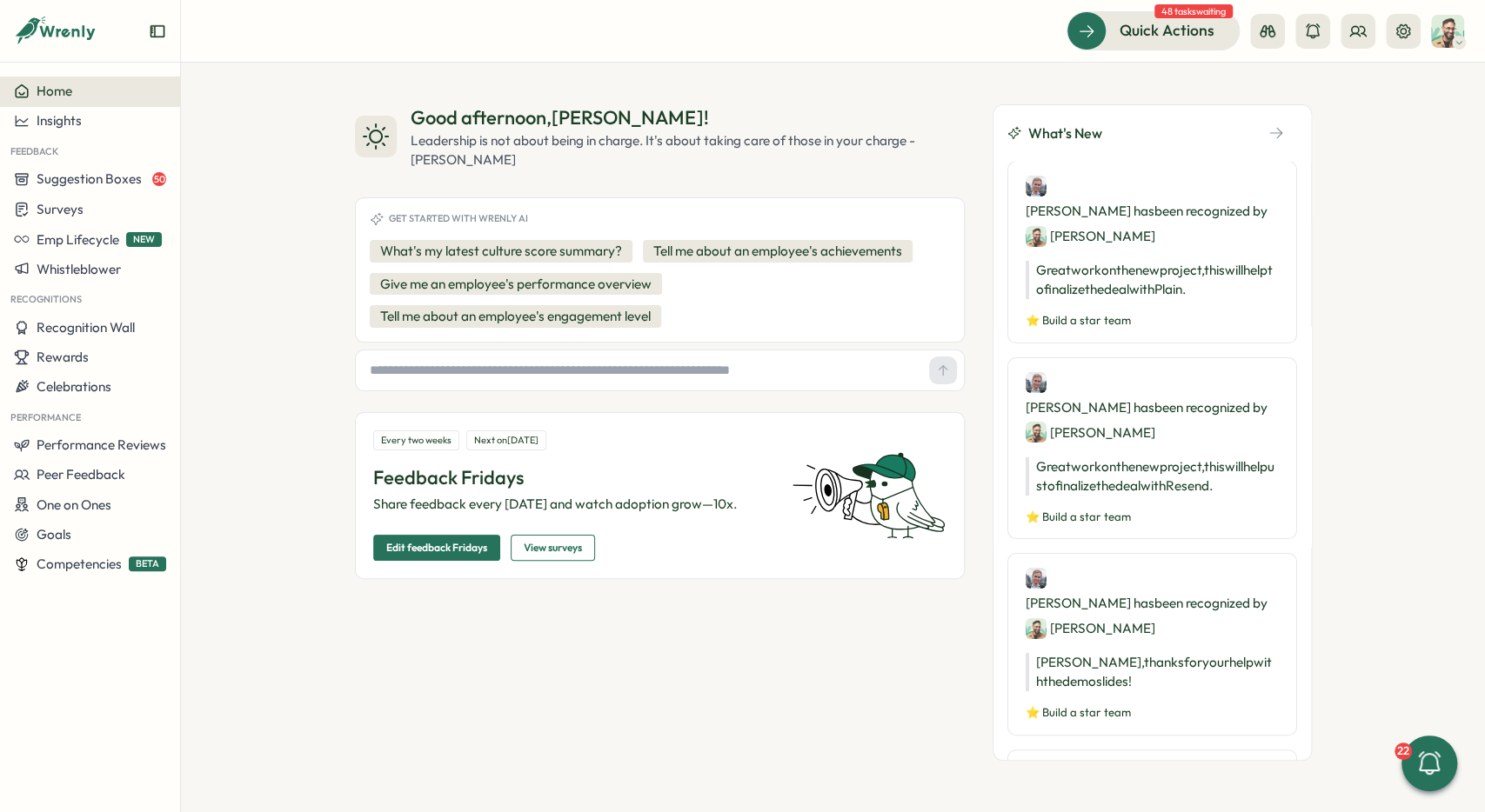
click at [273, 103] on div "Good afternoon , [PERSON_NAME] ! Leadership is not about being in charge. It's …" at bounding box center [833, 437] width 1304 height 750
click at [110, 118] on div "Insights" at bounding box center [90, 121] width 152 height 15
click at [241, 92] on div "Surveys" at bounding box center [246, 88] width 124 height 19
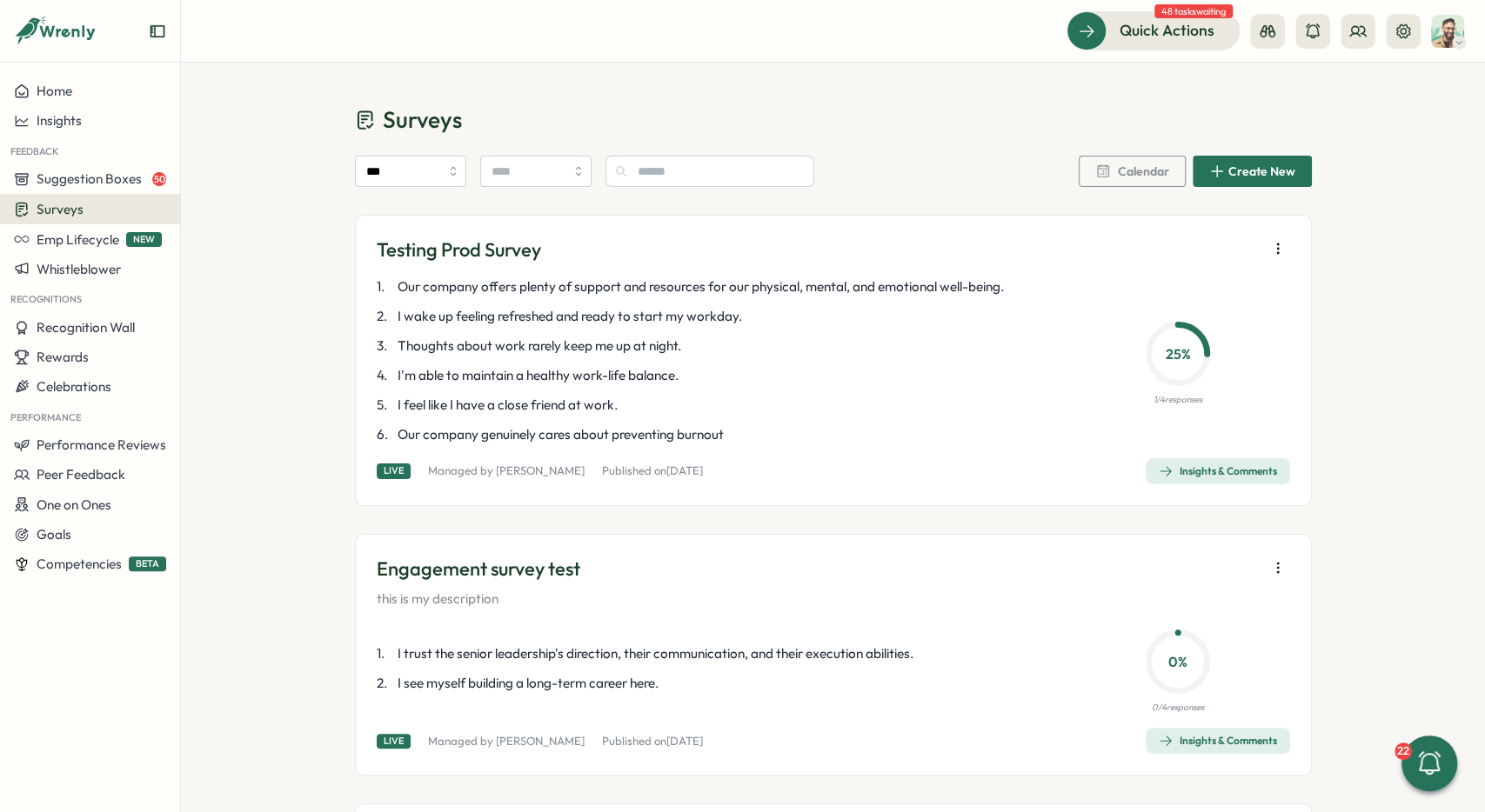
click at [1227, 462] on span "Insights & Comments" at bounding box center [1219, 471] width 119 height 24
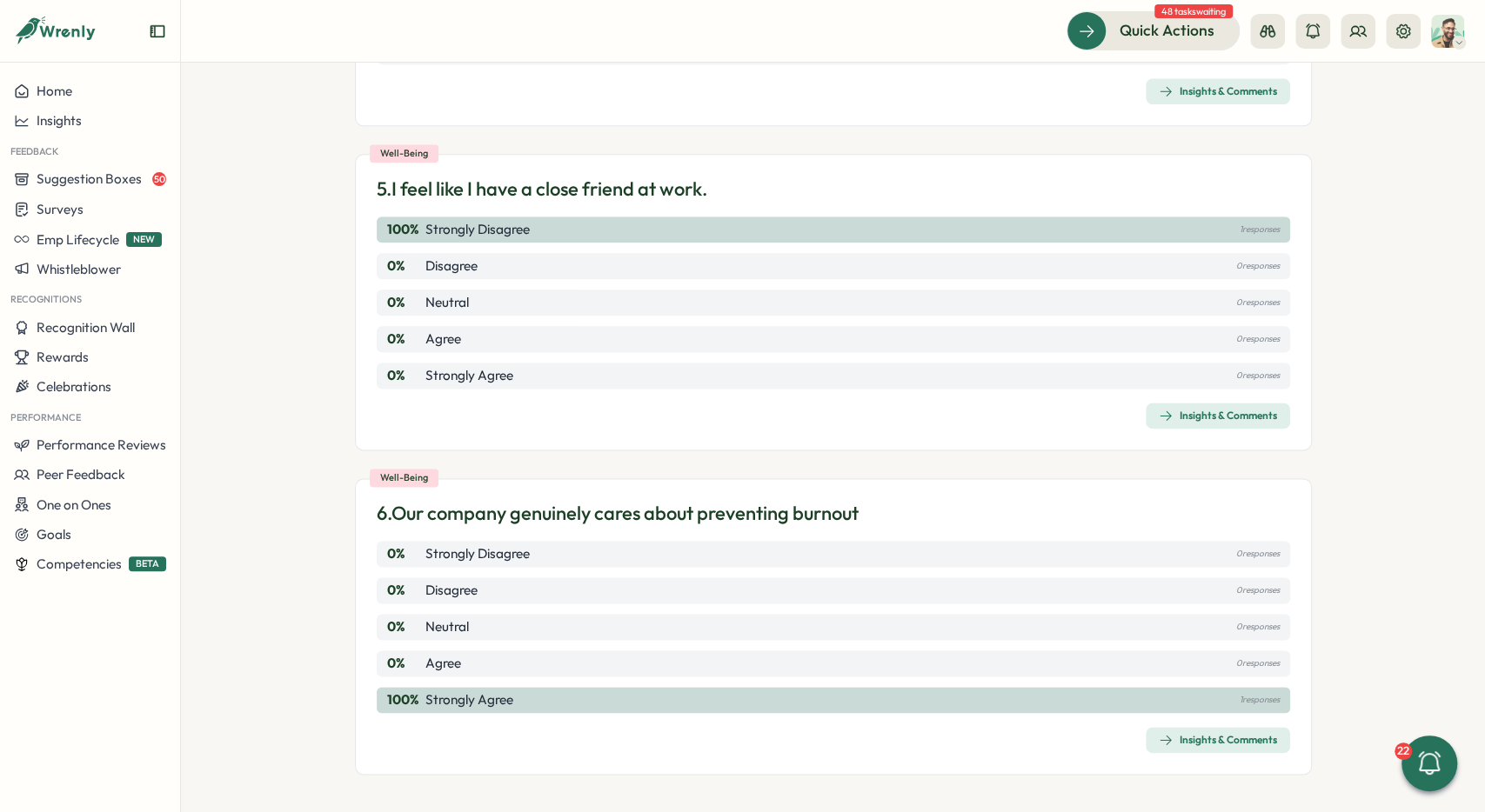
scroll to position [1395, 0]
click at [1249, 740] on div "Insights & Comments" at bounding box center [1219, 740] width 119 height 14
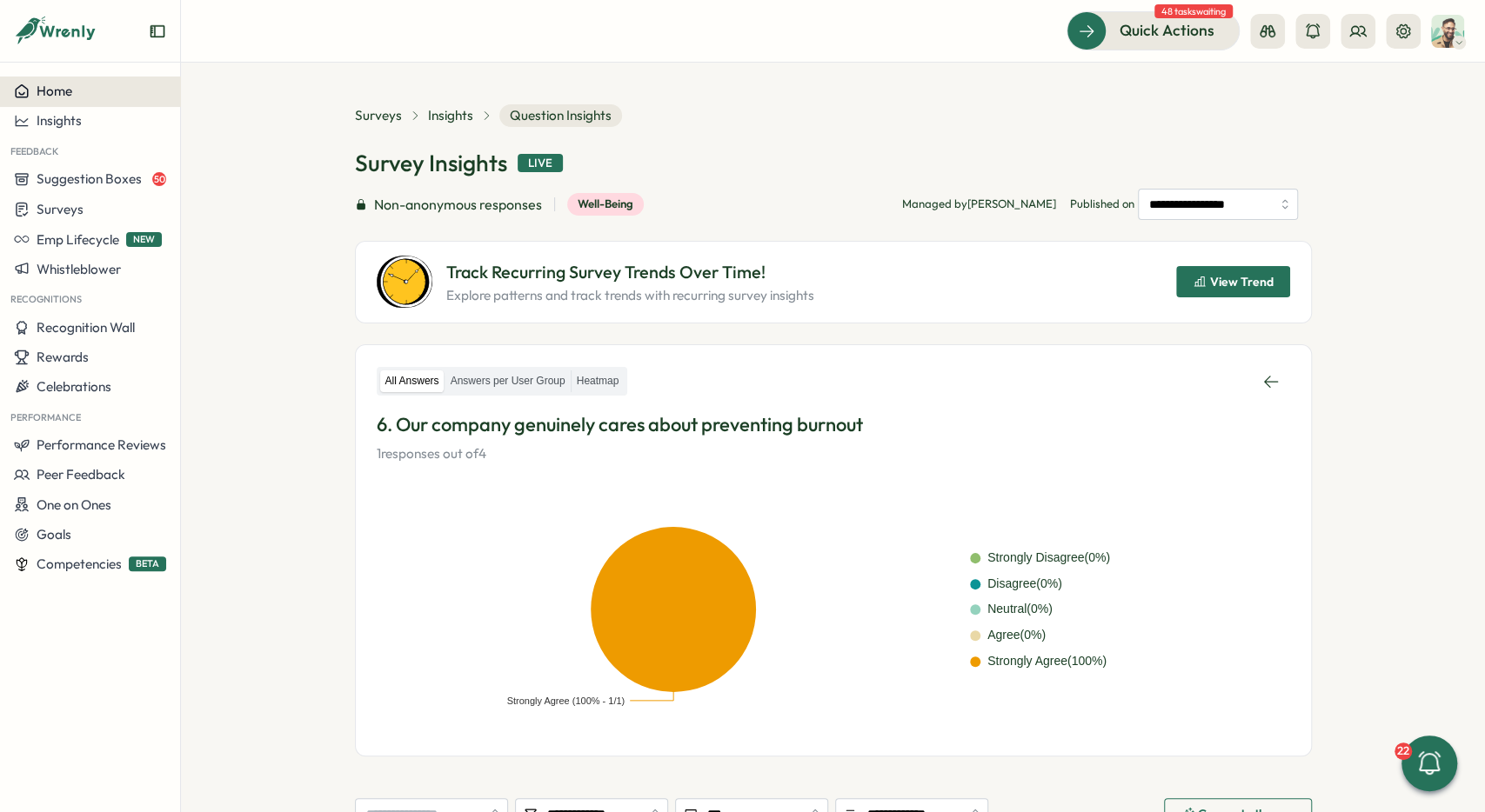
click at [123, 92] on div "Home" at bounding box center [90, 91] width 152 height 15
